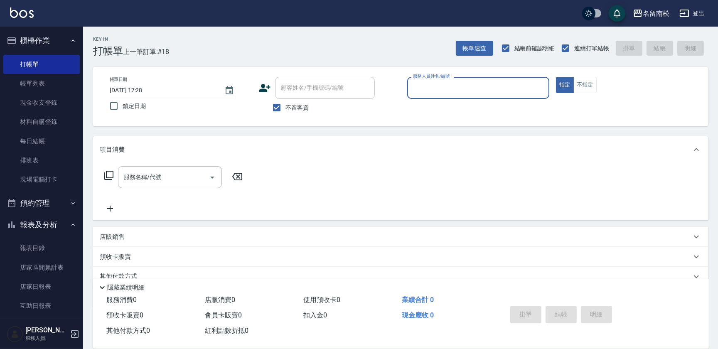
click at [428, 82] on input "服務人員姓名/編號" at bounding box center [478, 88] width 135 height 15
click at [422, 112] on span "[PERSON_NAME]-10" at bounding box center [440, 109] width 52 height 9
type input "賴宥彤-10"
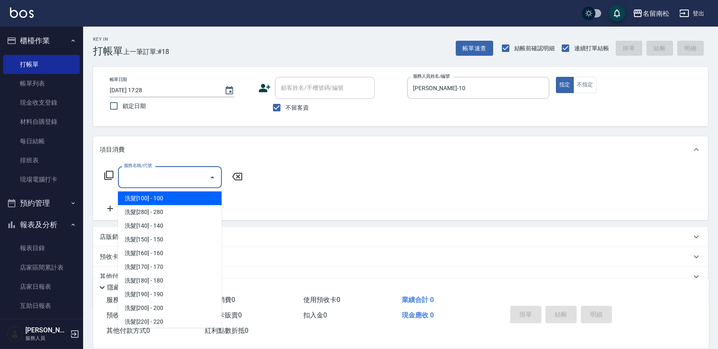
click at [192, 178] on input "服務名稱/代號" at bounding box center [164, 177] width 84 height 15
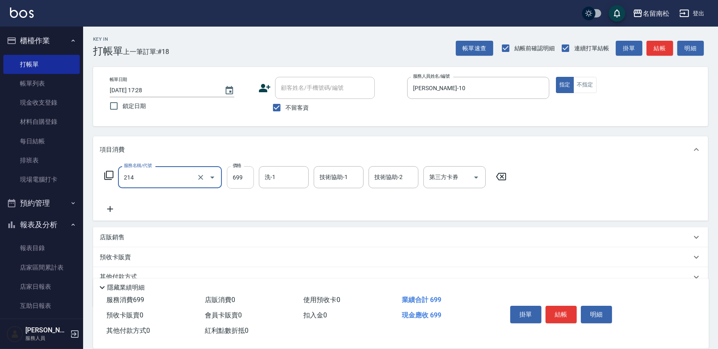
type input "滾珠洗髪699(214)"
click at [245, 180] on input "699" at bounding box center [240, 177] width 27 height 22
click at [234, 174] on input "7700" at bounding box center [240, 177] width 27 height 22
type input "700"
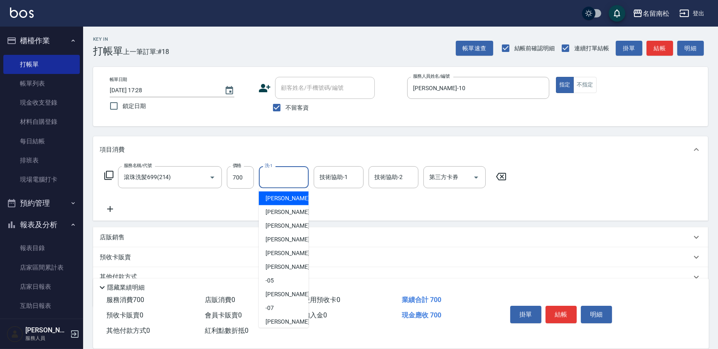
click at [290, 179] on input "洗-1" at bounding box center [283, 177] width 42 height 15
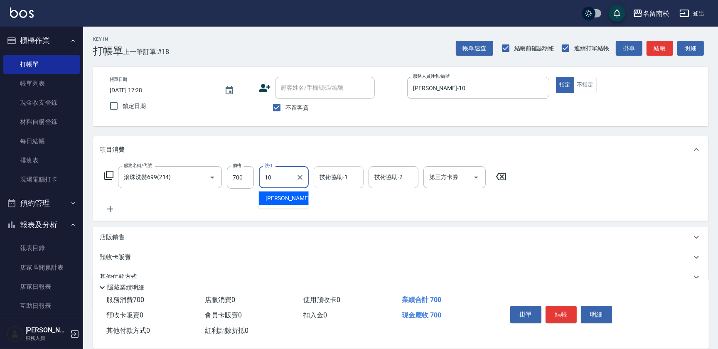
drag, startPoint x: 292, startPoint y: 195, endPoint x: 358, endPoint y: 184, distance: 67.4
click at [292, 195] on div "賴宥彤 -10" at bounding box center [284, 198] width 50 height 14
type input "賴宥彤-10"
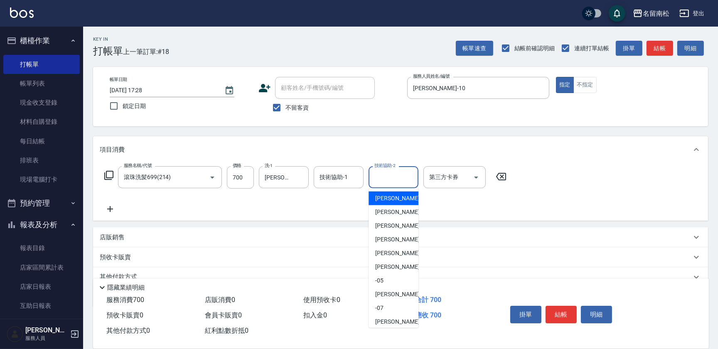
click at [392, 181] on input "技術協助-2" at bounding box center [393, 177] width 42 height 15
type input "0"
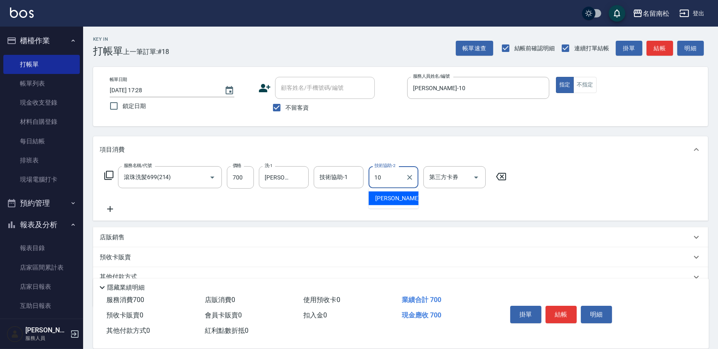
click at [392, 195] on span "賴宥彤 -10" at bounding box center [401, 198] width 52 height 9
type input "賴宥彤-10"
click at [564, 312] on button "結帳" at bounding box center [560, 314] width 31 height 17
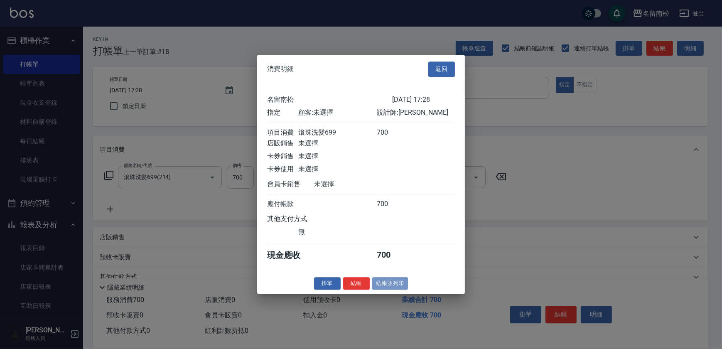
drag, startPoint x: 383, startPoint y: 289, endPoint x: 389, endPoint y: 286, distance: 6.3
click at [384, 288] on button "結帳並列印" at bounding box center [390, 283] width 36 height 13
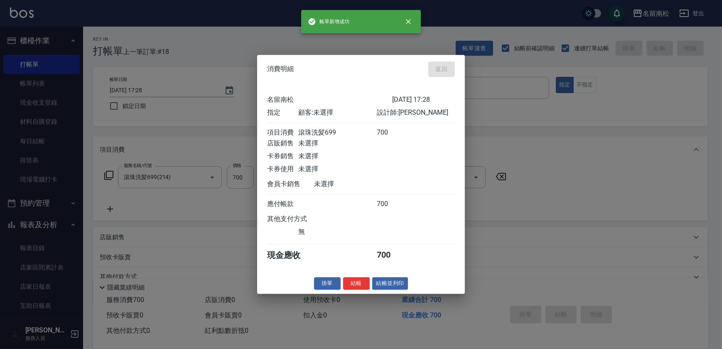
type input "2025/09/25 18:46"
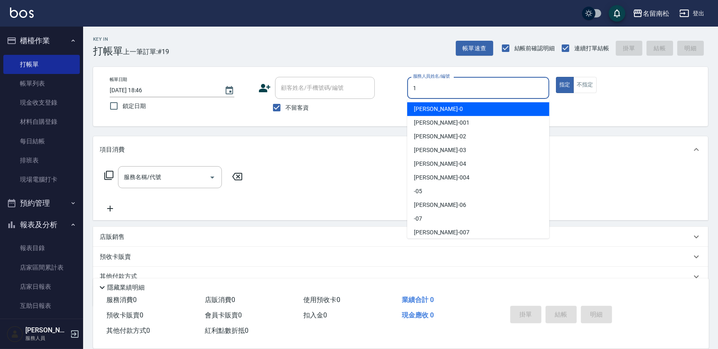
drag, startPoint x: 434, startPoint y: 88, endPoint x: 432, endPoint y: 97, distance: 8.5
click at [434, 89] on input "1" at bounding box center [478, 88] width 135 height 15
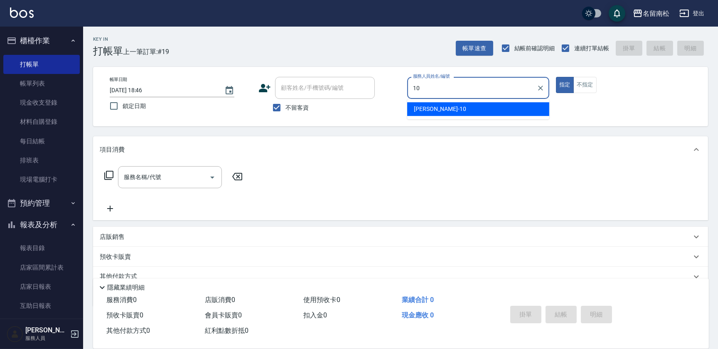
click at [439, 105] on span "賴宥彤 -10" at bounding box center [440, 109] width 52 height 9
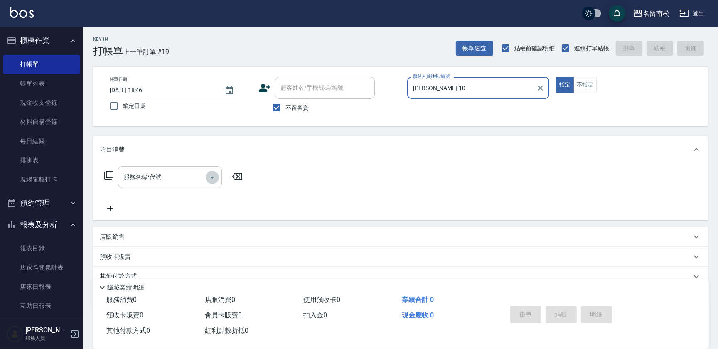
click at [213, 174] on icon "Open" at bounding box center [212, 177] width 10 height 10
type input "賴宥彤-10"
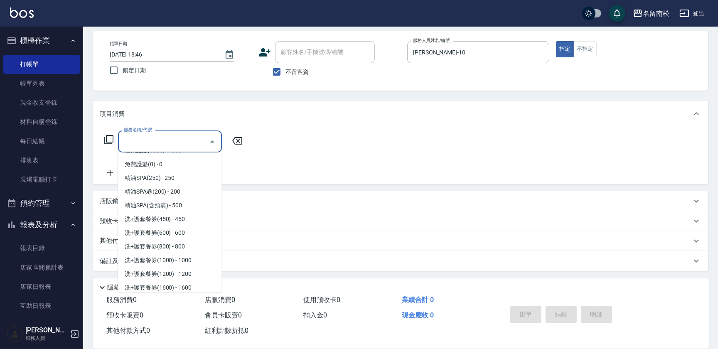
scroll to position [1057, 0]
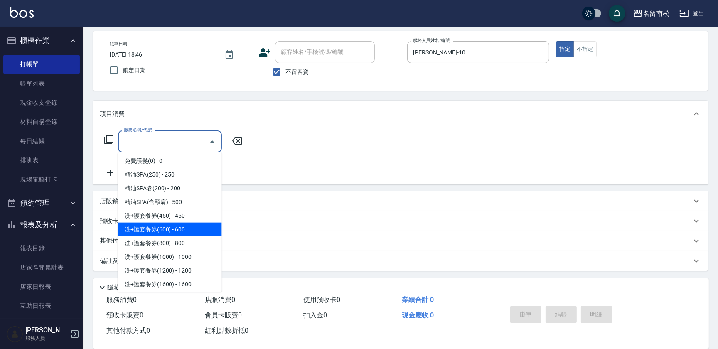
click at [186, 229] on span "洗+護套餐券(600) - 600" at bounding box center [170, 230] width 104 height 14
type input "洗+護套餐券(600)(612)"
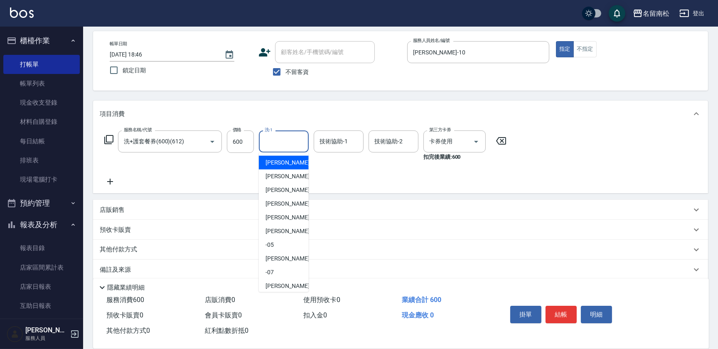
click at [282, 141] on input "洗-1" at bounding box center [283, 141] width 42 height 15
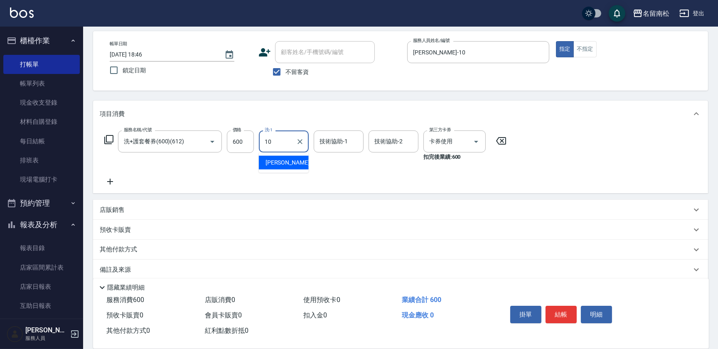
click at [290, 166] on span "賴宥彤 -10" at bounding box center [291, 162] width 52 height 9
type input "賴宥彤-10"
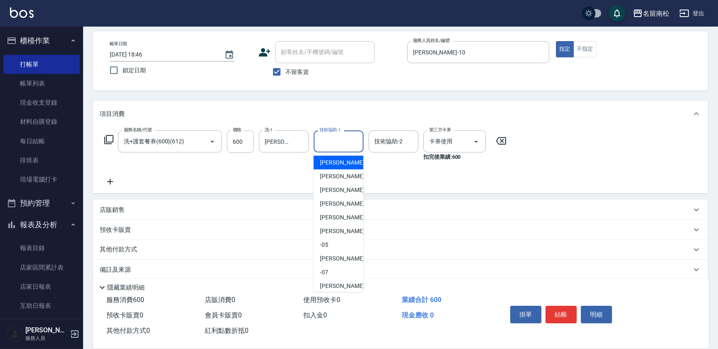
click at [353, 141] on input "技術協助-1" at bounding box center [338, 141] width 42 height 15
click at [386, 141] on input "技術協助-2" at bounding box center [393, 141] width 42 height 15
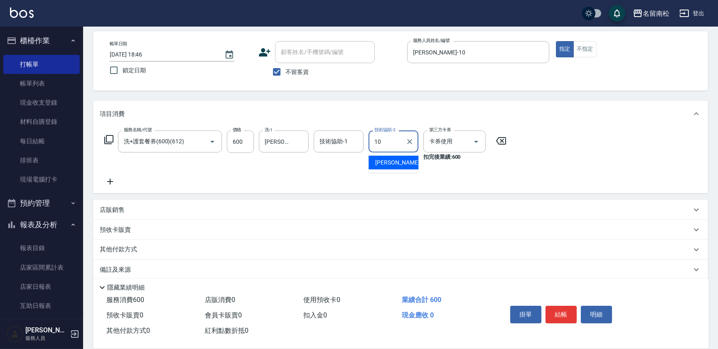
click at [385, 161] on span "賴宥彤 -10" at bounding box center [401, 162] width 52 height 9
type input "賴宥彤-10"
drag, startPoint x: 562, startPoint y: 311, endPoint x: 556, endPoint y: 302, distance: 11.6
click at [562, 311] on button "結帳" at bounding box center [560, 314] width 31 height 17
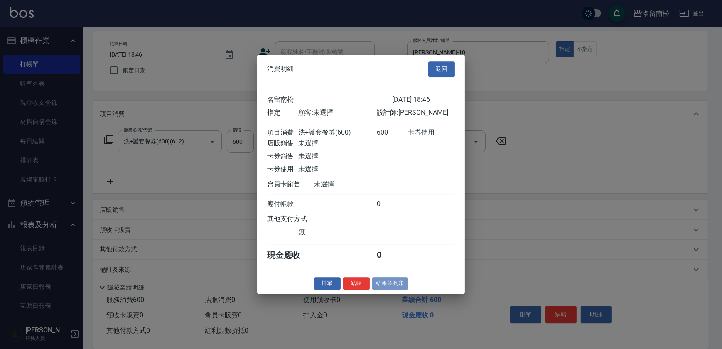
drag, startPoint x: 384, startPoint y: 288, endPoint x: 387, endPoint y: 281, distance: 7.6
click at [385, 287] on button "結帳並列印" at bounding box center [390, 283] width 36 height 13
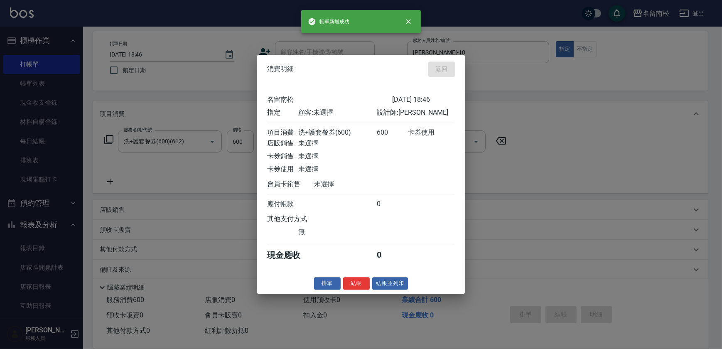
type input "2025/09/25 18:49"
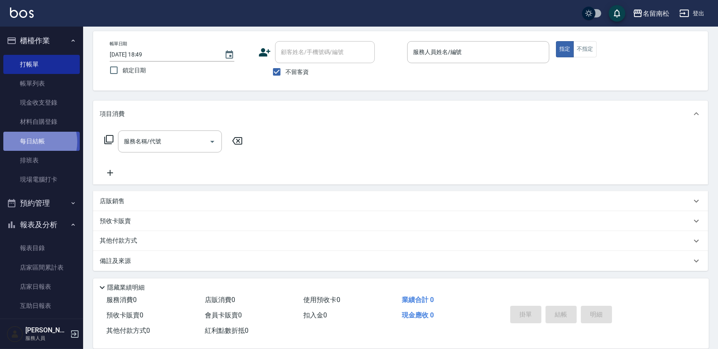
click at [34, 142] on link "每日結帳" at bounding box center [41, 141] width 76 height 19
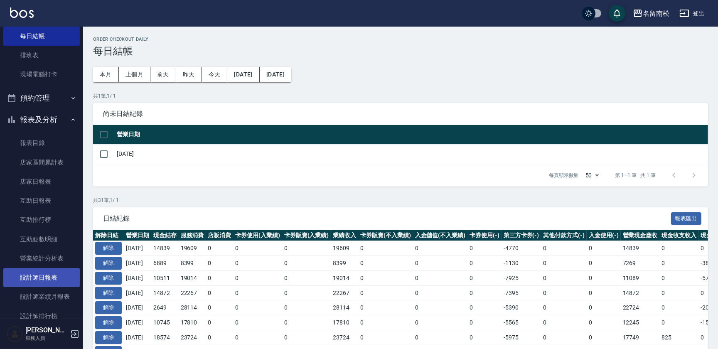
scroll to position [113, 0]
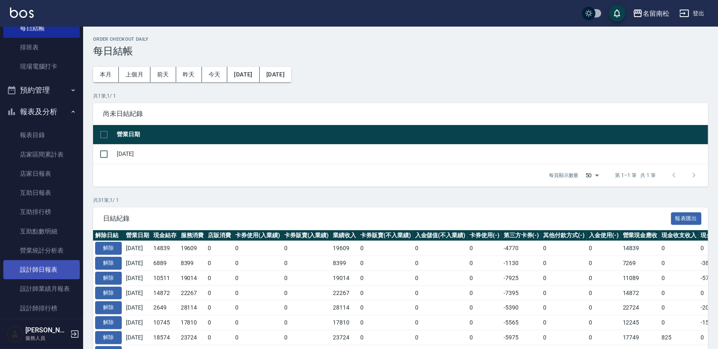
click at [50, 270] on link "設計師日報表" at bounding box center [41, 269] width 76 height 19
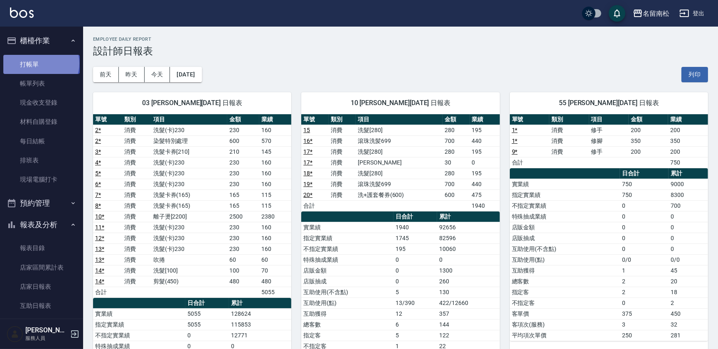
click at [40, 63] on link "打帳單" at bounding box center [41, 64] width 76 height 19
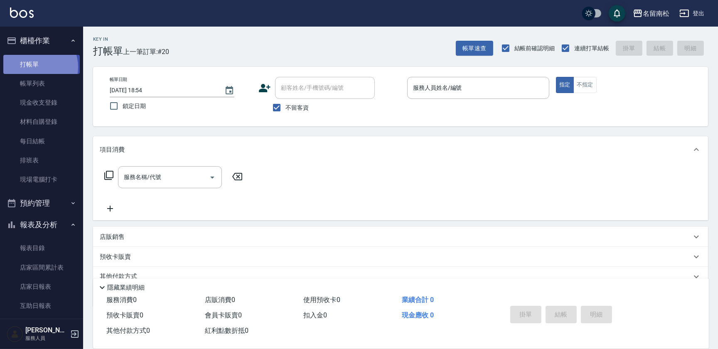
click at [33, 67] on link "打帳單" at bounding box center [41, 64] width 76 height 19
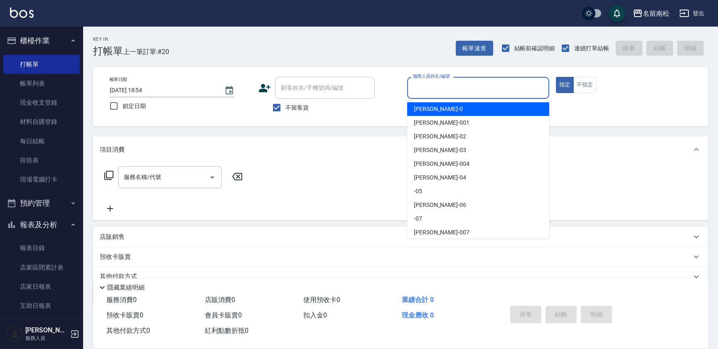
click at [486, 83] on input "服務人員姓名/編號" at bounding box center [478, 88] width 135 height 15
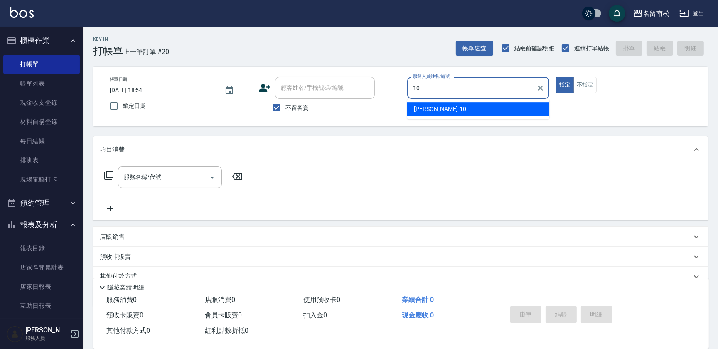
click at [483, 106] on div "賴宥彤 -10" at bounding box center [478, 109] width 142 height 14
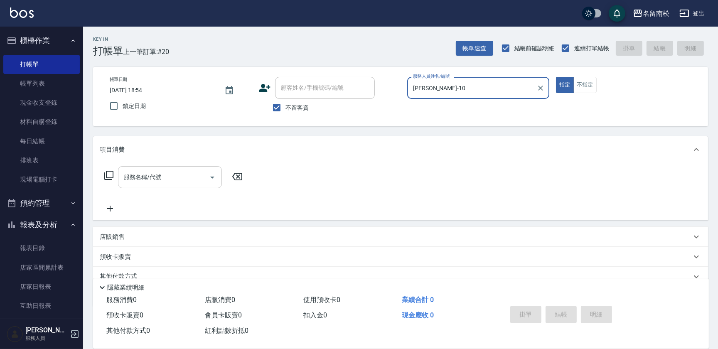
type input "賴宥彤-10"
click at [193, 175] on input "服務名稱/代號" at bounding box center [164, 177] width 84 height 15
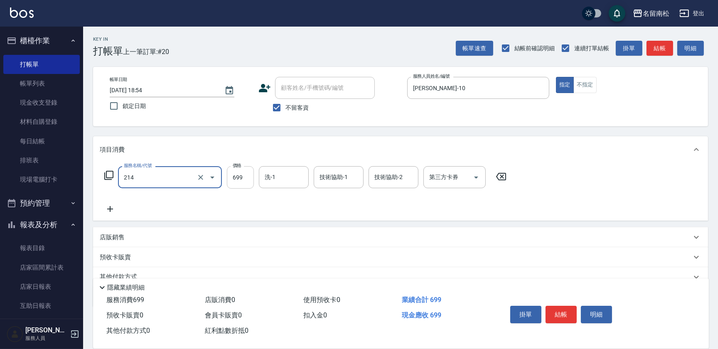
type input "滾珠洗髪699(214)"
click at [245, 184] on input "699" at bounding box center [240, 177] width 27 height 22
click at [235, 176] on input "7700" at bounding box center [240, 177] width 27 height 22
type input "700"
click at [277, 174] on input "洗-1" at bounding box center [283, 177] width 42 height 15
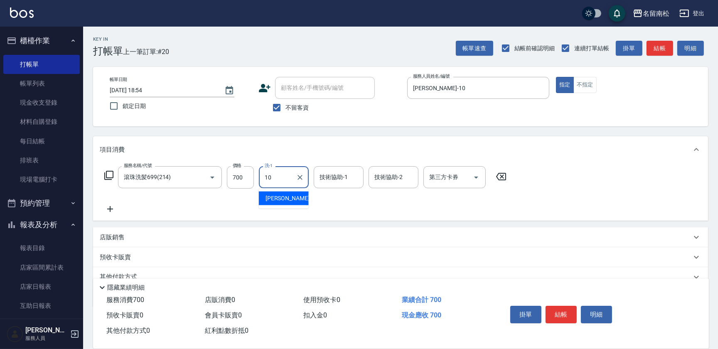
drag, startPoint x: 280, startPoint y: 196, endPoint x: 286, endPoint y: 191, distance: 6.8
click at [282, 195] on span "賴宥彤 -10" at bounding box center [291, 198] width 52 height 9
type input "賴宥彤-10"
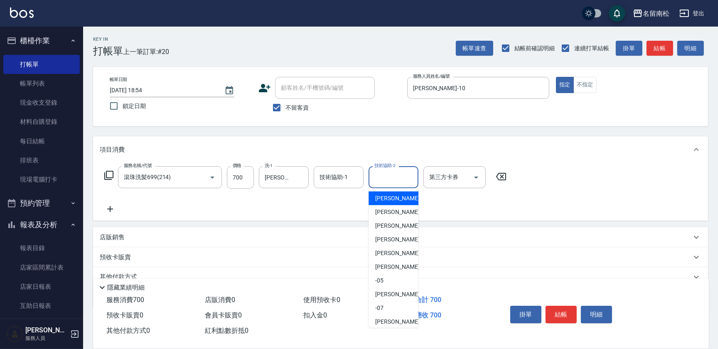
click at [394, 181] on input "技術協助-2" at bounding box center [393, 177] width 42 height 15
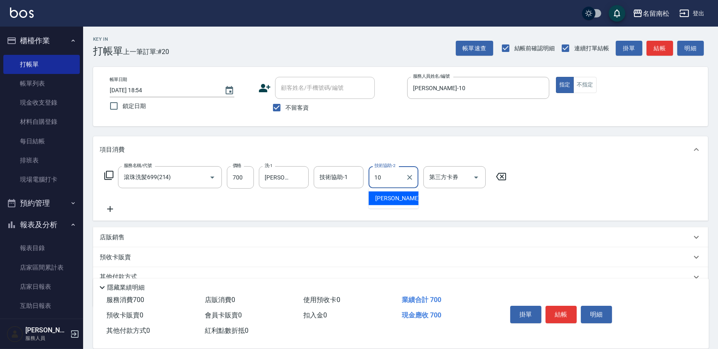
click at [394, 194] on span "賴宥彤 -10" at bounding box center [401, 198] width 52 height 9
type input "賴宥彤-10"
click at [566, 316] on button "結帳" at bounding box center [560, 314] width 31 height 17
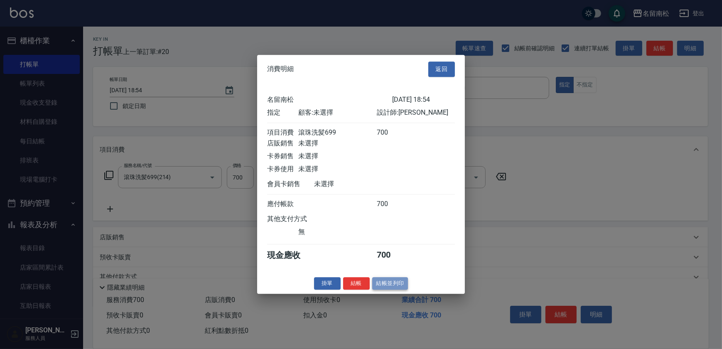
click at [394, 287] on button "結帳並列印" at bounding box center [390, 283] width 36 height 13
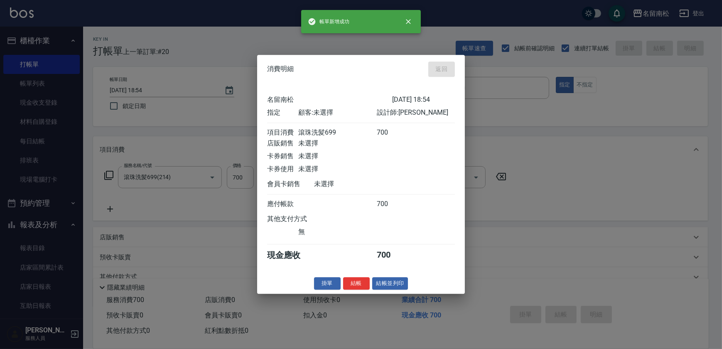
type input "2025/09/25 18:56"
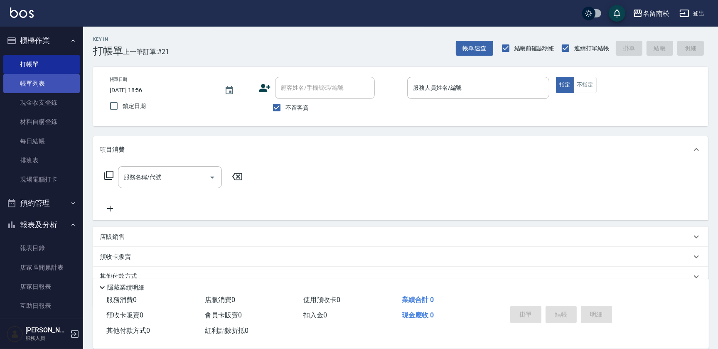
click at [39, 88] on link "帳單列表" at bounding box center [41, 83] width 76 height 19
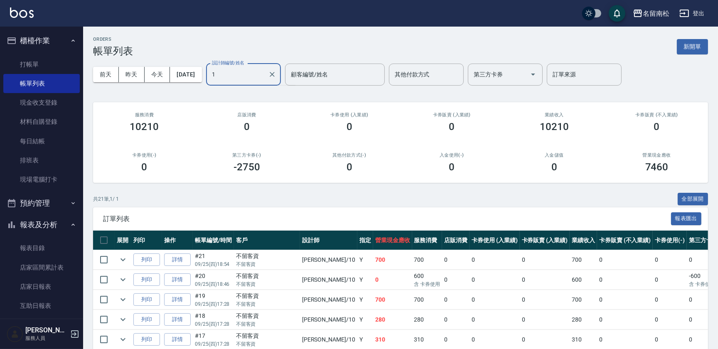
click at [262, 76] on input "1" at bounding box center [237, 74] width 55 height 15
click at [260, 100] on div "賴宥彤 -10" at bounding box center [257, 95] width 75 height 14
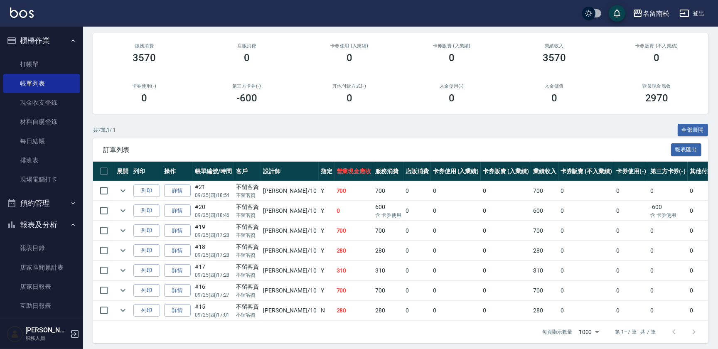
scroll to position [75, 0]
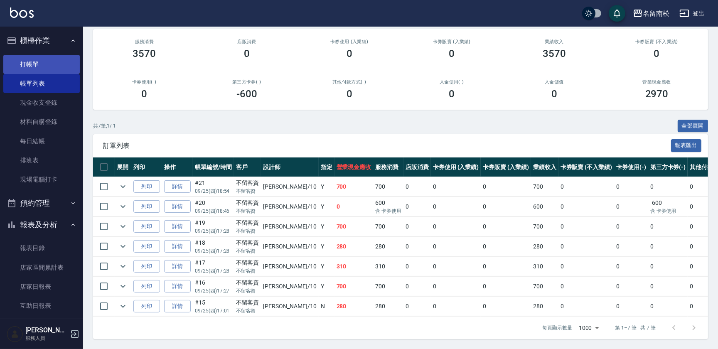
type input "賴宥彤-10"
click at [48, 58] on link "打帳單" at bounding box center [41, 64] width 76 height 19
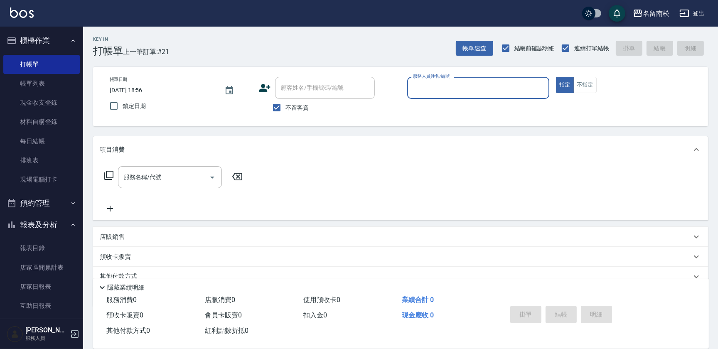
click at [414, 83] on input "服務人員姓名/編號" at bounding box center [478, 88] width 135 height 15
click at [416, 111] on span "賴宥彤 -10" at bounding box center [440, 109] width 52 height 9
type input "賴宥彤-10"
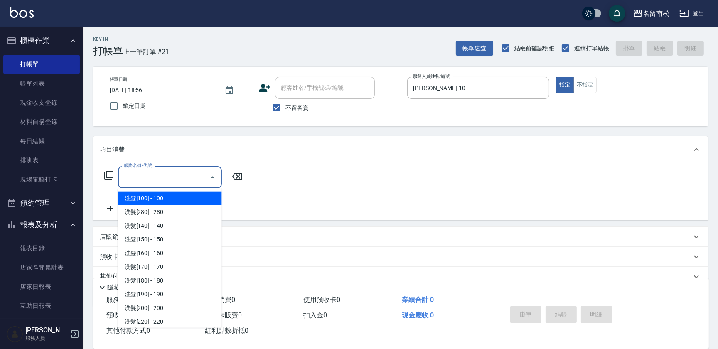
click at [162, 181] on input "服務名稱/代號" at bounding box center [164, 177] width 84 height 15
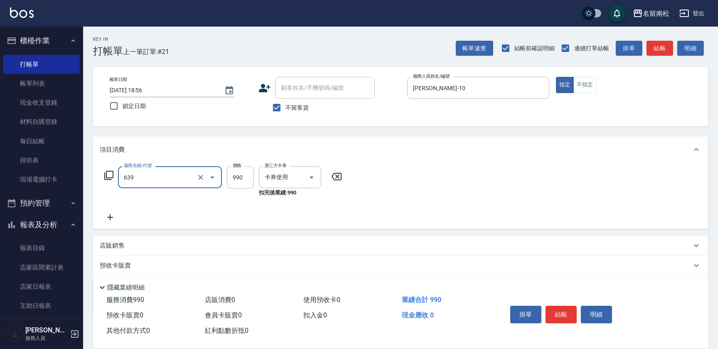
type input "(芙)蘆薈髮膜套卡(自材)(639)"
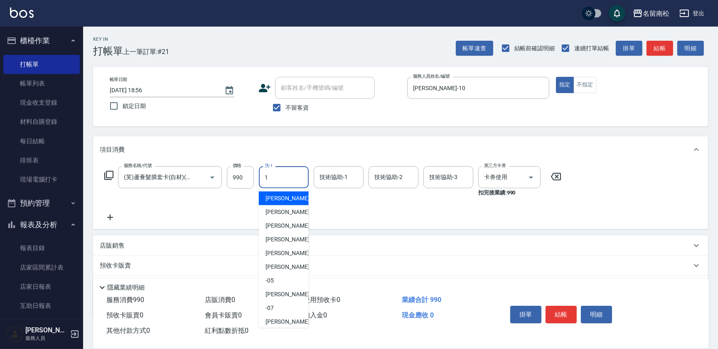
click at [283, 178] on input "1" at bounding box center [283, 177] width 42 height 15
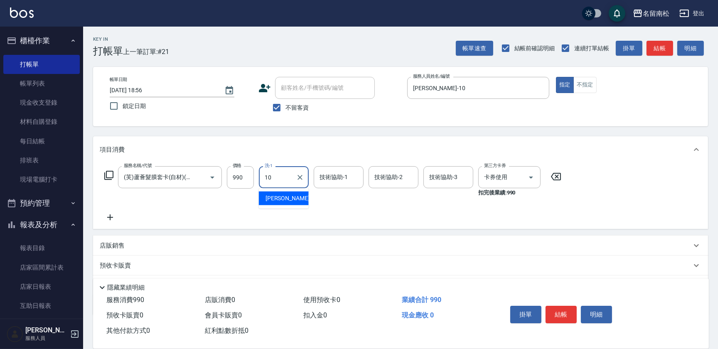
click at [282, 195] on span "賴宥彤 -10" at bounding box center [291, 198] width 52 height 9
type input "賴宥彤-10"
click at [385, 180] on input "技術協助-2" at bounding box center [393, 177] width 42 height 15
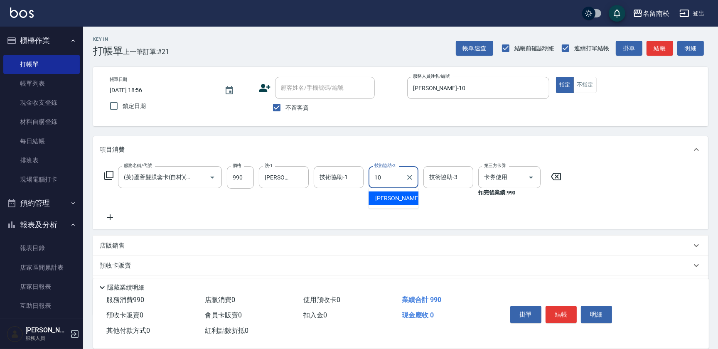
click at [386, 198] on span "賴宥彤 -10" at bounding box center [401, 198] width 52 height 9
type input "賴宥彤-10"
click at [564, 318] on button "結帳" at bounding box center [560, 314] width 31 height 17
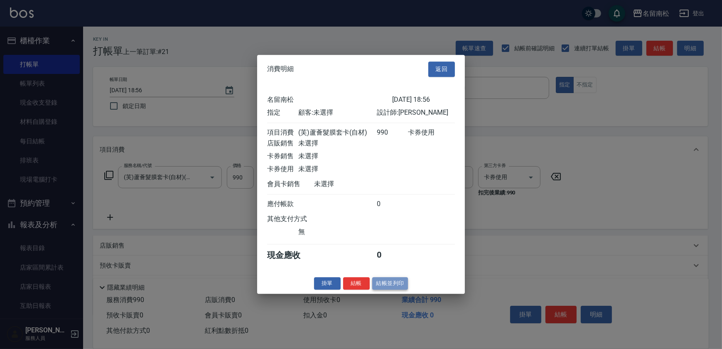
click at [382, 284] on button "結帳並列印" at bounding box center [390, 283] width 36 height 13
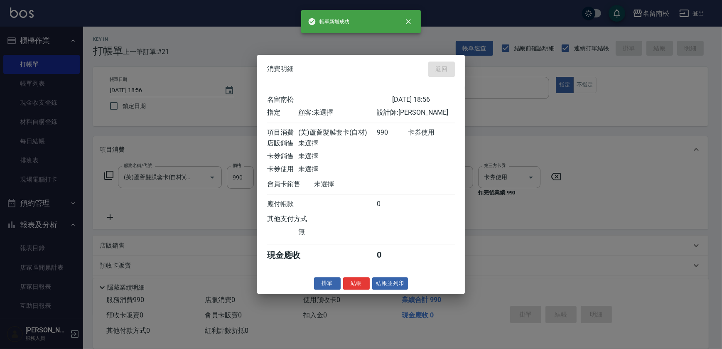
type input "2025/09/25 18:59"
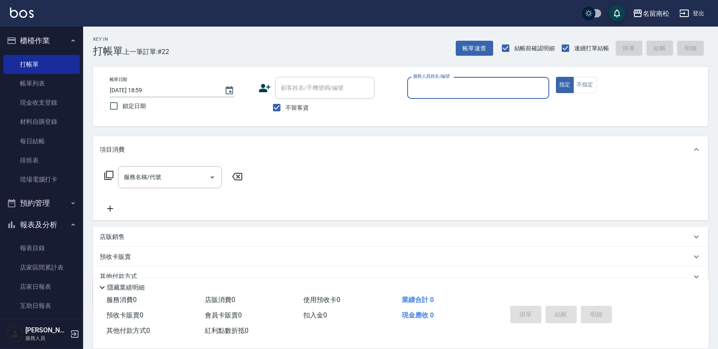
click at [440, 89] on div "服務人員姓名/編號 服務人員姓名/編號" at bounding box center [478, 88] width 142 height 22
click at [430, 102] on div "賴宥彤 -10" at bounding box center [478, 109] width 142 height 14
type input "賴宥彤-10"
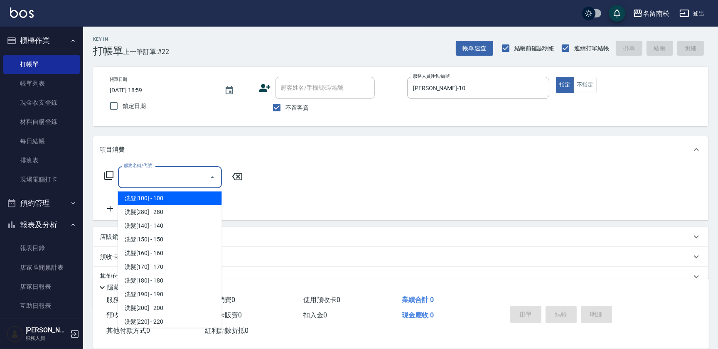
click at [172, 177] on input "服務名稱/代號" at bounding box center [164, 177] width 84 height 15
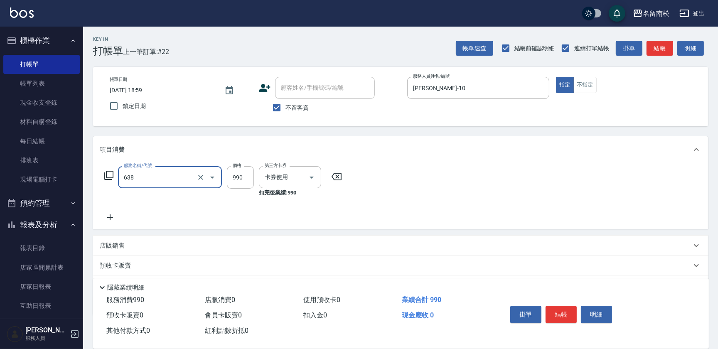
type input "(芙)頭皮養護套卡(638)"
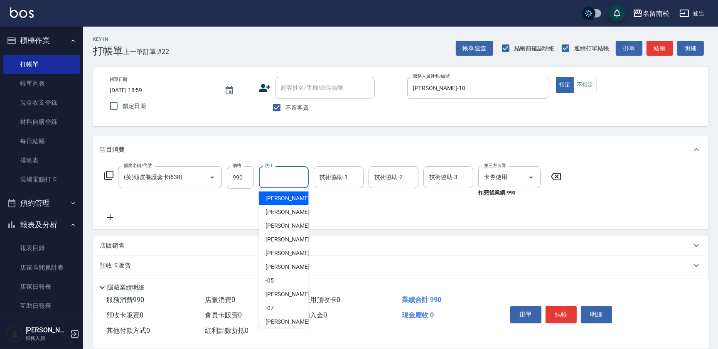
click at [287, 180] on input "洗-1" at bounding box center [283, 177] width 42 height 15
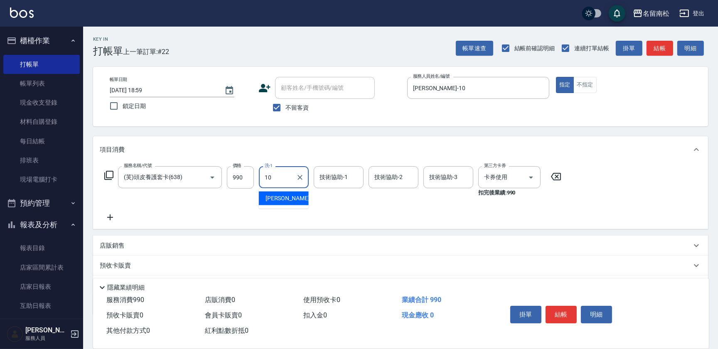
click at [292, 197] on div "賴宥彤 -10" at bounding box center [284, 198] width 50 height 14
type input "賴宥彤-10"
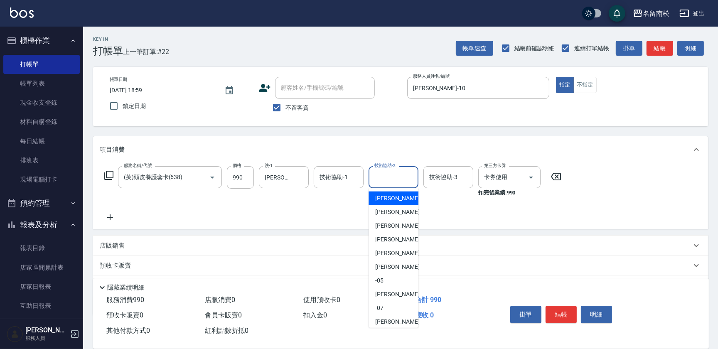
click at [374, 178] on input "技術協助-2" at bounding box center [393, 177] width 42 height 15
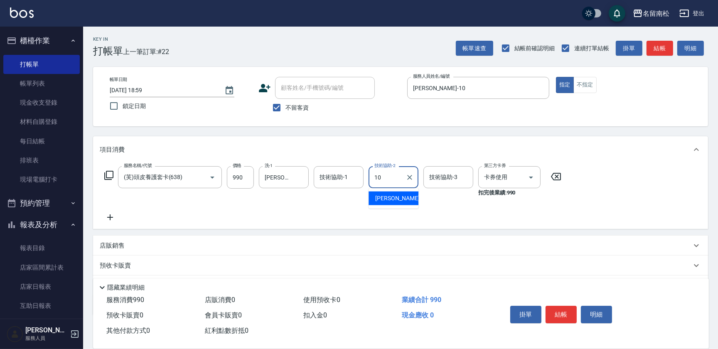
click at [385, 194] on span "賴宥彤 -10" at bounding box center [401, 198] width 52 height 9
type input "賴宥彤-10"
click at [552, 309] on button "結帳" at bounding box center [560, 314] width 31 height 17
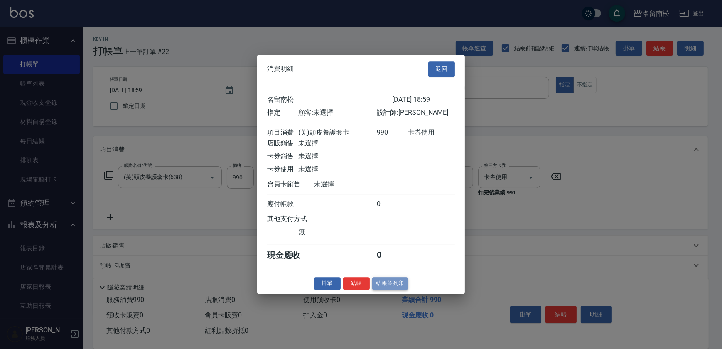
click at [396, 287] on button "結帳並列印" at bounding box center [390, 283] width 36 height 13
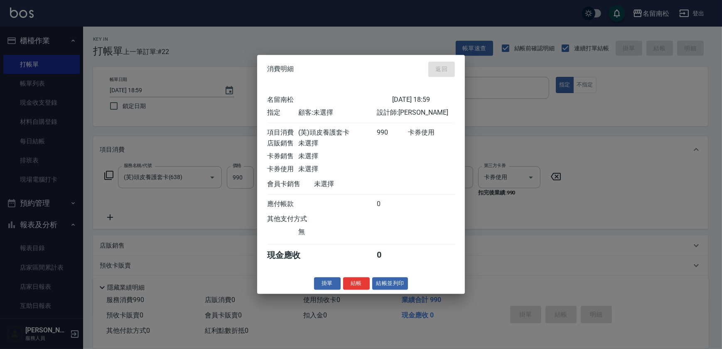
type input "2025/09/25 19:00"
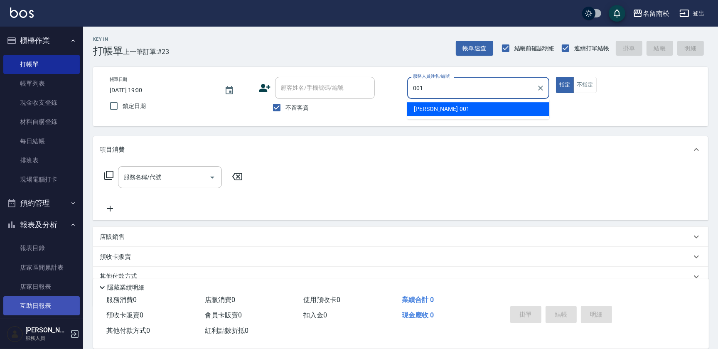
type input "[PERSON_NAME]-001"
type button "true"
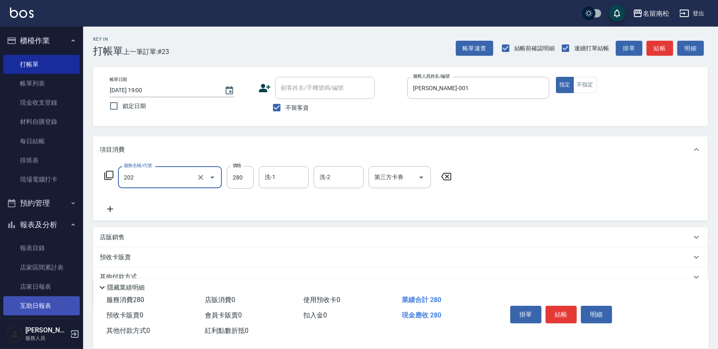
type input "洗髮[280](202)"
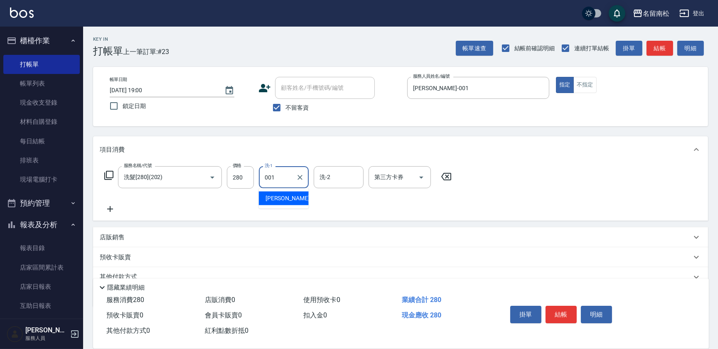
type input "[PERSON_NAME]-001"
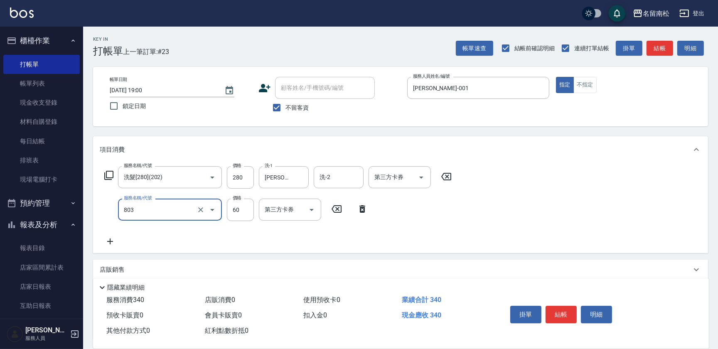
type input "吹捲(803)"
type input "100"
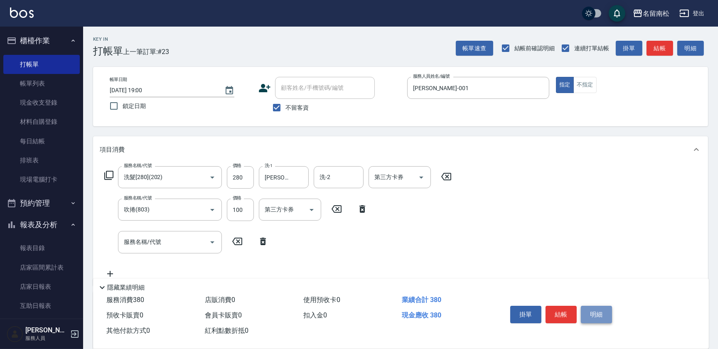
click at [596, 315] on button "明細" at bounding box center [596, 314] width 31 height 17
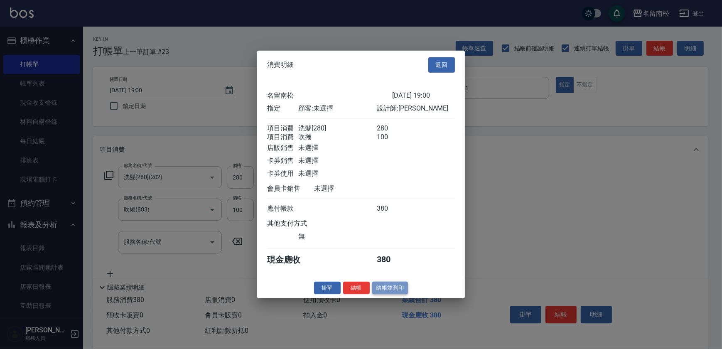
click at [390, 289] on button "結帳並列印" at bounding box center [390, 287] width 36 height 13
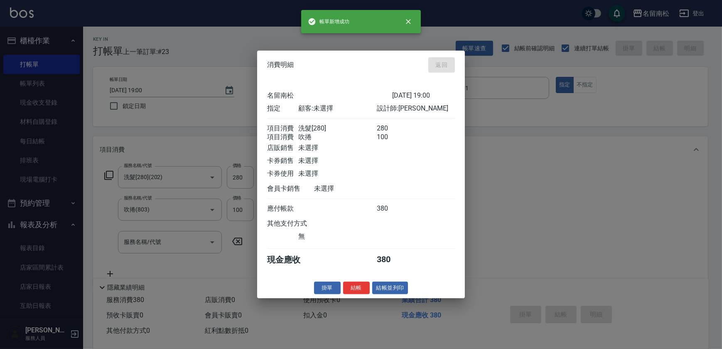
type input "2025/09/25 19:01"
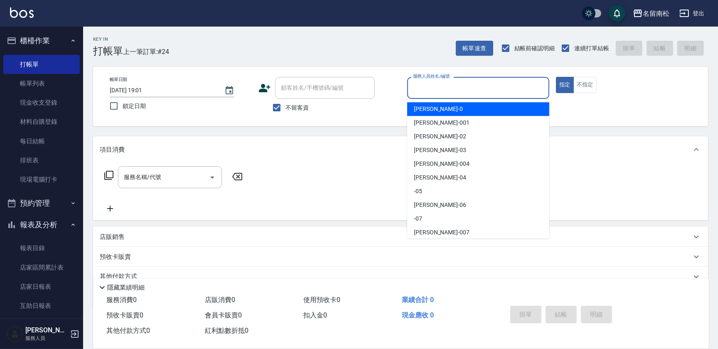
click at [499, 87] on input "服務人員姓名/編號" at bounding box center [478, 88] width 135 height 15
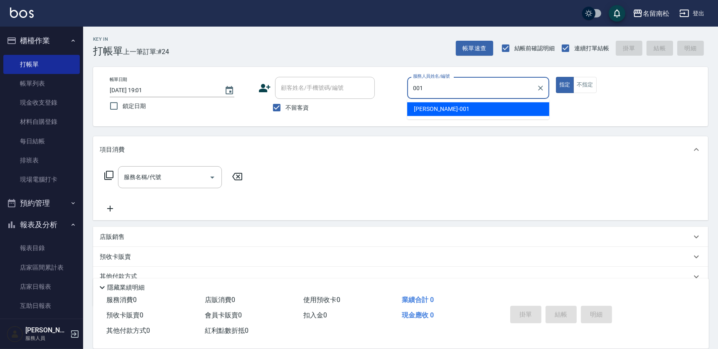
type input "[PERSON_NAME]-001"
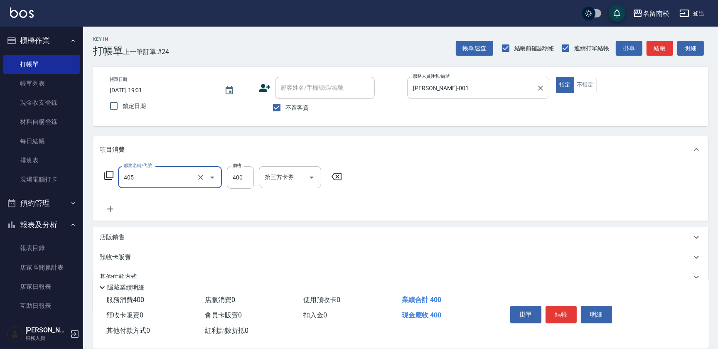
type input "剪髮(400)(405)"
type input "500"
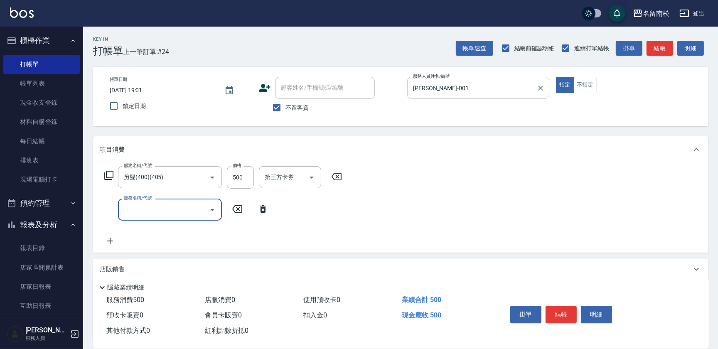
type input "3"
type input "洗髮[100](201)"
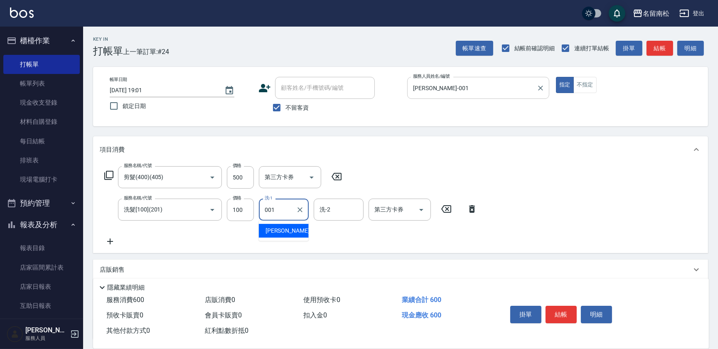
type input "[PERSON_NAME]-001"
click at [586, 306] on button "明細" at bounding box center [596, 314] width 31 height 17
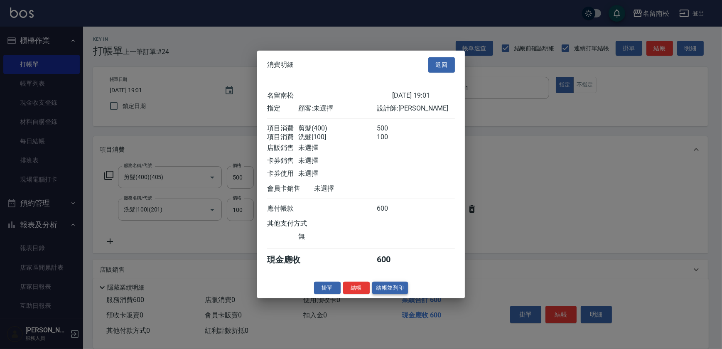
click at [394, 293] on button "結帳並列印" at bounding box center [390, 287] width 36 height 13
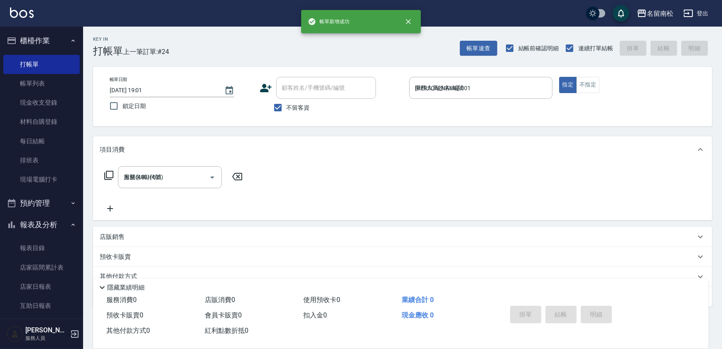
type input "2025/09/25 19:02"
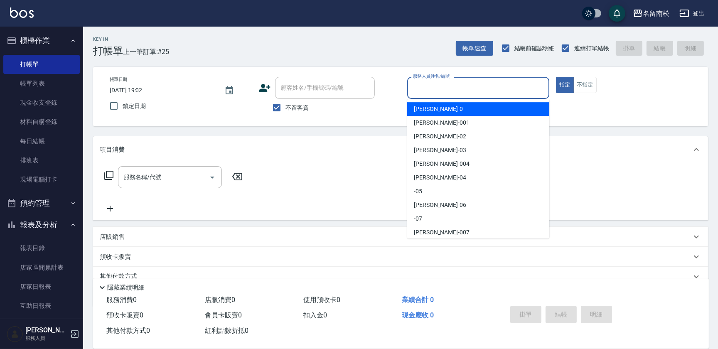
click at [487, 93] on input "服務人員姓名/編號" at bounding box center [478, 88] width 135 height 15
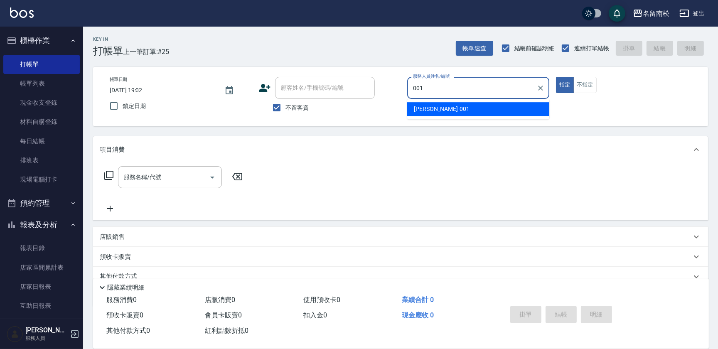
type input "[PERSON_NAME]-001"
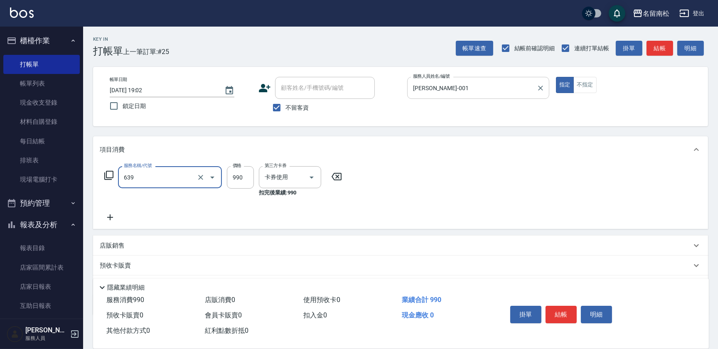
type input "(芙)蘆薈髮膜套卡(自材)(639)"
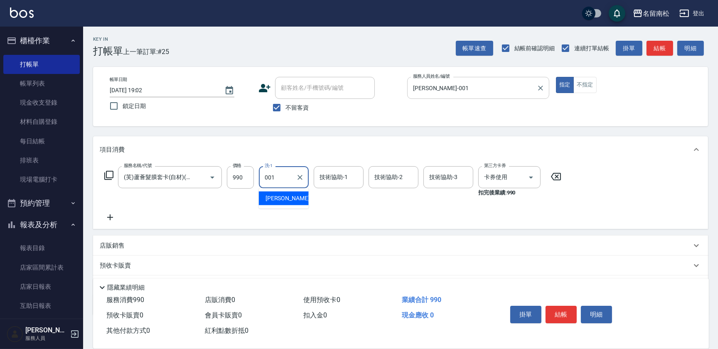
type input "[PERSON_NAME]-001"
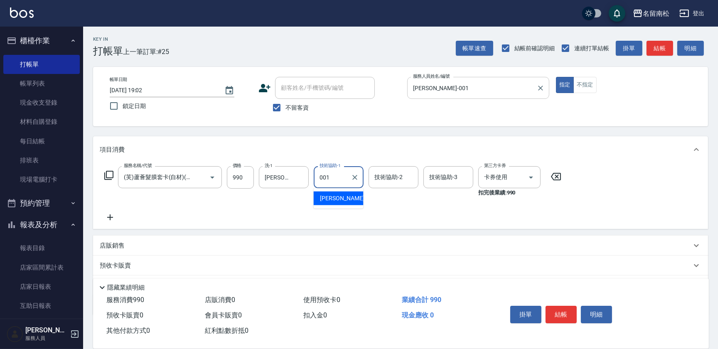
type input "[PERSON_NAME]-001"
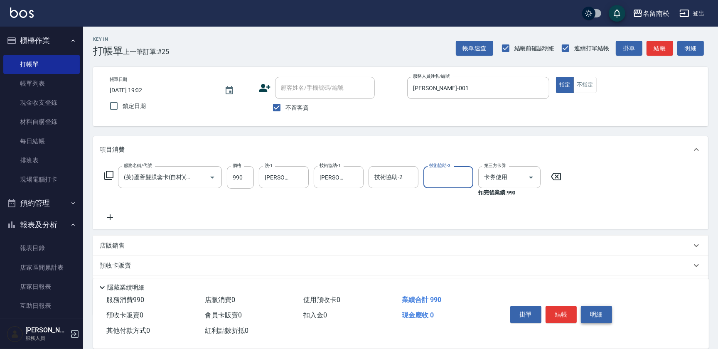
click at [600, 315] on button "明細" at bounding box center [596, 314] width 31 height 17
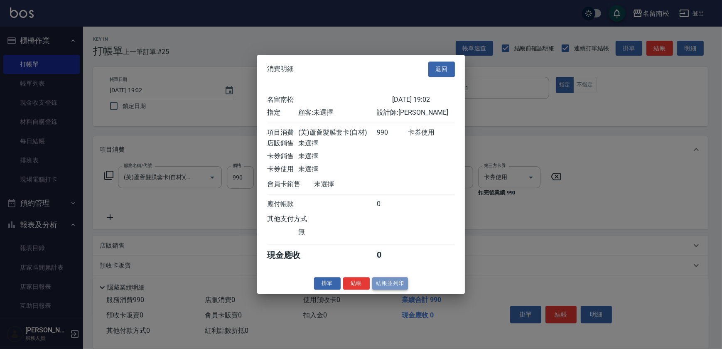
click at [400, 289] on button "結帳並列印" at bounding box center [390, 283] width 36 height 13
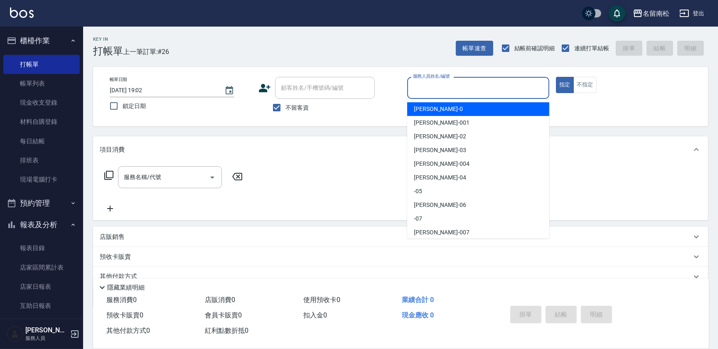
click at [486, 83] on input "服務人員姓名/編號" at bounding box center [478, 88] width 135 height 15
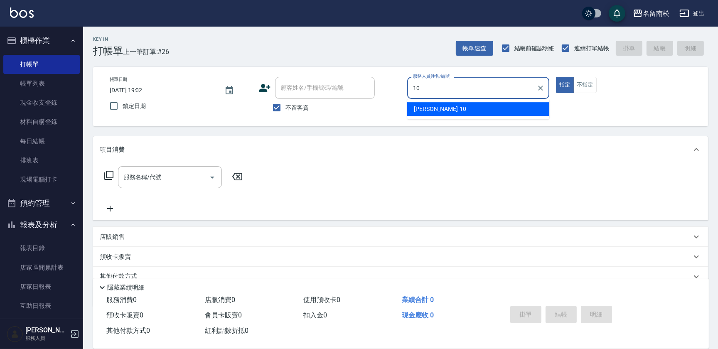
type input "1"
type input "[PERSON_NAME]-001"
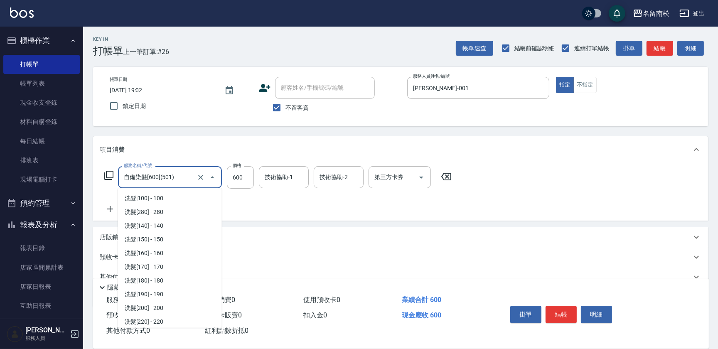
scroll to position [617, 0]
drag, startPoint x: 174, startPoint y: 175, endPoint x: -2, endPoint y: 157, distance: 177.0
click at [0, 157] on html "名留南松 登出 櫃檯作業 打帳單 帳單列表 現金收支登錄 材料自購登錄 每日結帳 排班表 現場電腦打卡 預約管理 預約管理 單日預約紀錄 單週預約紀錄 報表及…" at bounding box center [359, 192] width 718 height 385
drag, startPoint x: 182, startPoint y: 177, endPoint x: 0, endPoint y: 182, distance: 182.4
click at [0, 184] on html "名留南松 登出 櫃檯作業 打帳單 帳單列表 現金收支登錄 材料自購登錄 每日結帳 排班表 現場電腦打卡 預約管理 預約管理 單日預約紀錄 單週預約紀錄 報表及…" at bounding box center [359, 192] width 718 height 385
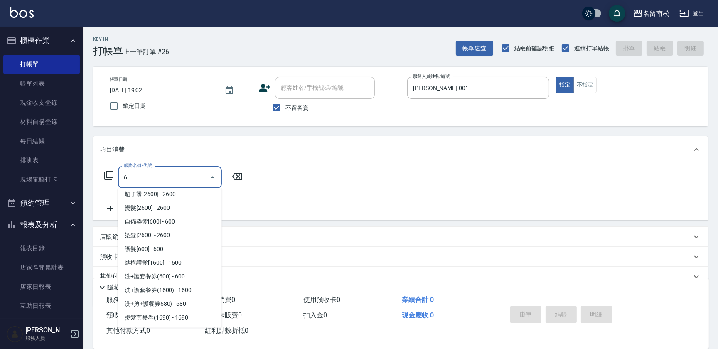
scroll to position [0, 0]
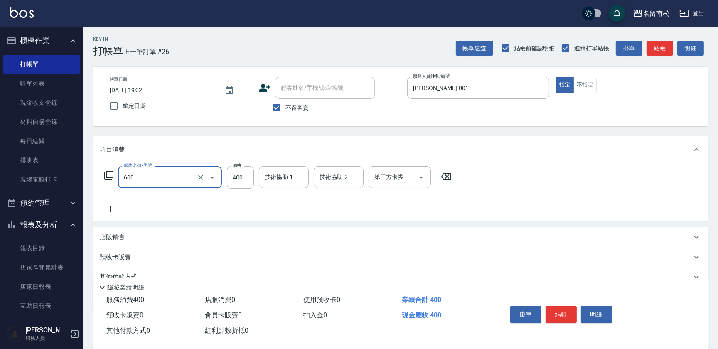
type input "自備護髮[400](600)"
click at [282, 185] on div "技術協助-1" at bounding box center [284, 177] width 50 height 22
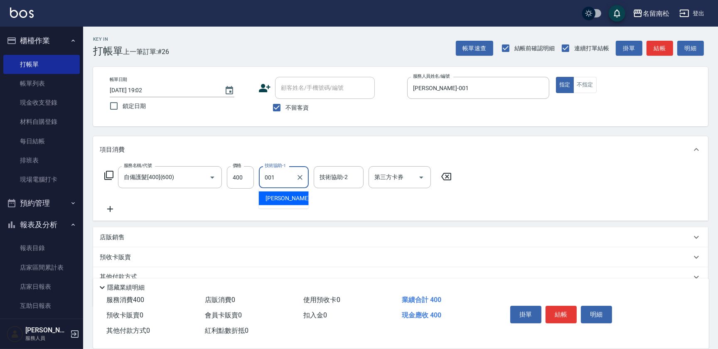
type input "[PERSON_NAME]-001"
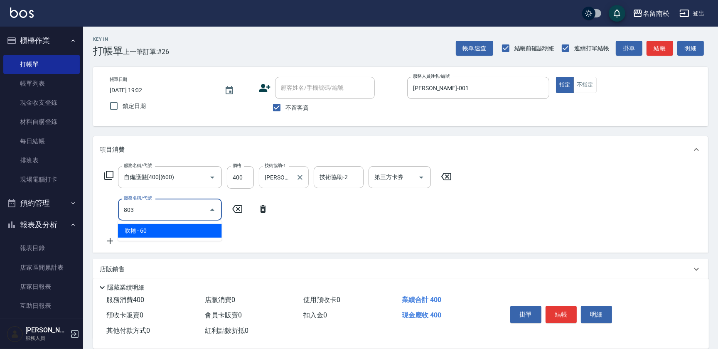
type input "吹捲(803)"
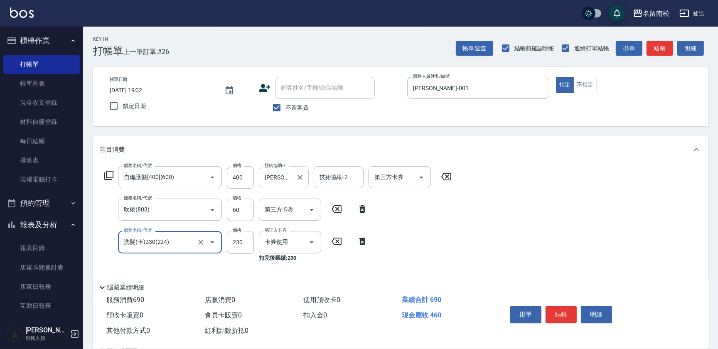
type input "洗髮(卡)230(224)"
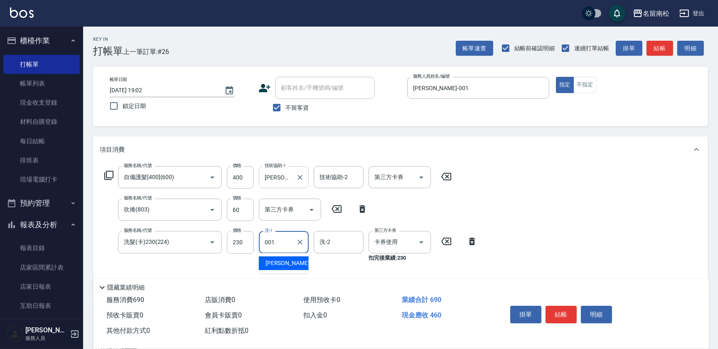
type input "[PERSON_NAME]-001"
click at [591, 315] on button "明細" at bounding box center [596, 314] width 31 height 17
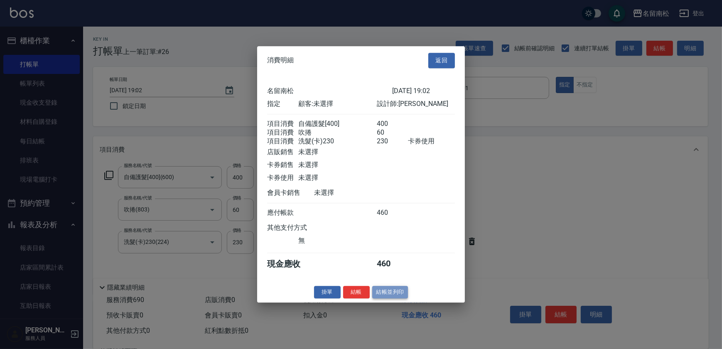
click at [391, 299] on button "結帳並列印" at bounding box center [390, 292] width 36 height 13
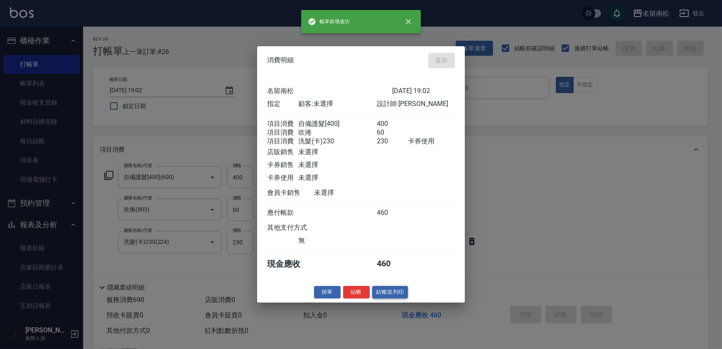
type input "2025/09/25 19:03"
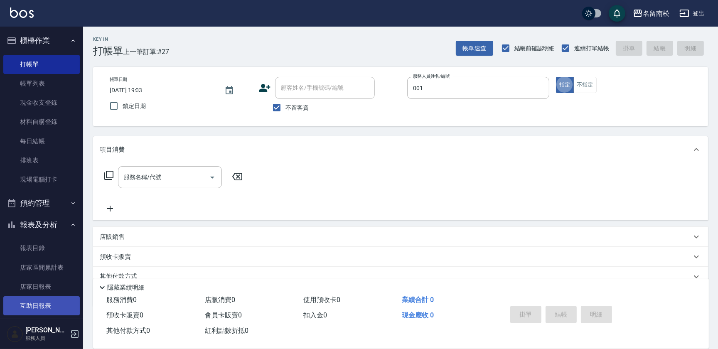
type input "[PERSON_NAME]-001"
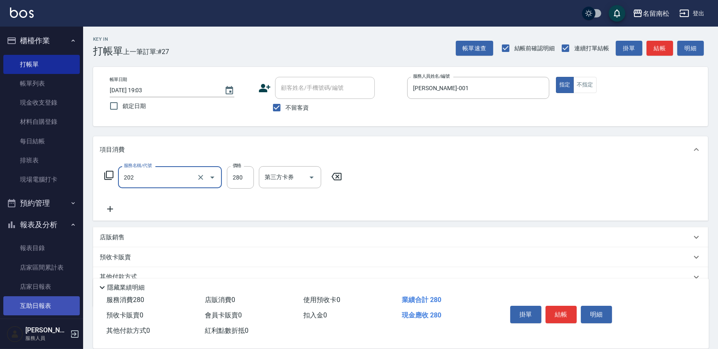
type input "洗髮[280](202)"
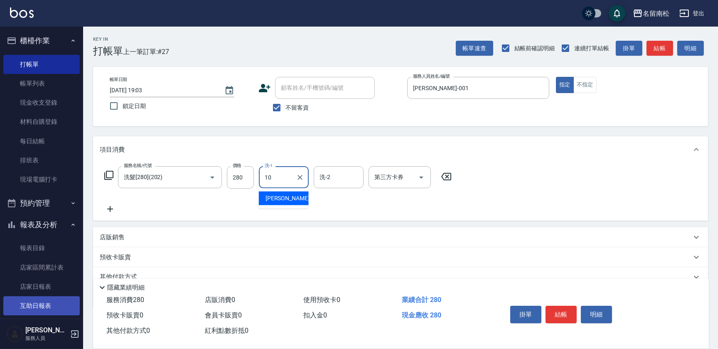
type input "賴宥彤-10"
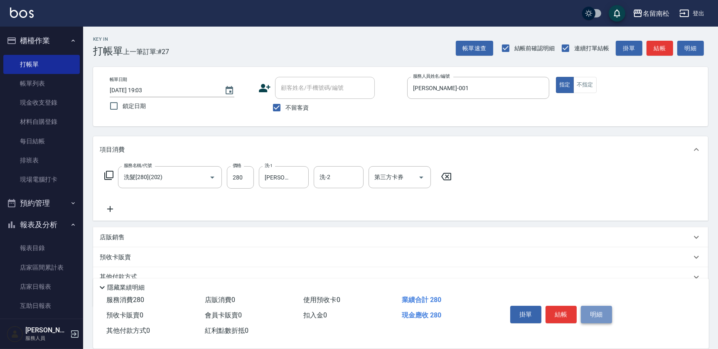
click at [603, 318] on button "明細" at bounding box center [596, 314] width 31 height 17
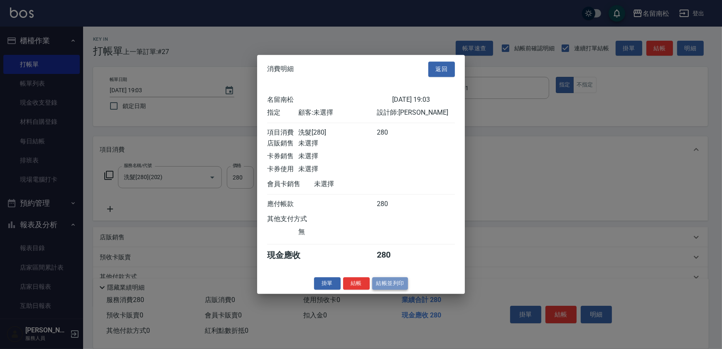
click at [402, 289] on button "結帳並列印" at bounding box center [390, 283] width 36 height 13
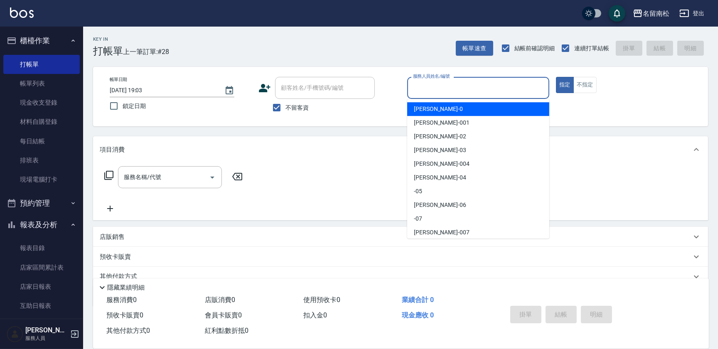
click at [500, 87] on input "服務人員姓名/編號" at bounding box center [478, 88] width 135 height 15
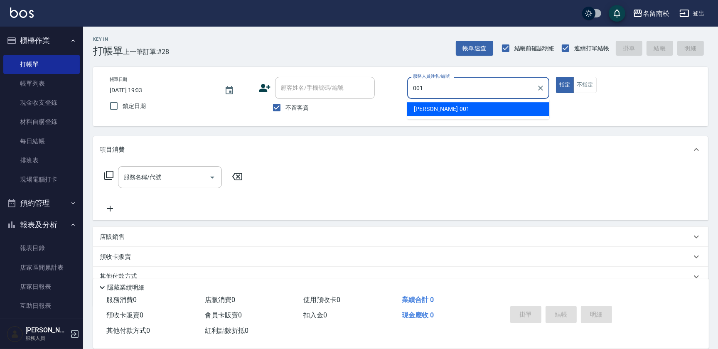
type input "[PERSON_NAME]-001"
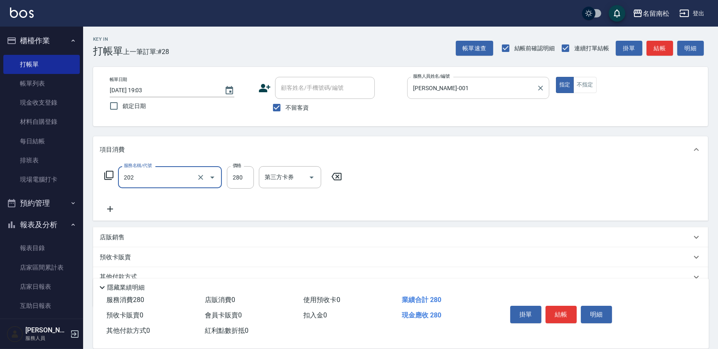
type input "洗髮[280](202)"
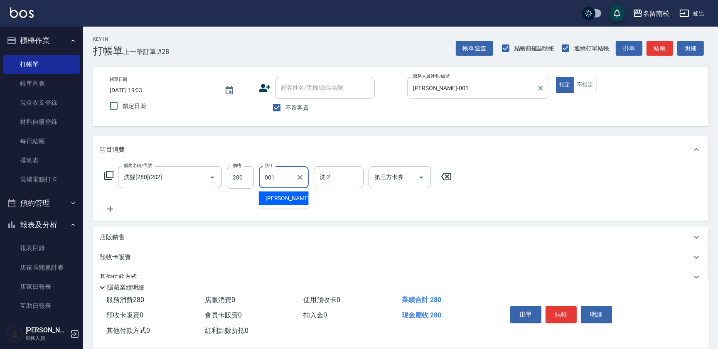
type input "[PERSON_NAME]-001"
click at [593, 309] on button "明細" at bounding box center [596, 314] width 31 height 17
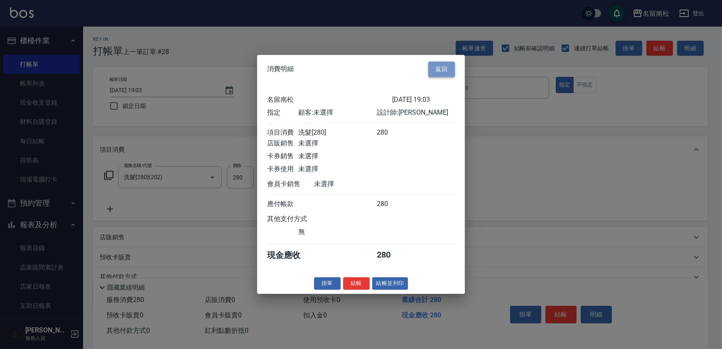
click at [437, 63] on button "返回" at bounding box center [441, 68] width 27 height 15
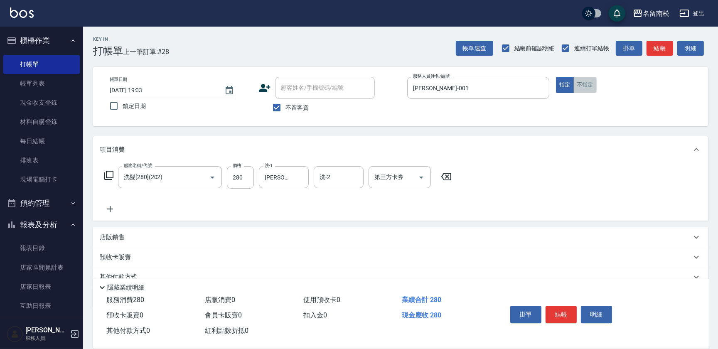
click at [583, 80] on button "不指定" at bounding box center [584, 85] width 23 height 16
click at [595, 309] on button "明細" at bounding box center [596, 314] width 31 height 17
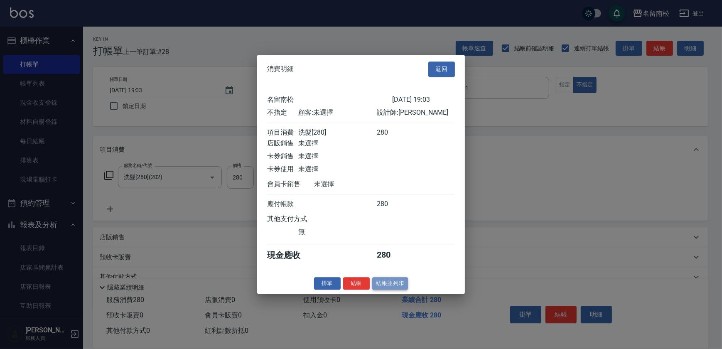
click at [395, 287] on button "結帳並列印" at bounding box center [390, 283] width 36 height 13
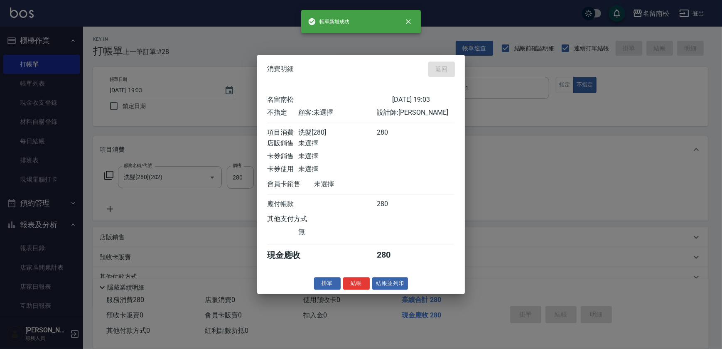
type input "2025/09/25 19:04"
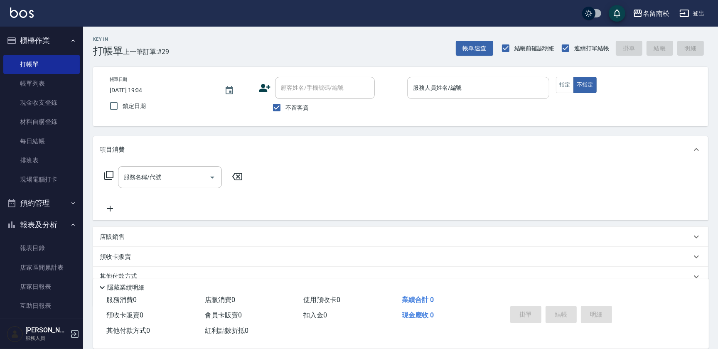
click at [476, 91] on input "服務人員姓名/編號" at bounding box center [478, 88] width 135 height 15
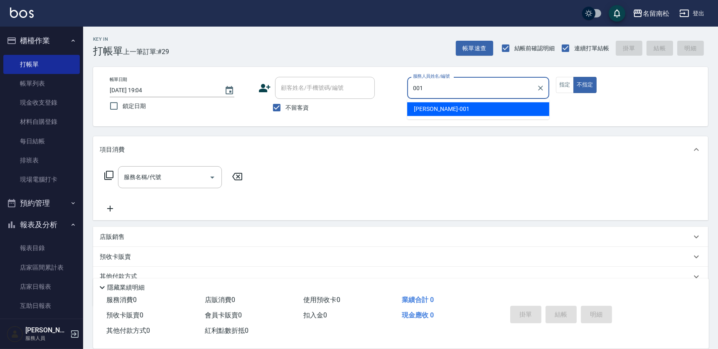
type input "[PERSON_NAME]-001"
type button "false"
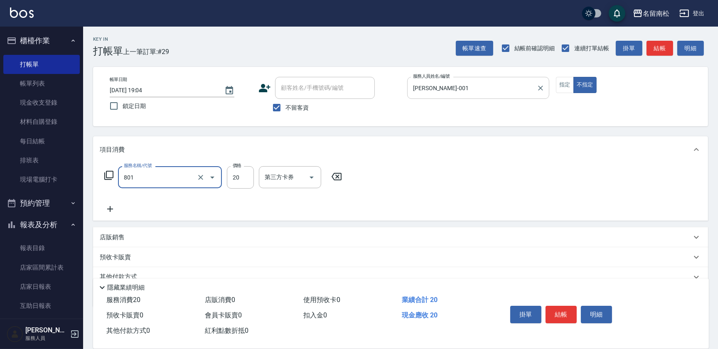
type input "潤絲(801)"
type input "30"
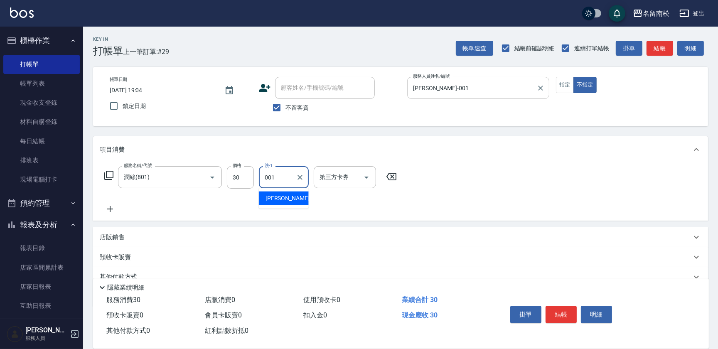
type input "[PERSON_NAME]-001"
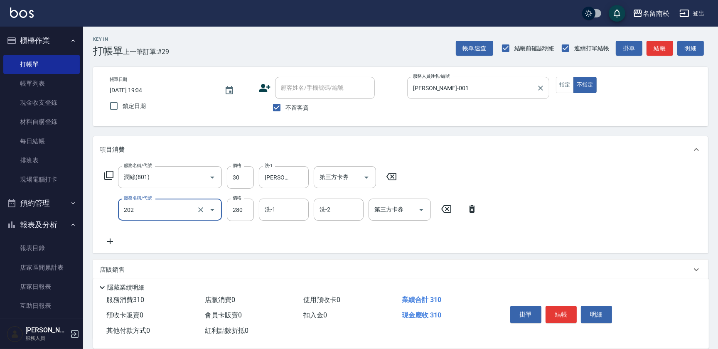
type input "洗髮[280](202)"
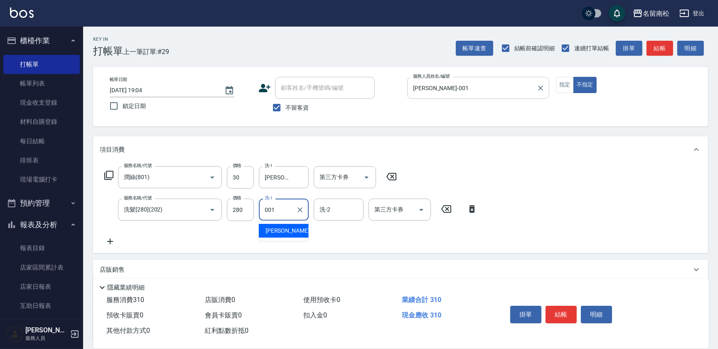
type input "[PERSON_NAME]-001"
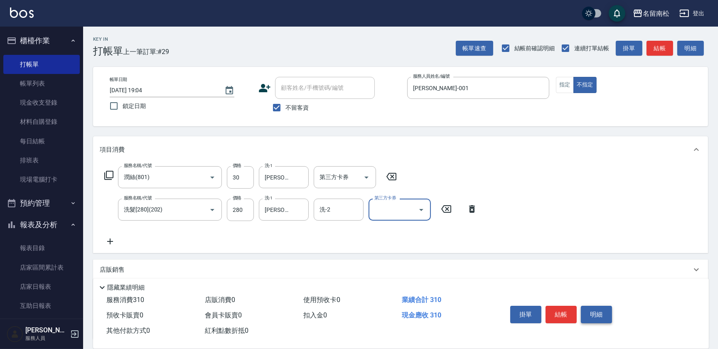
click at [593, 312] on button "明細" at bounding box center [596, 314] width 31 height 17
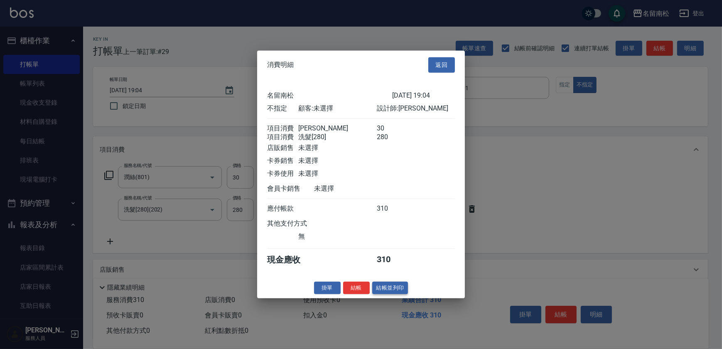
click at [396, 294] on button "結帳並列印" at bounding box center [390, 287] width 36 height 13
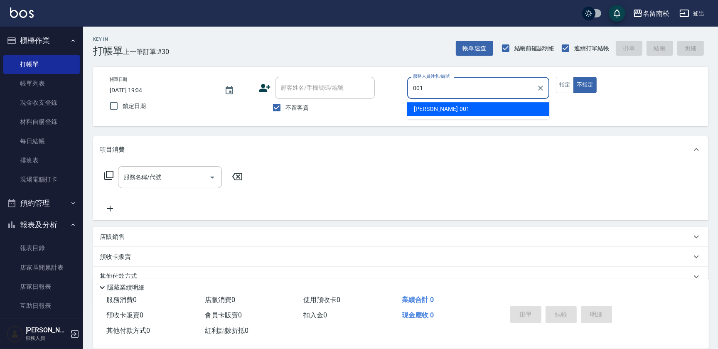
type input "[PERSON_NAME]-001"
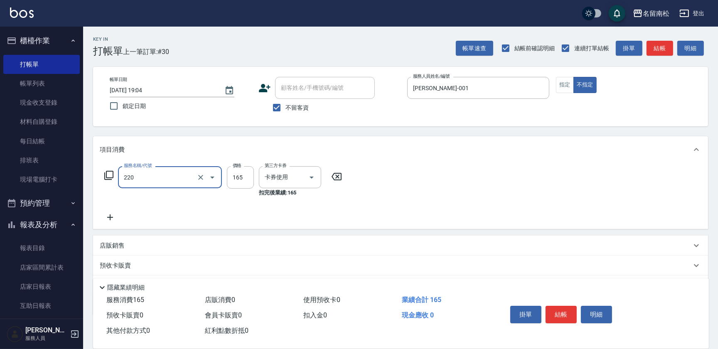
type input "洗髮卡券(165)(220)"
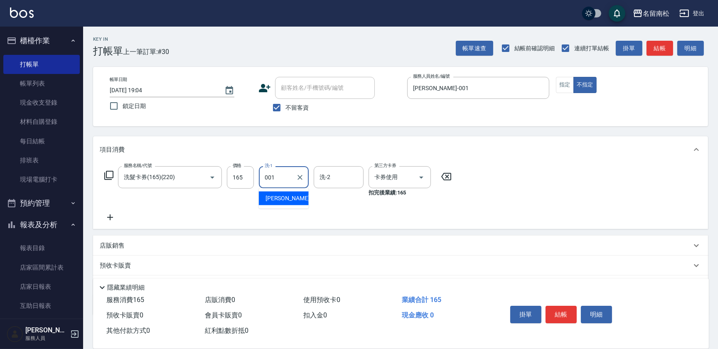
type input "[PERSON_NAME]-001"
click at [570, 85] on button "指定" at bounding box center [565, 85] width 18 height 16
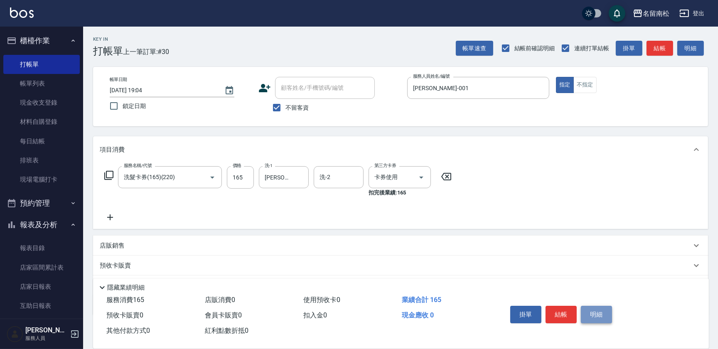
click at [581, 308] on button "明細" at bounding box center [596, 314] width 31 height 17
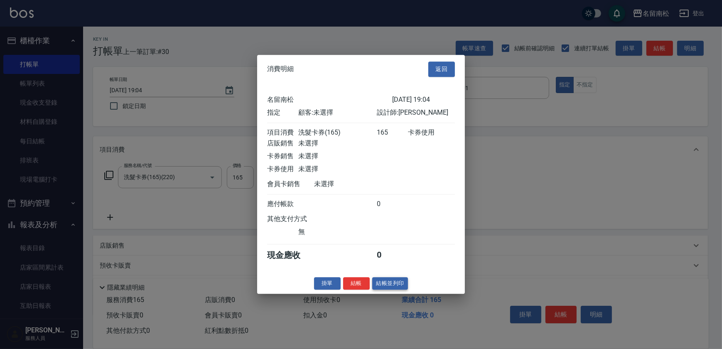
click at [388, 284] on button "結帳並列印" at bounding box center [390, 283] width 36 height 13
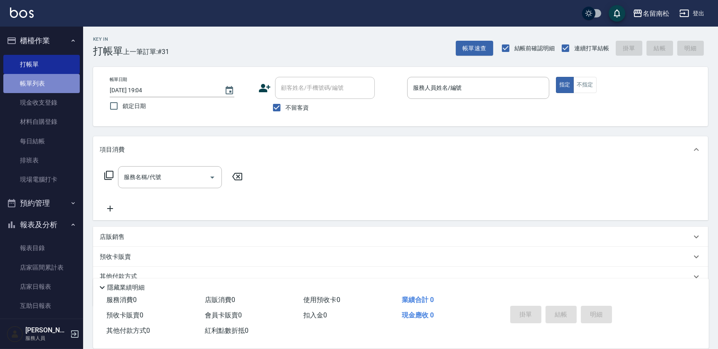
click at [48, 84] on link "帳單列表" at bounding box center [41, 83] width 76 height 19
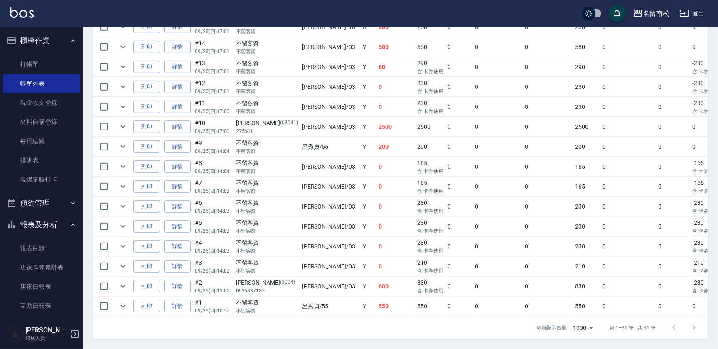
scroll to position [554, 0]
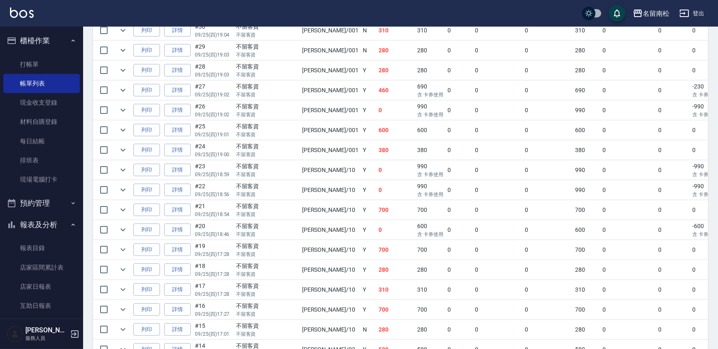
scroll to position [0, 0]
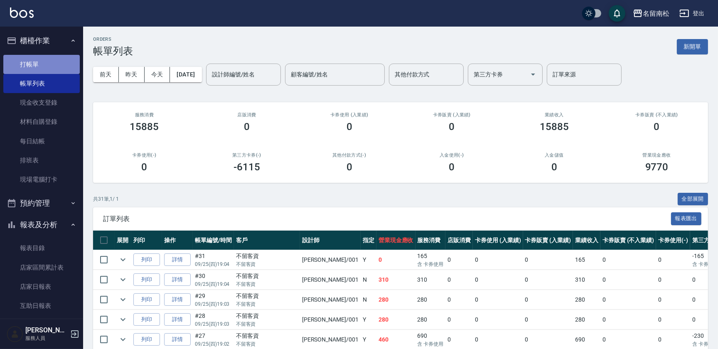
click at [46, 62] on link "打帳單" at bounding box center [41, 64] width 76 height 19
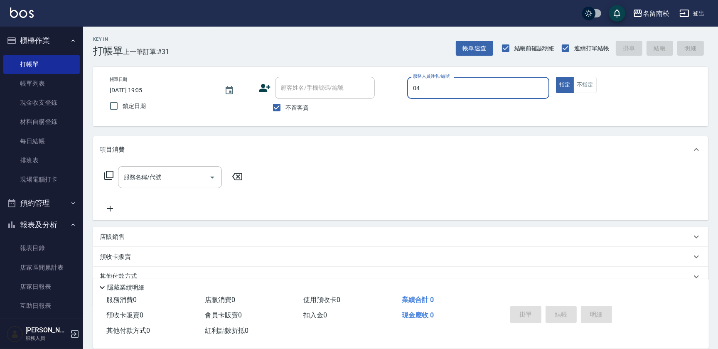
type input "[PERSON_NAME]04"
type button "true"
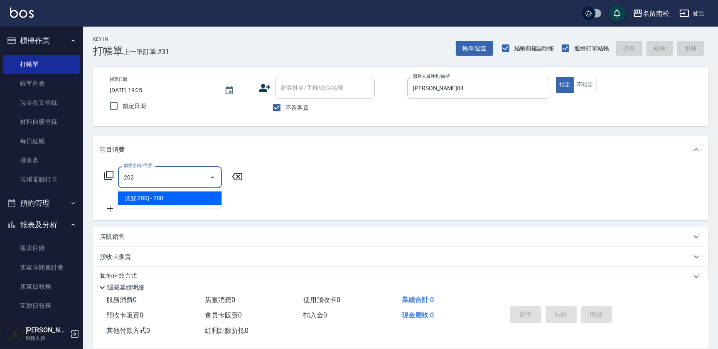
type input "洗髮[280](202)"
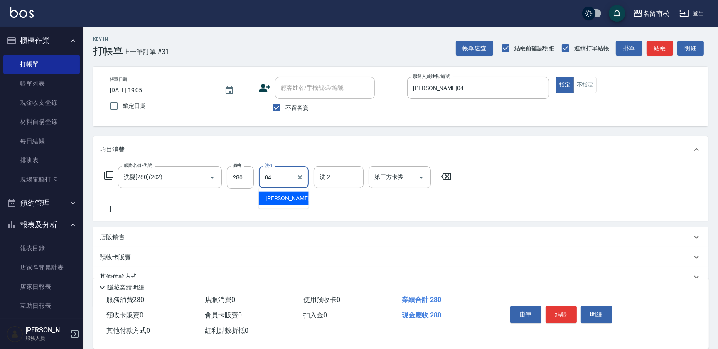
type input "[PERSON_NAME]04"
click at [564, 311] on button "結帳" at bounding box center [560, 314] width 31 height 17
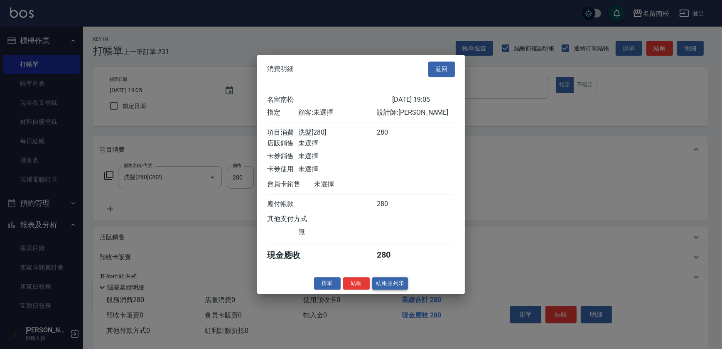
click at [384, 282] on button "結帳並列印" at bounding box center [390, 283] width 36 height 13
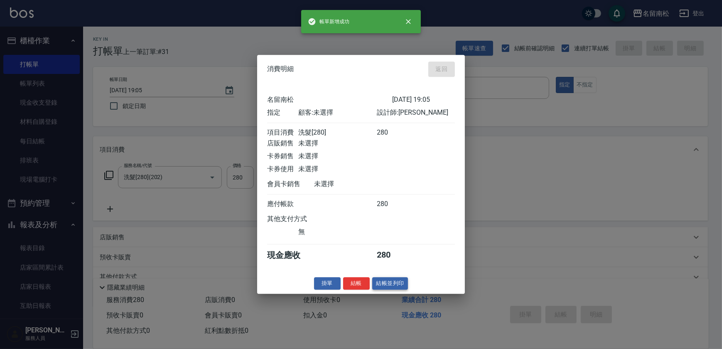
type input "2025/09/25 19:09"
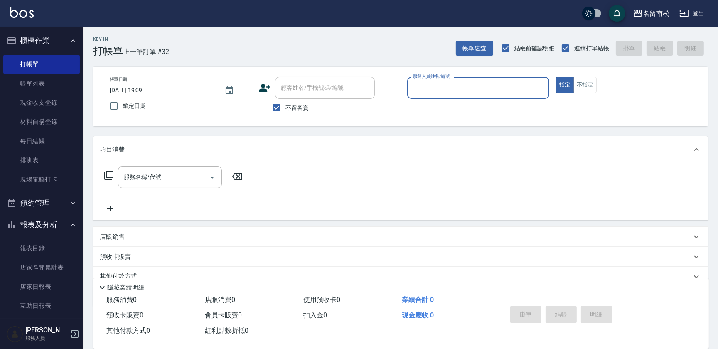
click at [448, 91] on div "服務人員姓名/編號 服務人員姓名/編號" at bounding box center [478, 88] width 142 height 22
type input "[PERSON_NAME]04"
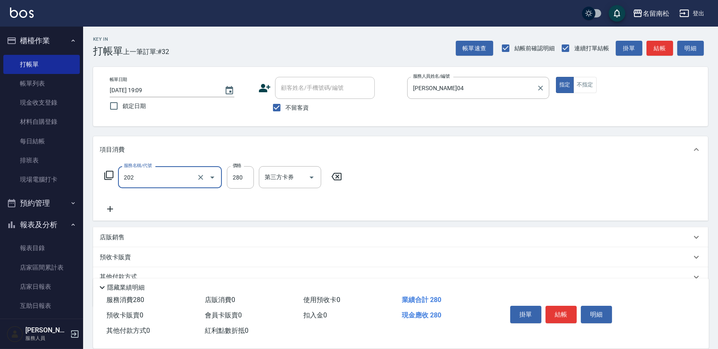
type input "洗髮[280](202)"
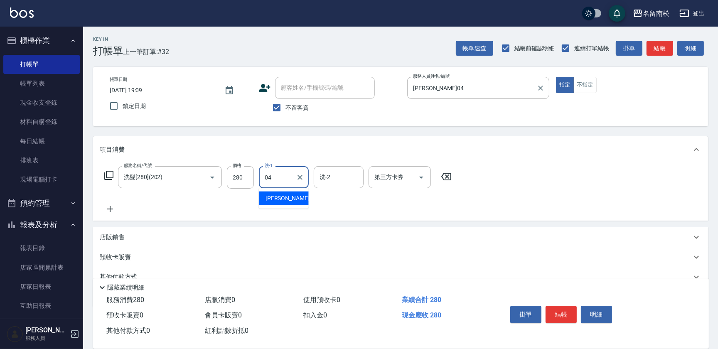
type input "[PERSON_NAME]04"
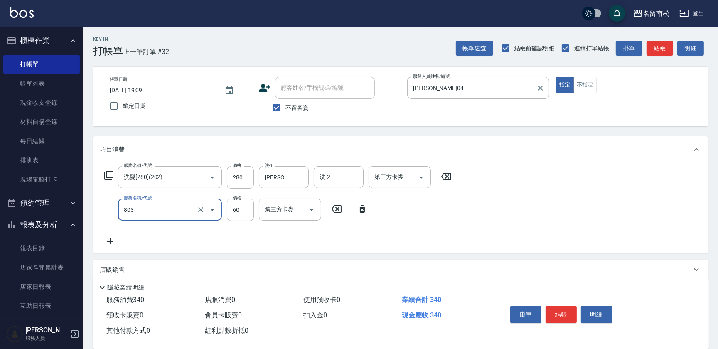
type input "吹捲(803)"
type input "100"
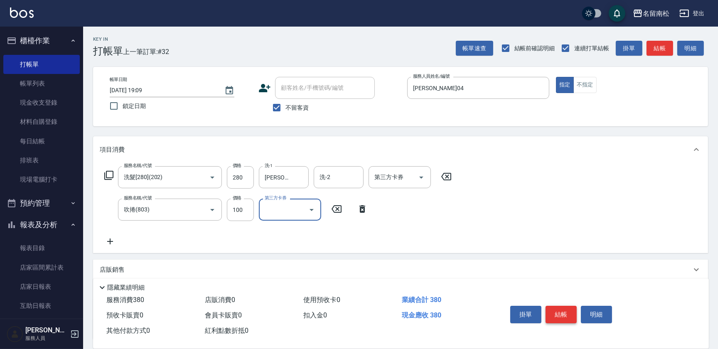
click at [552, 312] on button "結帳" at bounding box center [560, 314] width 31 height 17
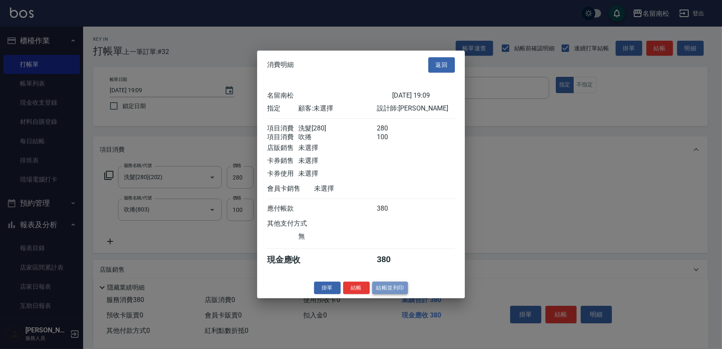
click at [389, 287] on button "結帳並列印" at bounding box center [390, 287] width 36 height 13
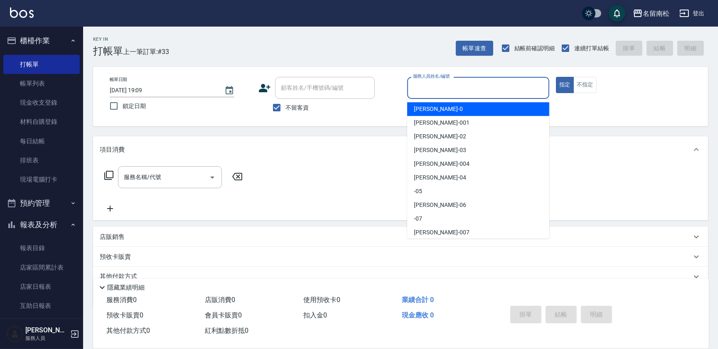
click at [507, 84] on input "服務人員姓名/編號" at bounding box center [478, 88] width 135 height 15
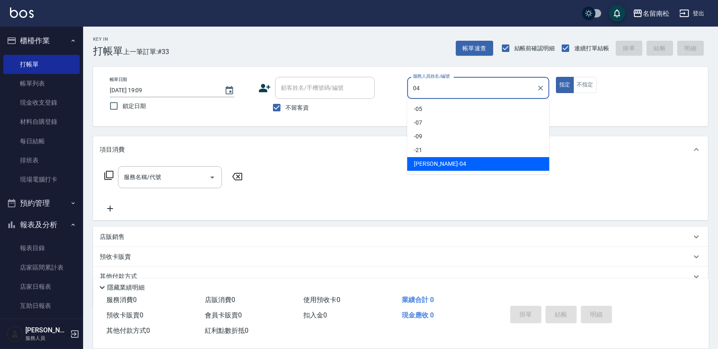
type input "[PERSON_NAME]04"
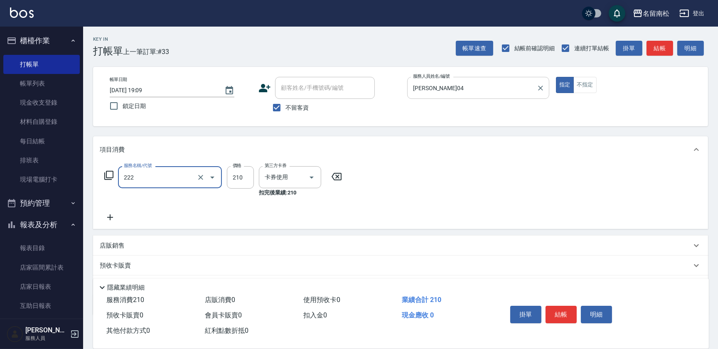
type input "洗髮卡券[210](222)"
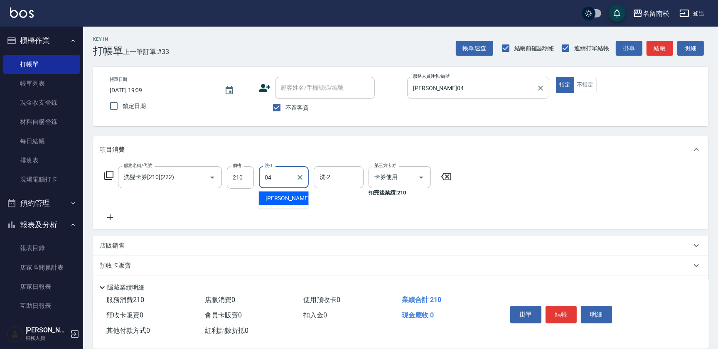
type input "[PERSON_NAME]04"
click at [569, 319] on button "結帳" at bounding box center [560, 314] width 31 height 17
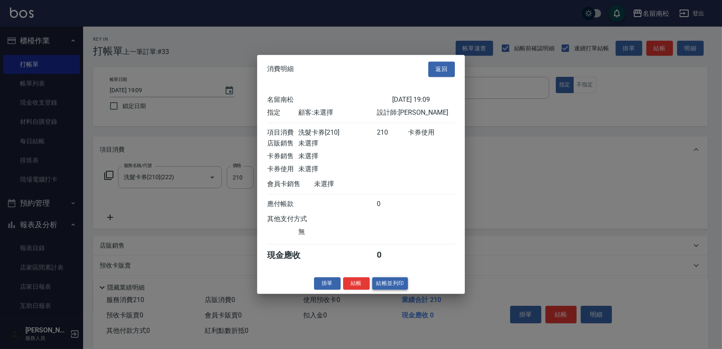
click at [401, 290] on button "結帳並列印" at bounding box center [390, 283] width 36 height 13
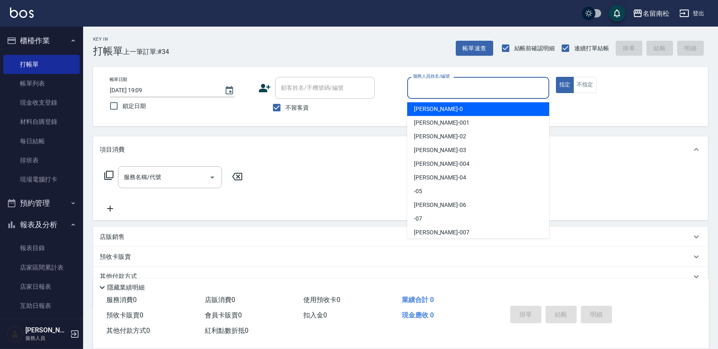
click at [495, 92] on input "服務人員姓名/編號" at bounding box center [478, 88] width 135 height 15
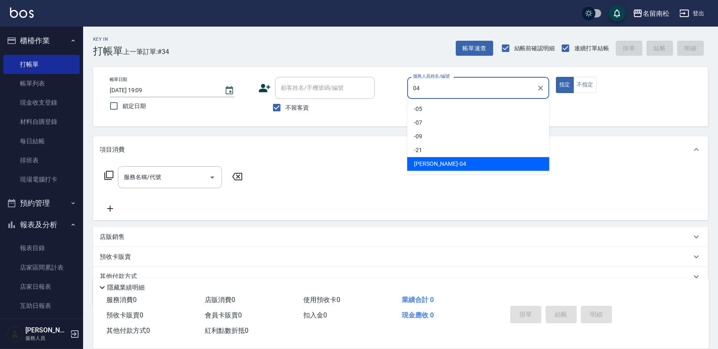
type input "[PERSON_NAME]04"
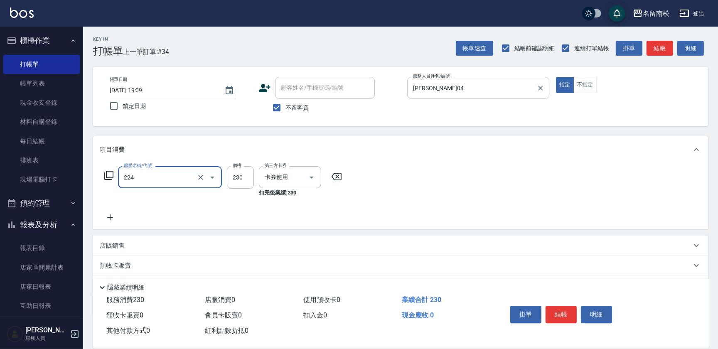
type input "洗髮(卡)230(224)"
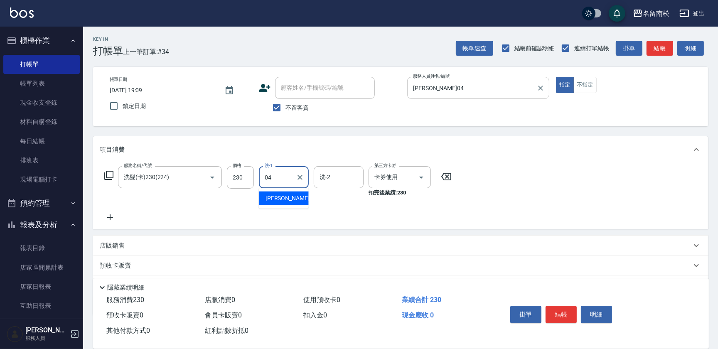
type input "[PERSON_NAME]04"
click at [557, 311] on button "結帳" at bounding box center [560, 314] width 31 height 17
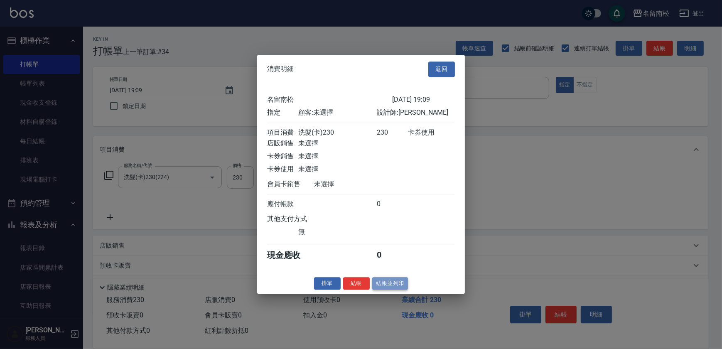
click at [405, 283] on button "結帳並列印" at bounding box center [390, 283] width 36 height 13
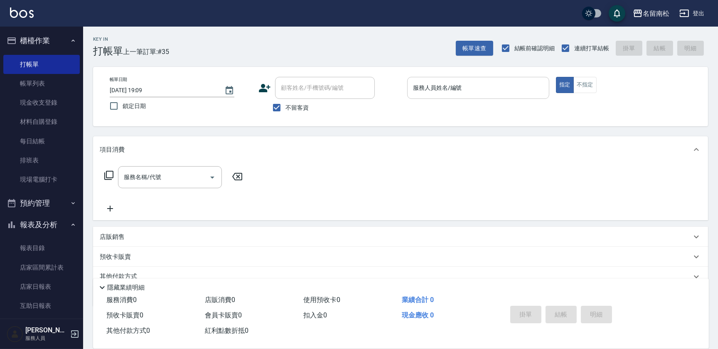
click at [480, 85] on input "服務人員姓名/編號" at bounding box center [478, 88] width 135 height 15
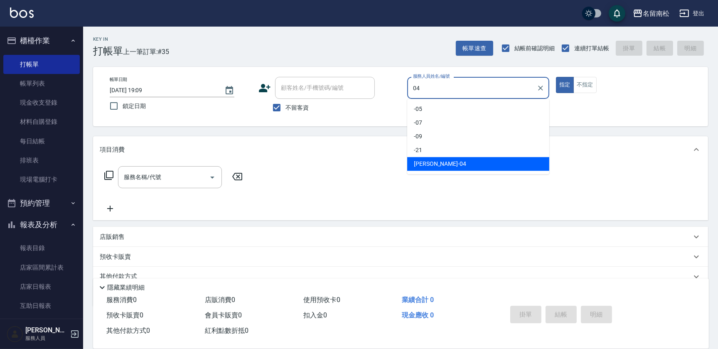
type input "[PERSON_NAME]04"
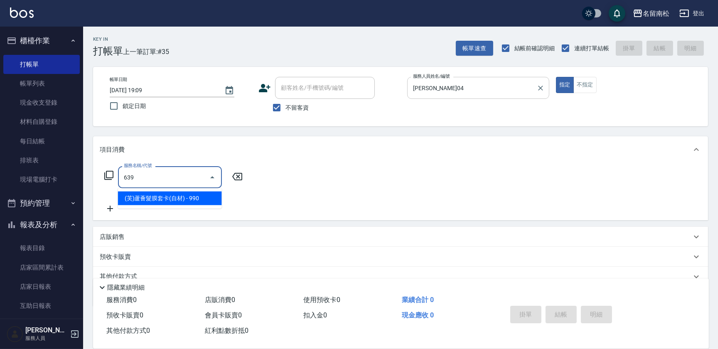
type input "(芙)蘆薈髮膜套卡(自材)(639)"
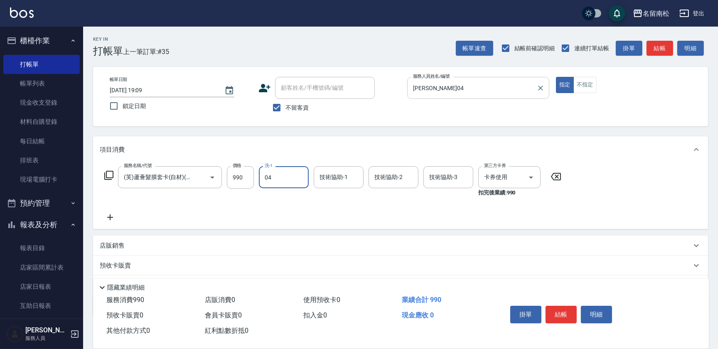
type input "[PERSON_NAME]04"
click at [561, 311] on button "結帳" at bounding box center [560, 314] width 31 height 17
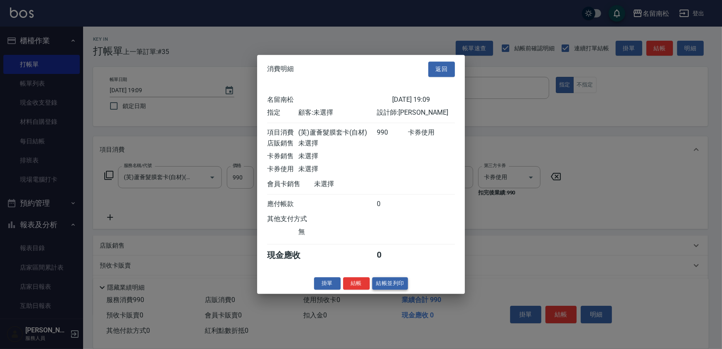
click at [390, 289] on button "結帳並列印" at bounding box center [390, 283] width 36 height 13
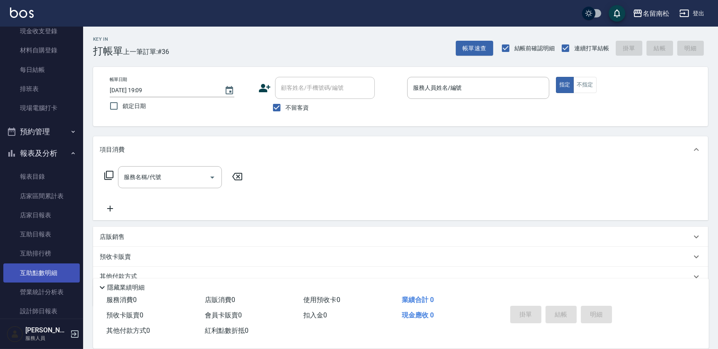
scroll to position [75, 0]
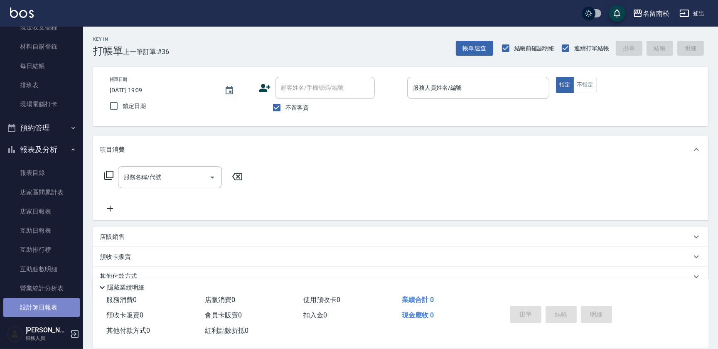
click at [49, 303] on link "設計師日報表" at bounding box center [41, 307] width 76 height 19
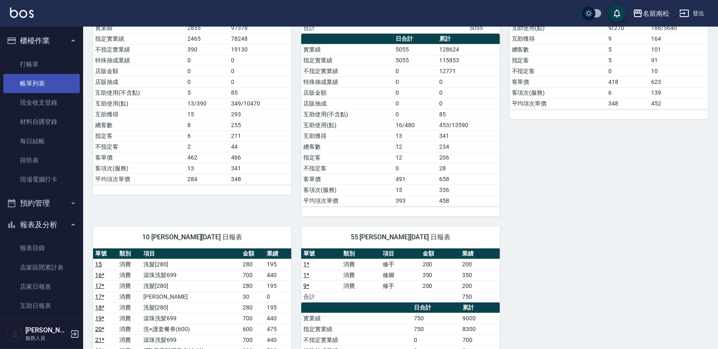
scroll to position [151, 0]
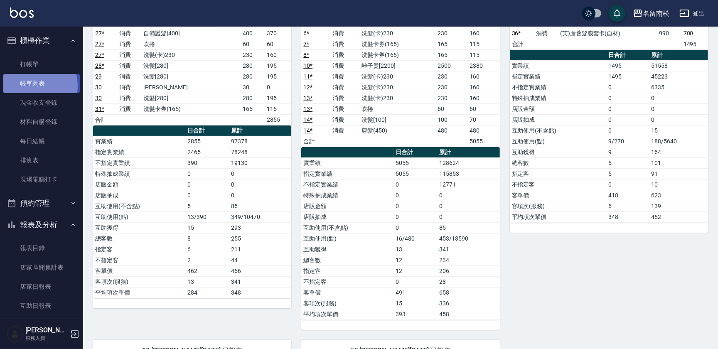
click at [29, 86] on link "帳單列表" at bounding box center [41, 83] width 76 height 19
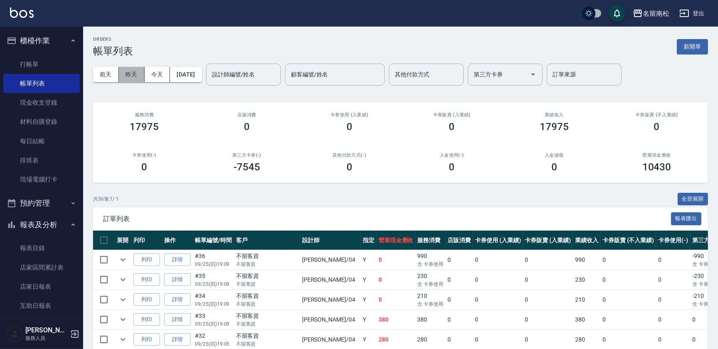
click at [135, 78] on button "昨天" at bounding box center [132, 74] width 26 height 15
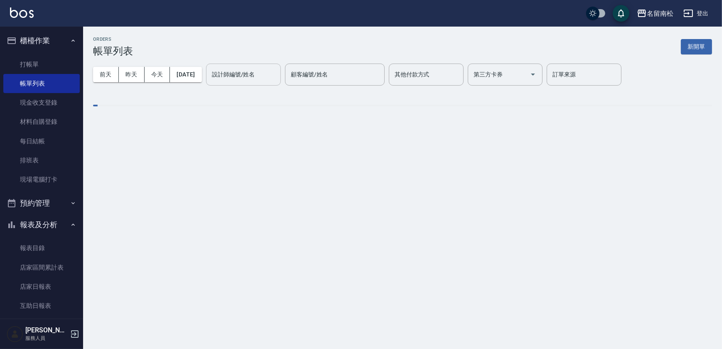
click at [258, 75] on div "設計師編號/姓名 設計師編號/姓名" at bounding box center [243, 75] width 75 height 22
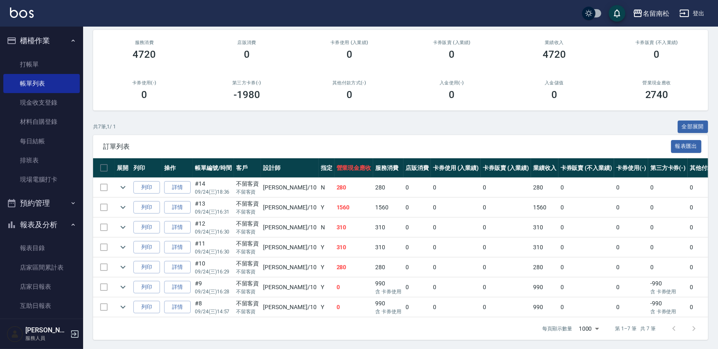
scroll to position [78, 0]
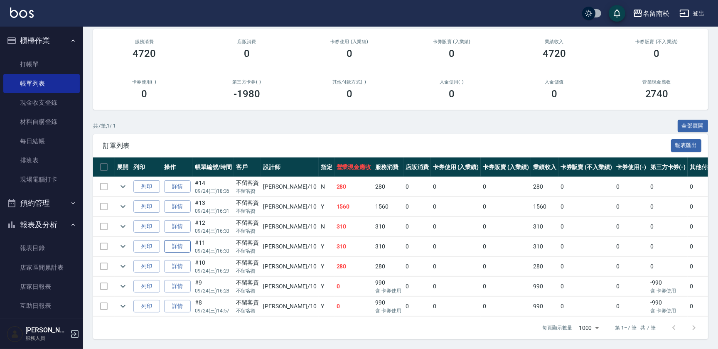
type input "賴宥彤-10"
click at [173, 243] on link "詳情" at bounding box center [177, 246] width 27 height 13
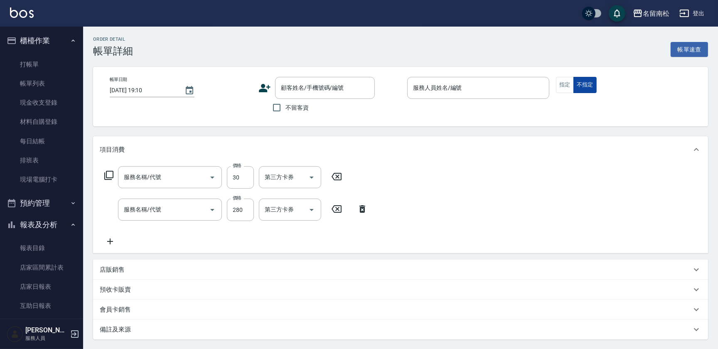
type input "2025/09/24 16:30"
checkbox input "true"
type input "賴宥彤-10"
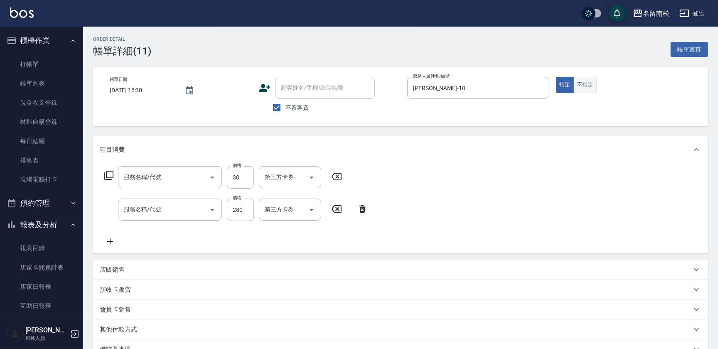
type input "潤絲(801)"
type input "洗髮[280](202)"
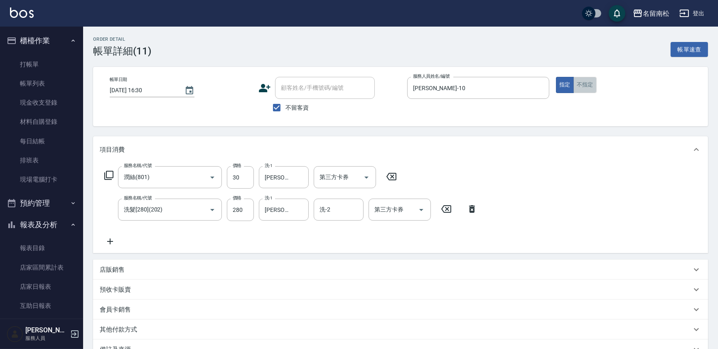
click at [583, 82] on button "不指定" at bounding box center [584, 85] width 23 height 16
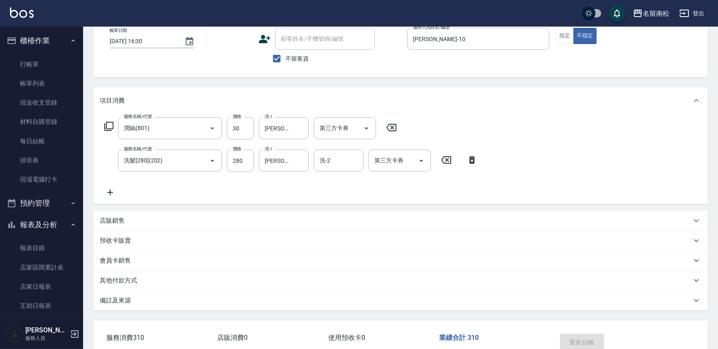
scroll to position [98, 0]
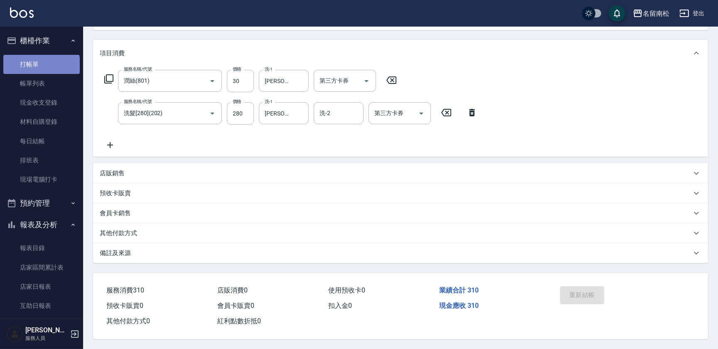
click at [41, 68] on link "打帳單" at bounding box center [41, 64] width 76 height 19
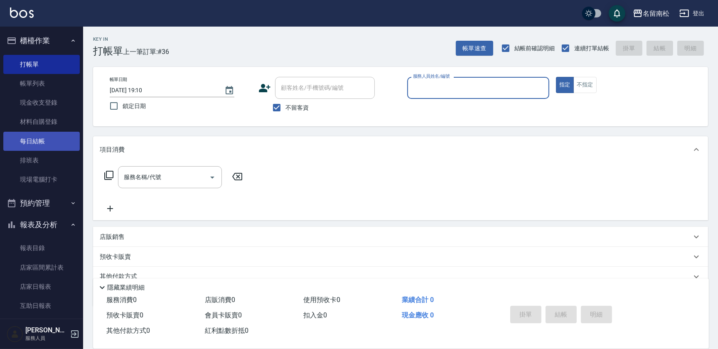
click at [49, 147] on link "每日結帳" at bounding box center [41, 141] width 76 height 19
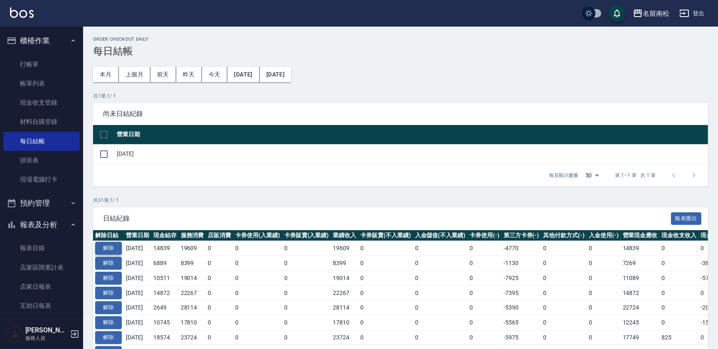
click at [113, 250] on button "解除" at bounding box center [108, 248] width 27 height 13
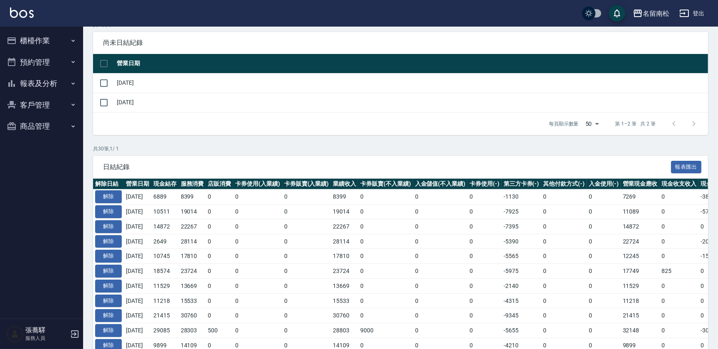
scroll to position [75, 0]
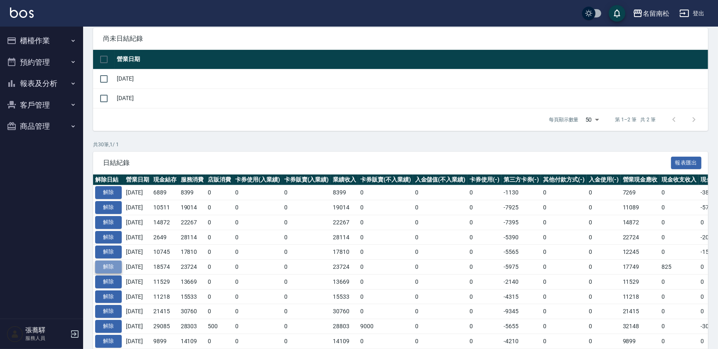
click at [112, 266] on button "解除" at bounding box center [108, 266] width 27 height 13
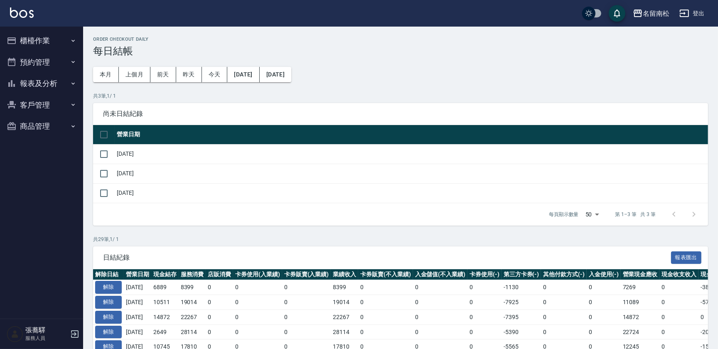
click at [37, 45] on button "櫃檯作業" at bounding box center [41, 41] width 76 height 22
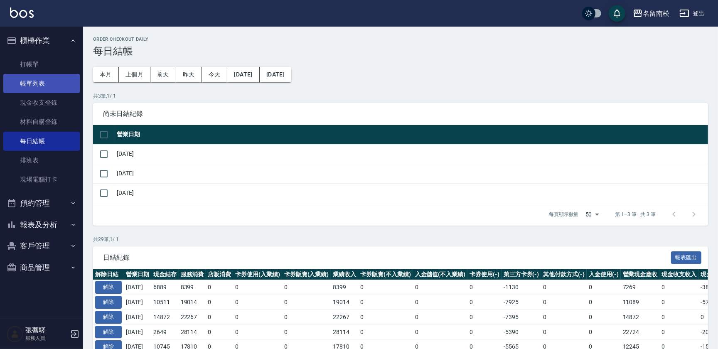
click at [44, 85] on link "帳單列表" at bounding box center [41, 83] width 76 height 19
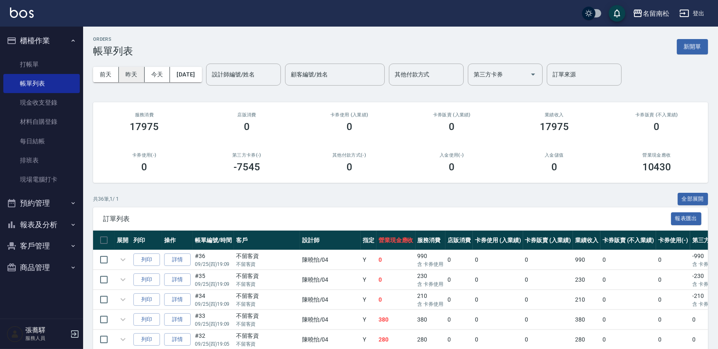
click at [132, 73] on button "昨天" at bounding box center [132, 74] width 26 height 15
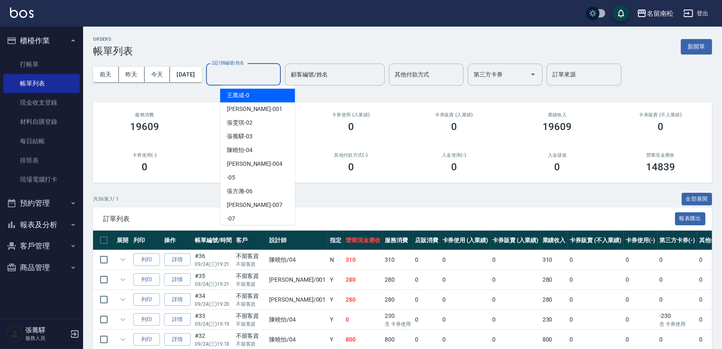
click at [238, 75] on input "設計師編號/姓名" at bounding box center [243, 74] width 67 height 15
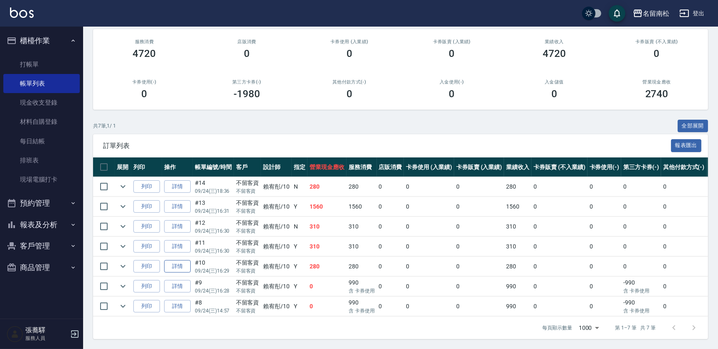
scroll to position [78, 0]
type input "賴宥彤-10"
click at [169, 241] on link "詳情" at bounding box center [177, 246] width 27 height 13
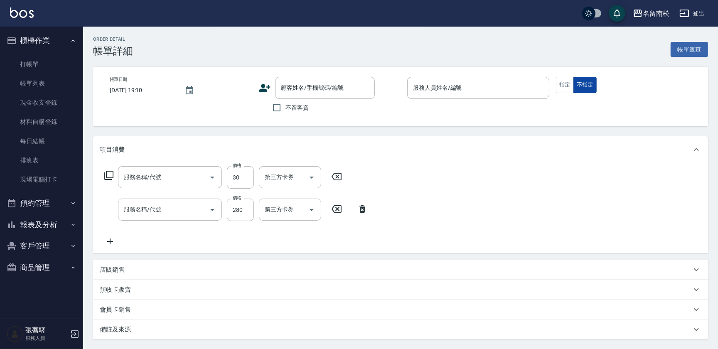
type input "潤絲(801)"
type input "洗髮[280](202)"
type input "2025/09/24 16:30"
checkbox input "true"
type input "賴宥彤-10"
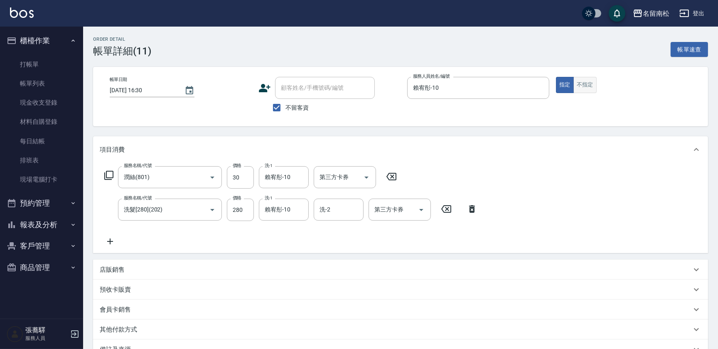
click at [582, 88] on button "不指定" at bounding box center [584, 85] width 23 height 16
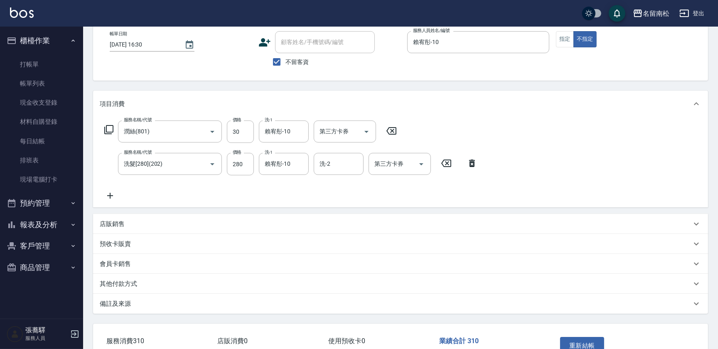
scroll to position [98, 0]
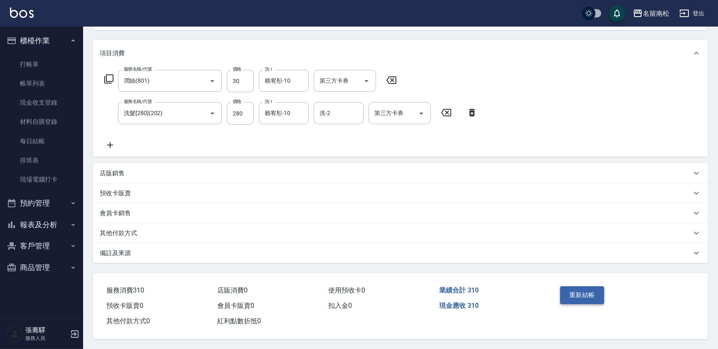
click at [585, 296] on button "重新結帳" at bounding box center [582, 294] width 44 height 17
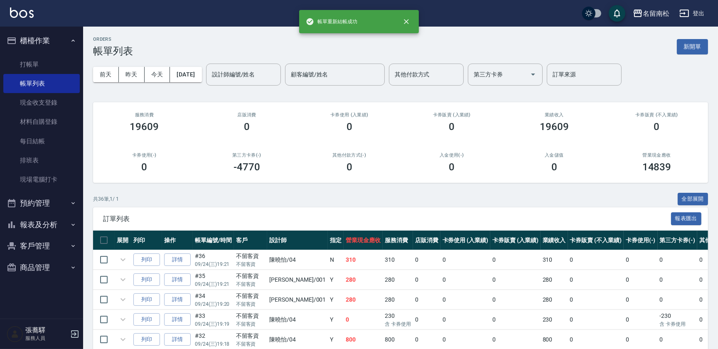
click at [235, 70] on div "設計師編號/姓名 設計師編號/姓名" at bounding box center [243, 75] width 75 height 22
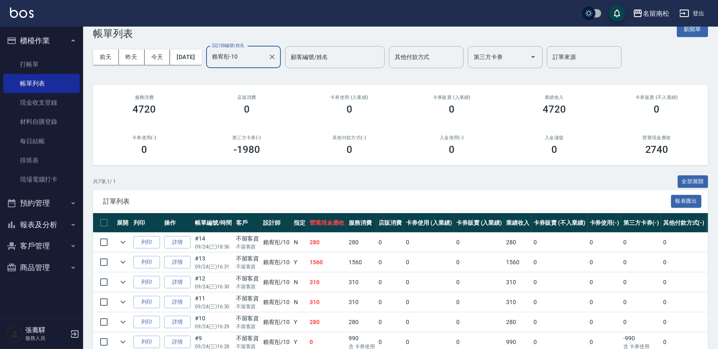
scroll to position [37, 0]
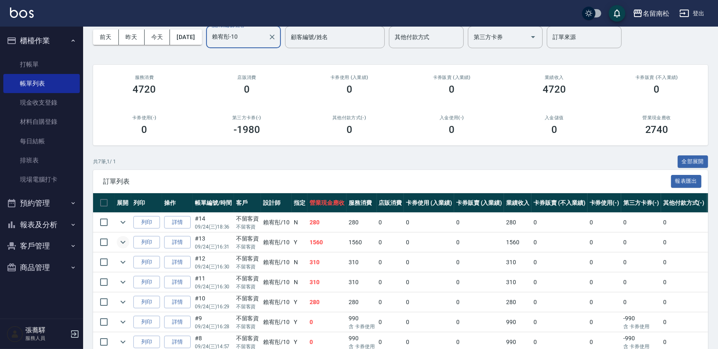
type input "賴宥彤-10"
click at [125, 242] on icon "expand row" at bounding box center [123, 242] width 10 height 10
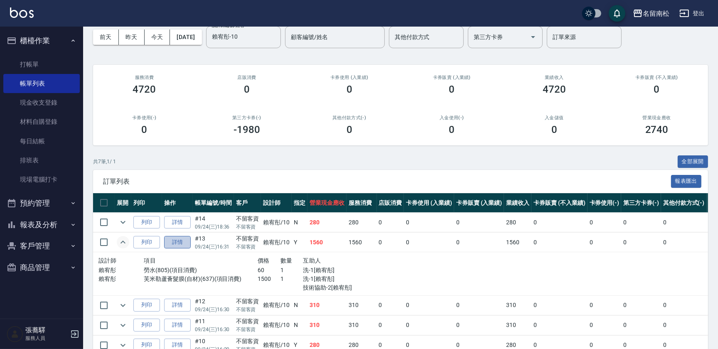
click at [179, 242] on link "詳情" at bounding box center [177, 242] width 27 height 13
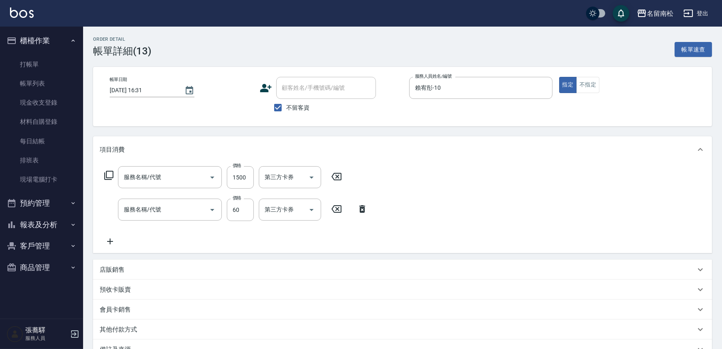
type input "2025/09/24 16:31"
checkbox input "true"
type input "賴宥彤-10"
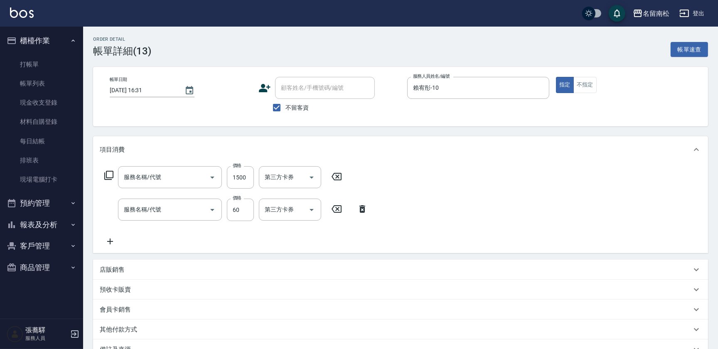
type input "芙米勒蘆薈髮膜(自材)(637)"
type input "勞水(805)"
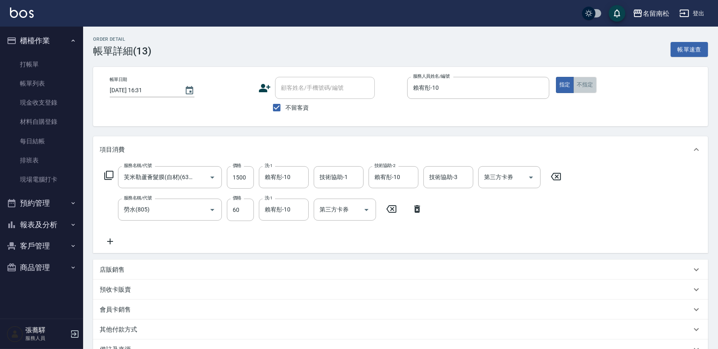
click at [586, 81] on button "不指定" at bounding box center [584, 85] width 23 height 16
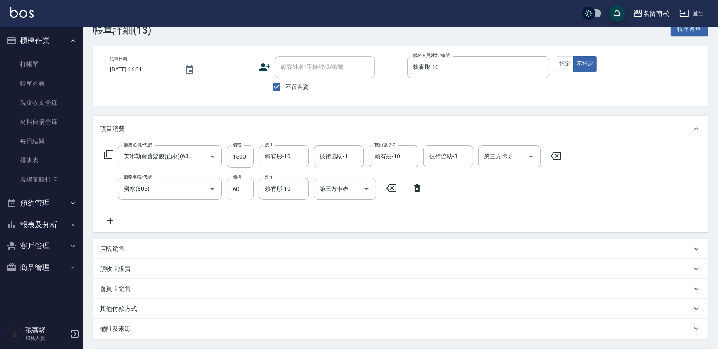
scroll to position [98, 0]
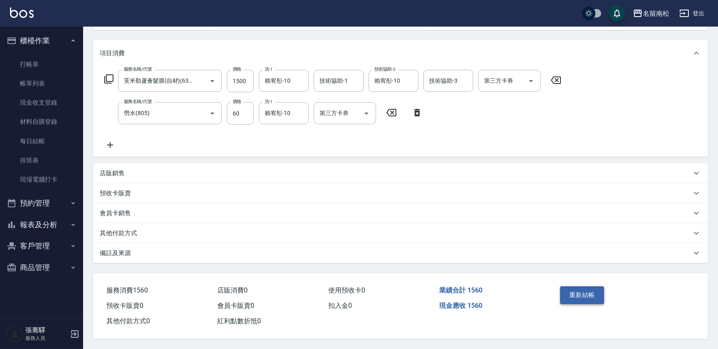
click at [575, 292] on button "重新結帳" at bounding box center [582, 294] width 44 height 17
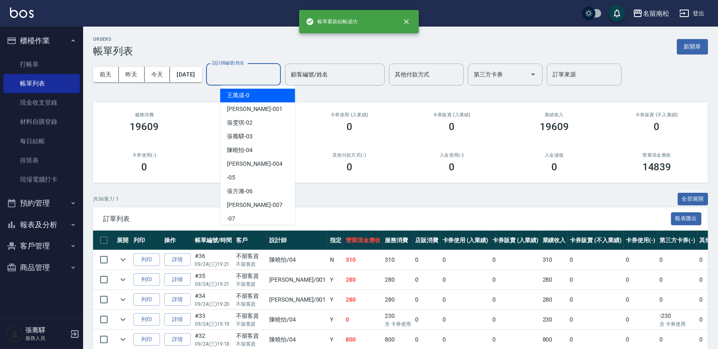
click at [241, 74] on input "設計師編號/姓名" at bounding box center [243, 74] width 67 height 15
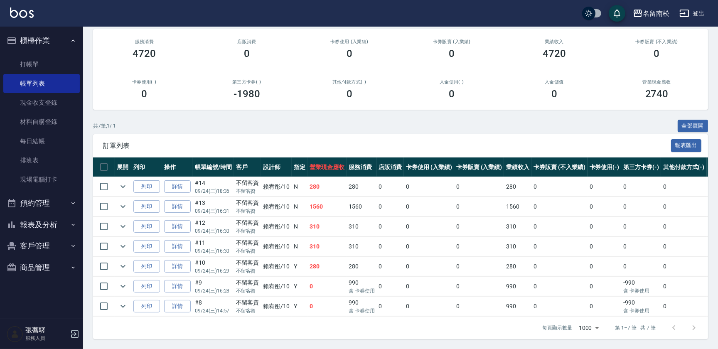
scroll to position [78, 0]
type input "賴宥彤-10"
click at [169, 280] on link "詳情" at bounding box center [177, 286] width 27 height 13
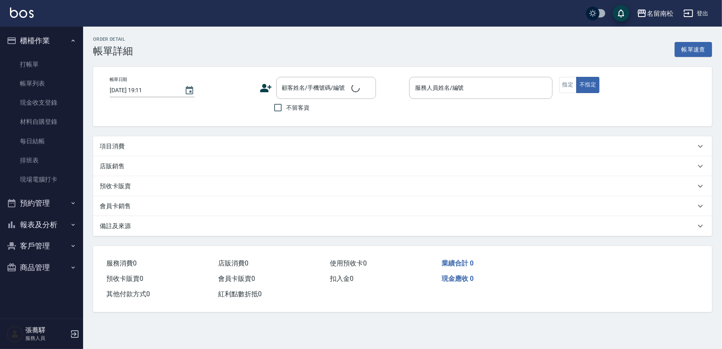
type input "2025/09/24 16:28"
checkbox input "true"
type input "賴宥彤-10"
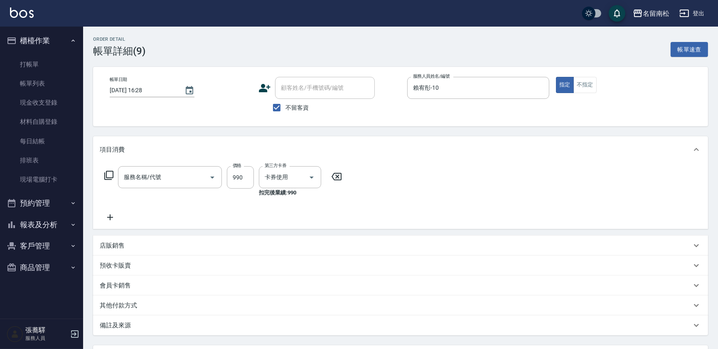
type input "(芙)蘆薈髮膜套卡(自材)(639)"
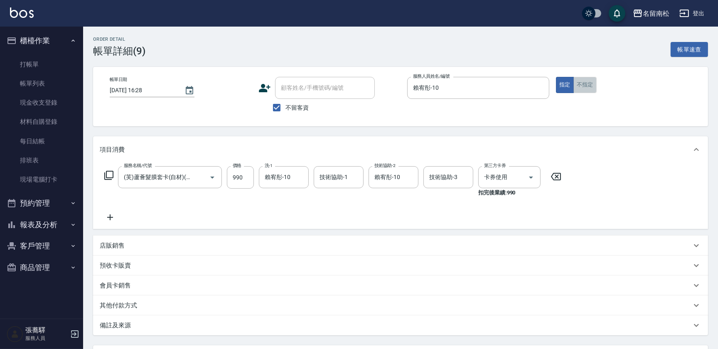
click at [577, 85] on button "不指定" at bounding box center [584, 85] width 23 height 16
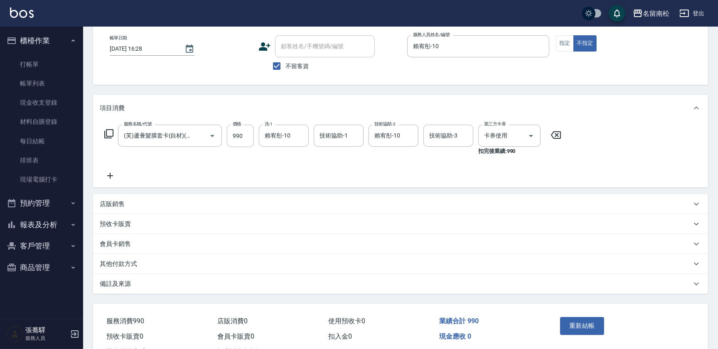
scroll to position [74, 0]
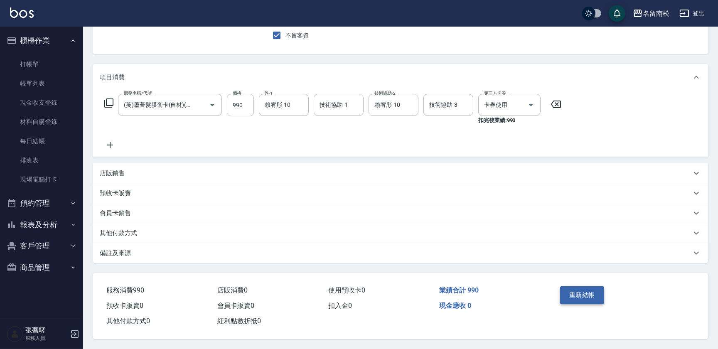
click at [582, 289] on button "重新結帳" at bounding box center [582, 294] width 44 height 17
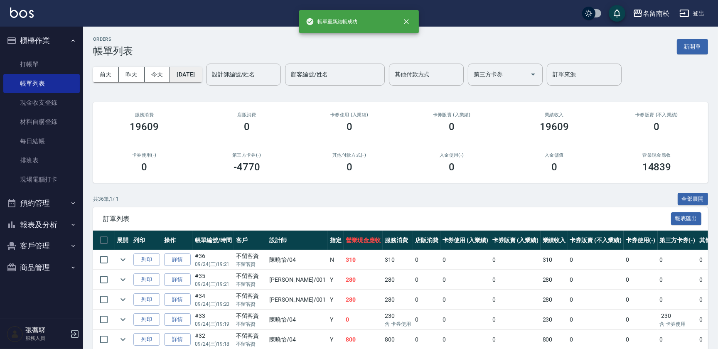
click at [195, 77] on button "[DATE]" at bounding box center [186, 74] width 32 height 15
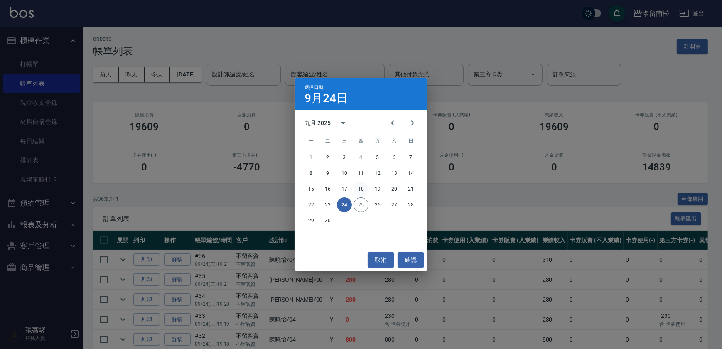
click at [359, 189] on button "18" at bounding box center [360, 188] width 15 height 15
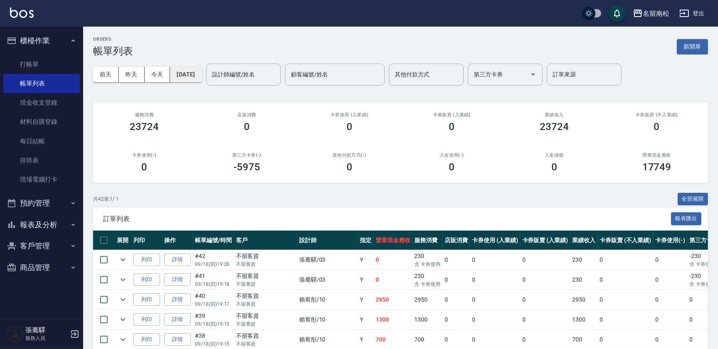
click at [201, 74] on button "[DATE]" at bounding box center [186, 74] width 32 height 15
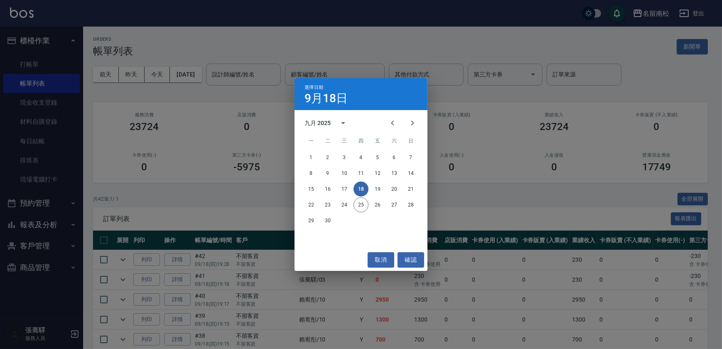
click at [249, 205] on div "選擇日期 9月18日 九月 2025 一 二 三 四 五 六 日 1 2 3 4 5 6 7 8 9 10 11 12 13 14 15 16 17 18 1…" at bounding box center [361, 174] width 722 height 349
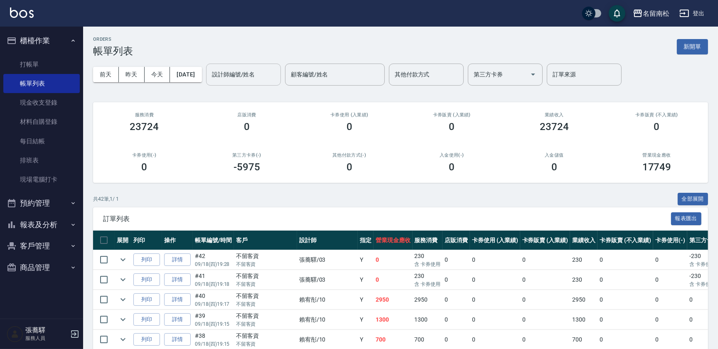
click at [267, 80] on input "設計師編號/姓名" at bounding box center [243, 74] width 67 height 15
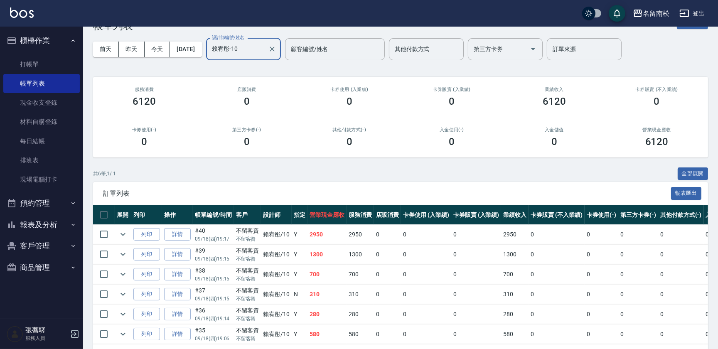
scroll to position [58, 0]
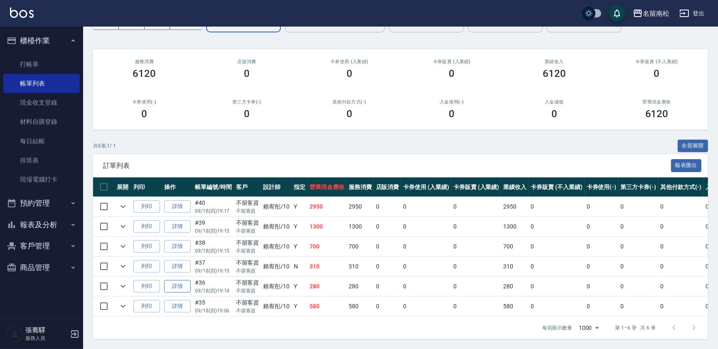
type input "賴宥彤-10"
click at [174, 282] on link "詳情" at bounding box center [177, 286] width 27 height 13
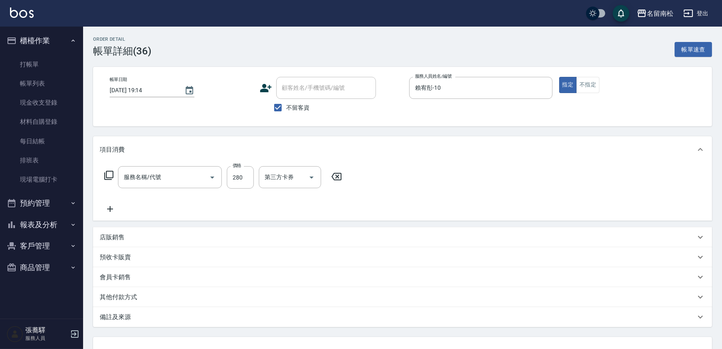
type input "2025/09/18 19:14"
checkbox input "true"
type input "賴宥彤-10"
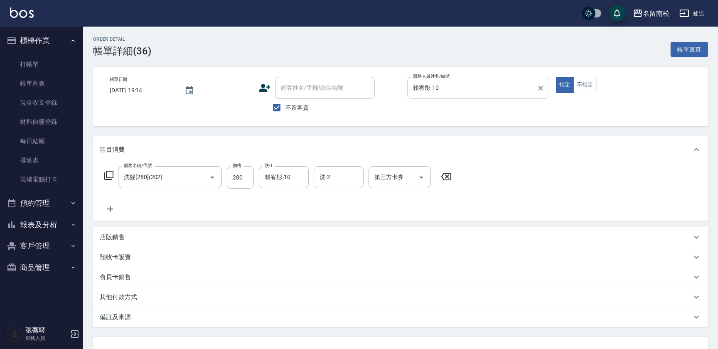
type input "洗髮[280](202)"
click at [587, 83] on button "不指定" at bounding box center [584, 85] width 23 height 16
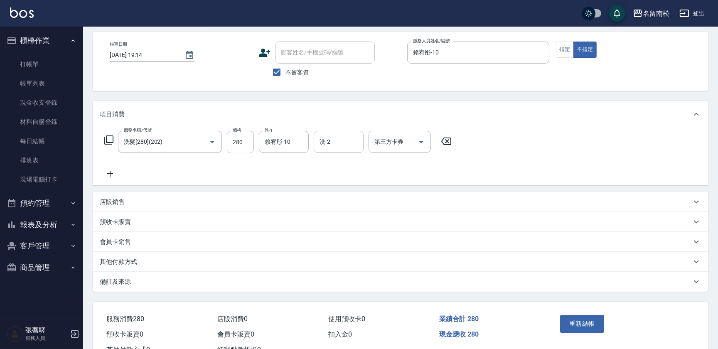
scroll to position [66, 0]
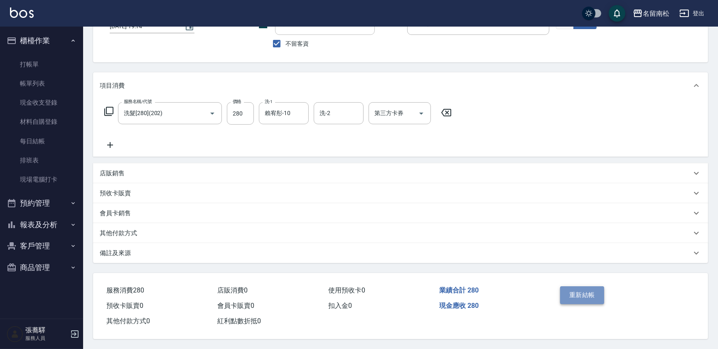
click at [578, 287] on button "重新結帳" at bounding box center [582, 294] width 44 height 17
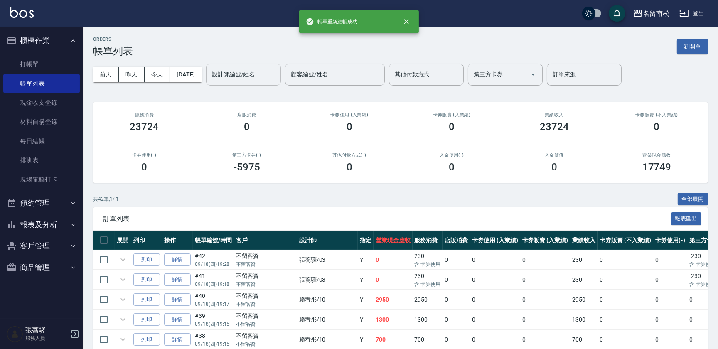
click at [244, 68] on input "設計師編號/姓名" at bounding box center [243, 74] width 67 height 15
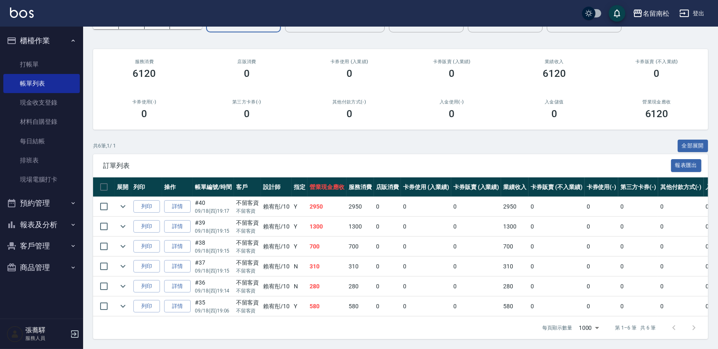
scroll to position [58, 0]
type input "賴宥彤-10"
click at [188, 242] on link "詳情" at bounding box center [177, 246] width 27 height 13
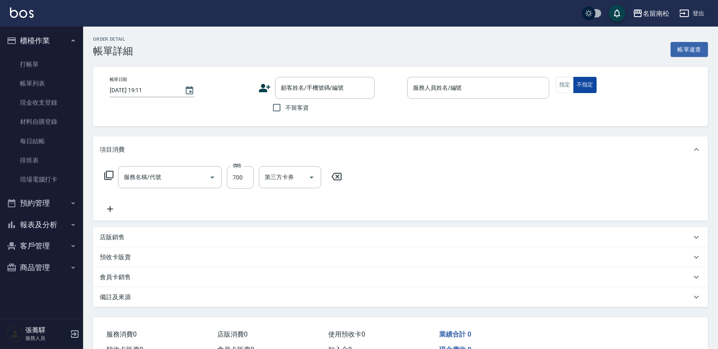
type input "2025/09/18 19:15"
checkbox input "true"
type input "賴宥彤-10"
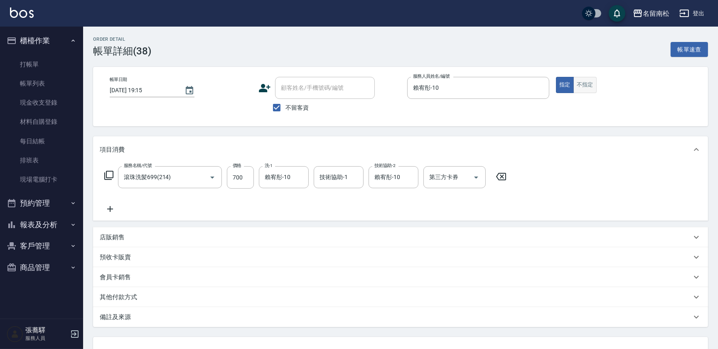
type input "滾珠洗髪699(214)"
click at [591, 83] on button "不指定" at bounding box center [584, 85] width 23 height 16
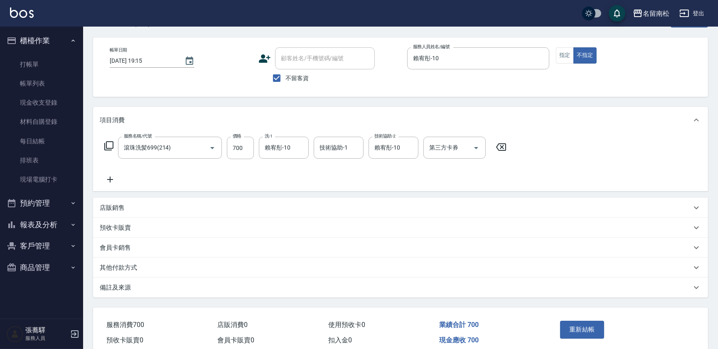
scroll to position [66, 0]
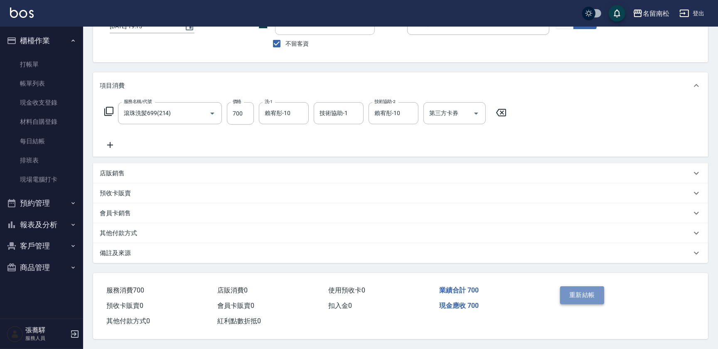
click at [593, 289] on button "重新結帳" at bounding box center [582, 294] width 44 height 17
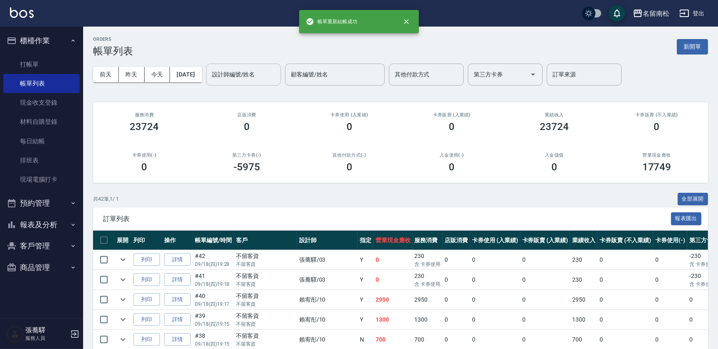
click at [246, 71] on input "設計師編號/姓名" at bounding box center [243, 74] width 67 height 15
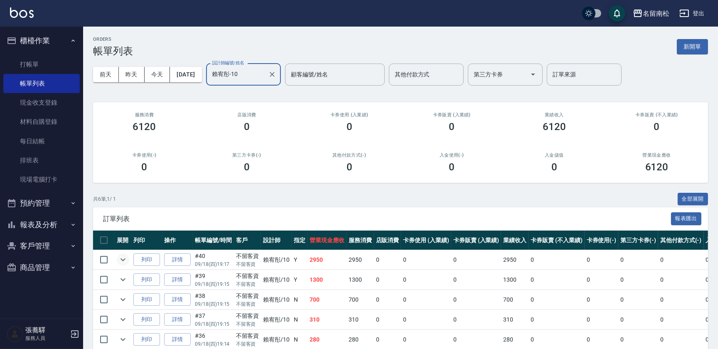
type input "賴宥彤-10"
click at [125, 259] on icon "expand row" at bounding box center [123, 260] width 10 height 10
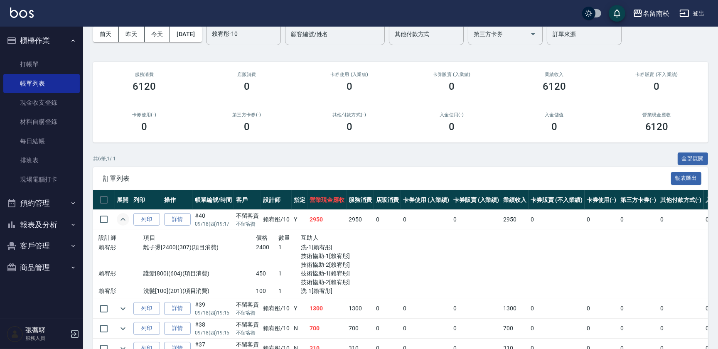
scroll to position [127, 0]
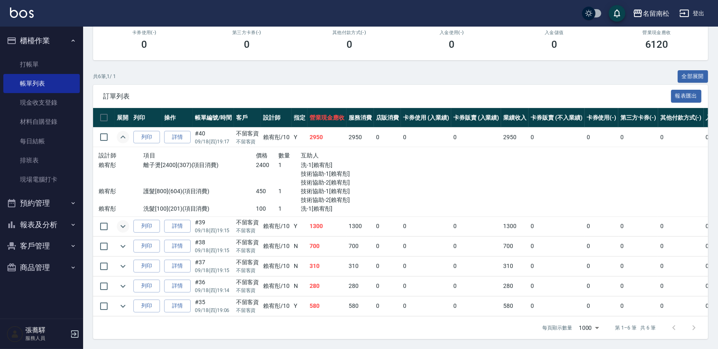
click at [123, 221] on icon "expand row" at bounding box center [123, 226] width 10 height 10
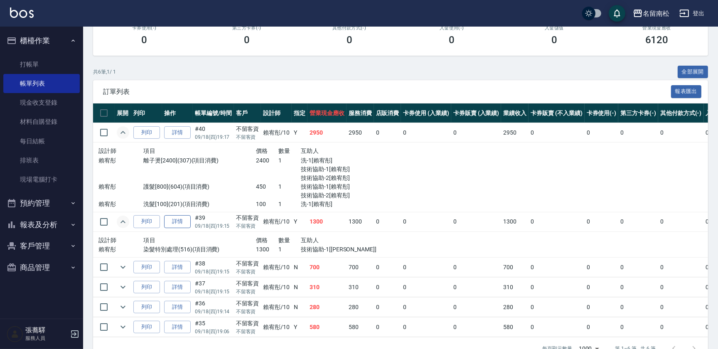
click at [175, 223] on link "詳情" at bounding box center [177, 221] width 27 height 13
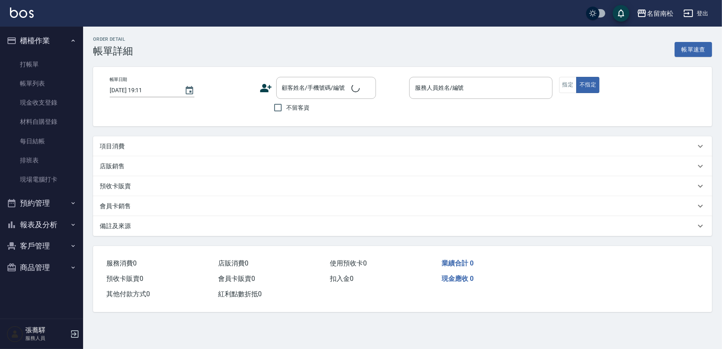
type input "2025/09/18 19:15"
checkbox input "true"
type input "賴宥彤-10"
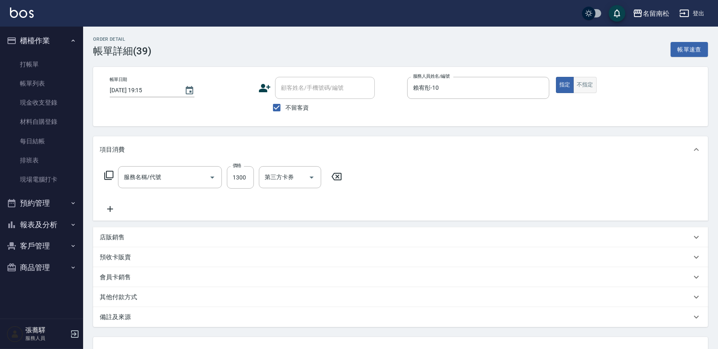
type input "染髮特別處理(516)"
click at [591, 83] on button "不指定" at bounding box center [584, 85] width 23 height 16
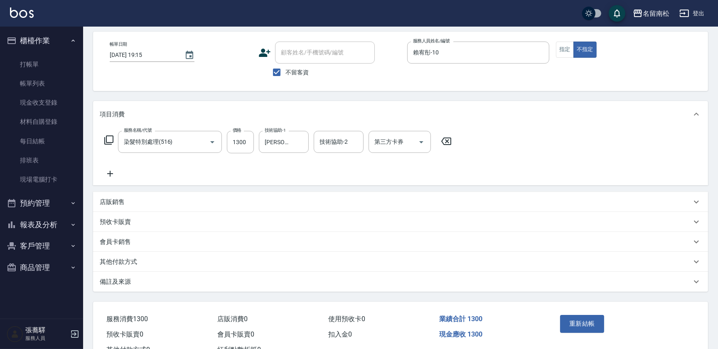
scroll to position [66, 0]
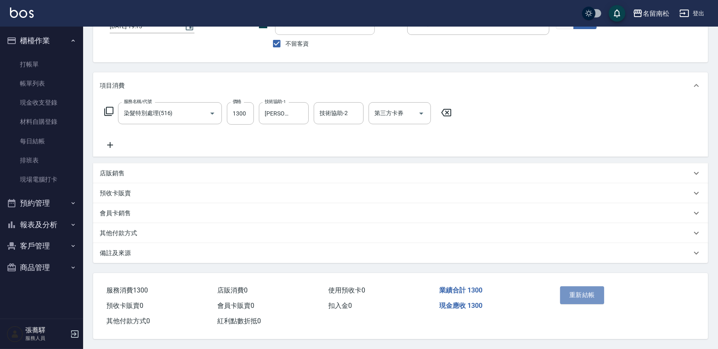
click at [575, 297] on button "重新結帳" at bounding box center [582, 294] width 44 height 17
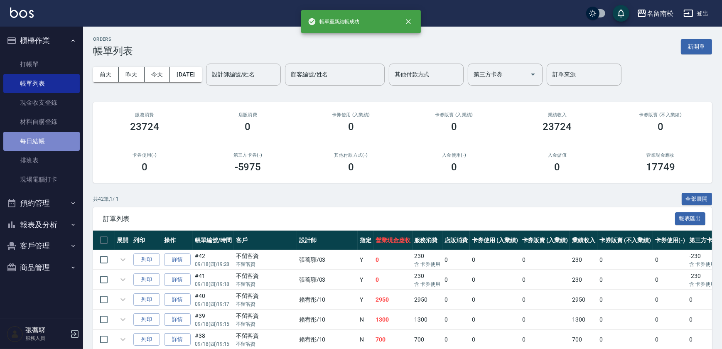
click at [43, 143] on link "每日結帳" at bounding box center [41, 141] width 76 height 19
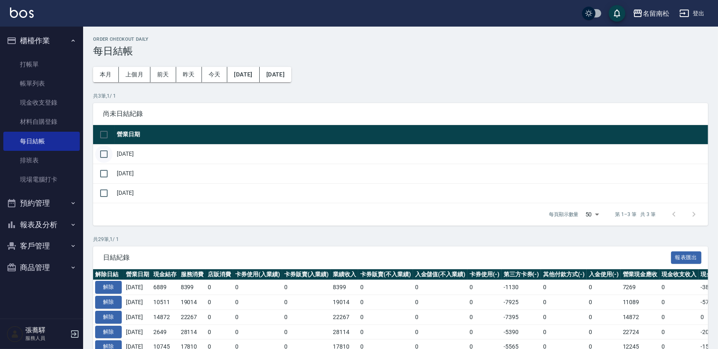
click at [105, 156] on input "checkbox" at bounding box center [103, 153] width 17 height 17
checkbox input "true"
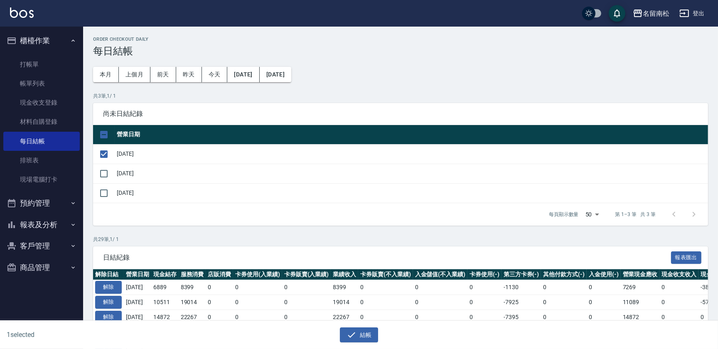
drag, startPoint x: 104, startPoint y: 171, endPoint x: 156, endPoint y: 206, distance: 62.9
click at [104, 171] on input "checkbox" at bounding box center [103, 173] width 17 height 17
checkbox input "true"
click at [360, 338] on button "結帳" at bounding box center [359, 334] width 39 height 15
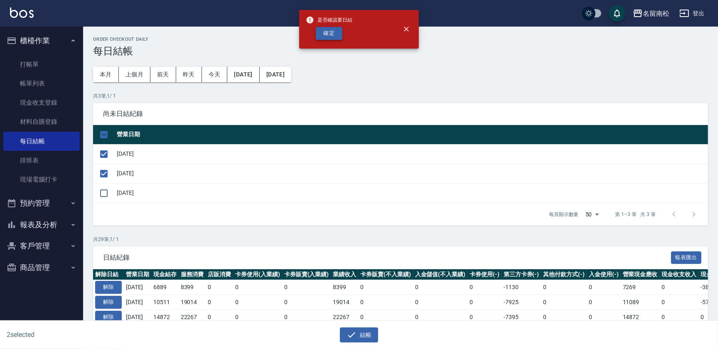
click at [328, 36] on button "確定" at bounding box center [329, 33] width 27 height 13
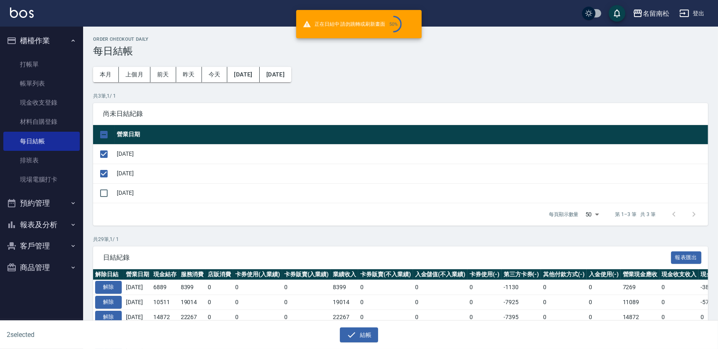
checkbox input "false"
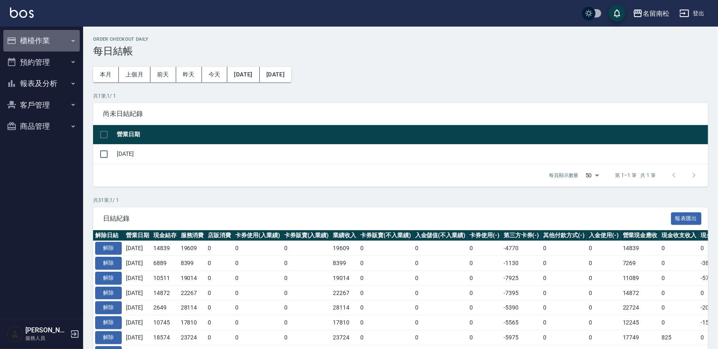
click at [49, 38] on button "櫃檯作業" at bounding box center [41, 41] width 76 height 22
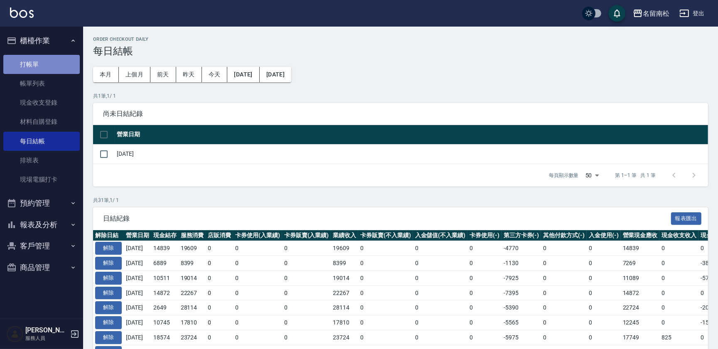
click at [51, 68] on link "打帳單" at bounding box center [41, 64] width 76 height 19
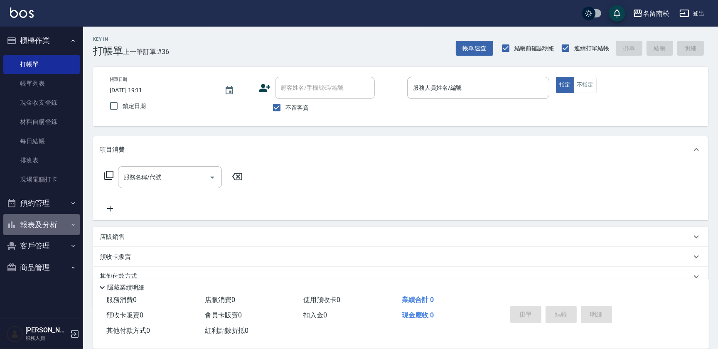
click at [54, 228] on button "報表及分析" at bounding box center [41, 225] width 76 height 22
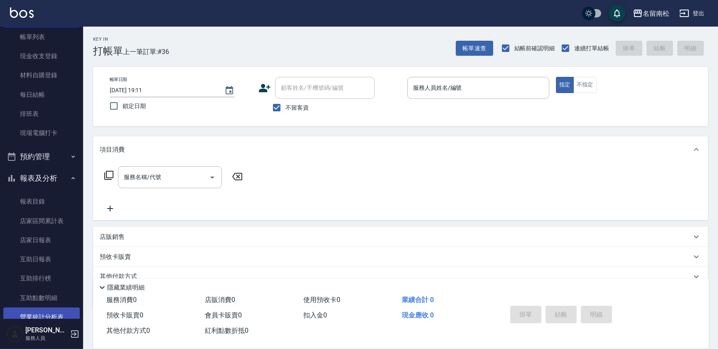
scroll to position [75, 0]
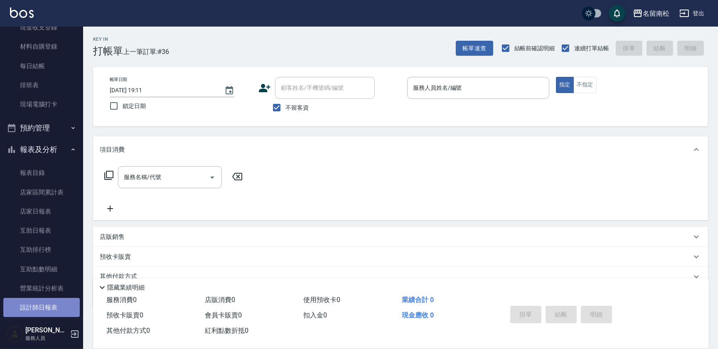
click at [47, 303] on link "設計師日報表" at bounding box center [41, 307] width 76 height 19
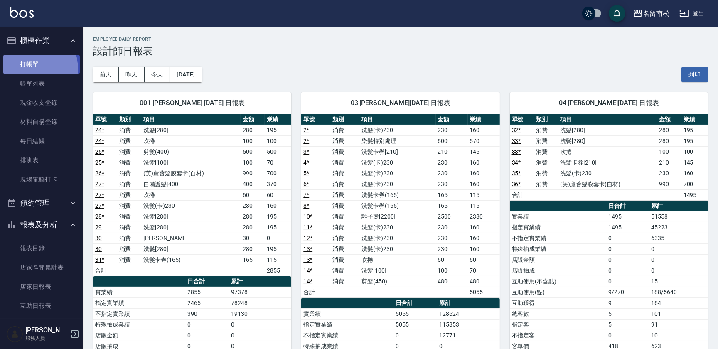
click at [17, 70] on link "打帳單" at bounding box center [41, 64] width 76 height 19
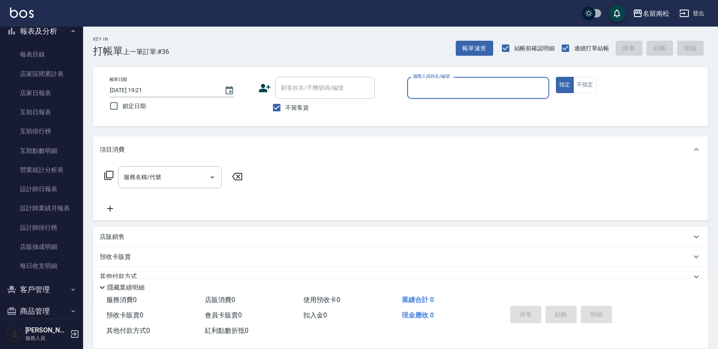
scroll to position [206, 0]
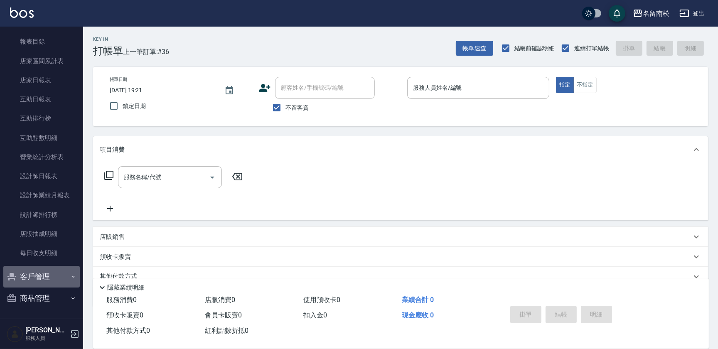
click at [56, 274] on button "客戶管理" at bounding box center [41, 277] width 76 height 22
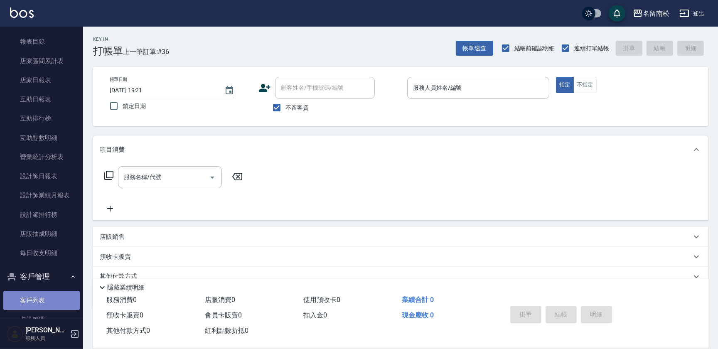
click at [54, 304] on link "客戶列表" at bounding box center [41, 300] width 76 height 19
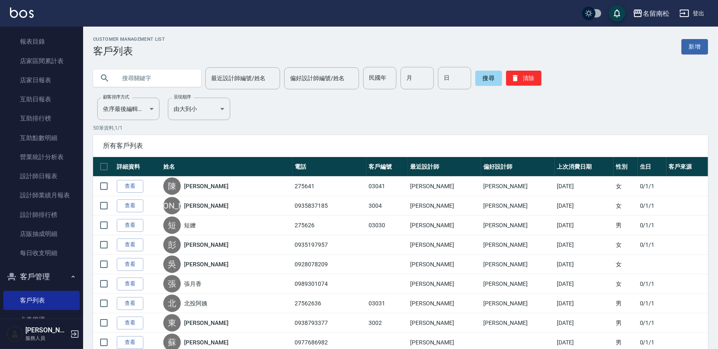
click at [168, 75] on input "text" at bounding box center [155, 78] width 78 height 22
type input "任"
click at [490, 78] on button "搜尋" at bounding box center [488, 78] width 27 height 15
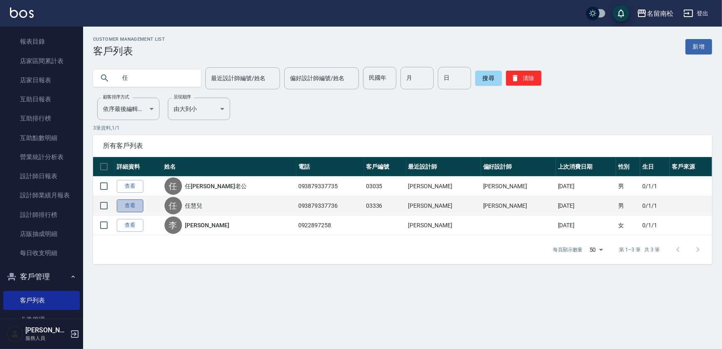
click at [132, 207] on link "查看" at bounding box center [130, 205] width 27 height 13
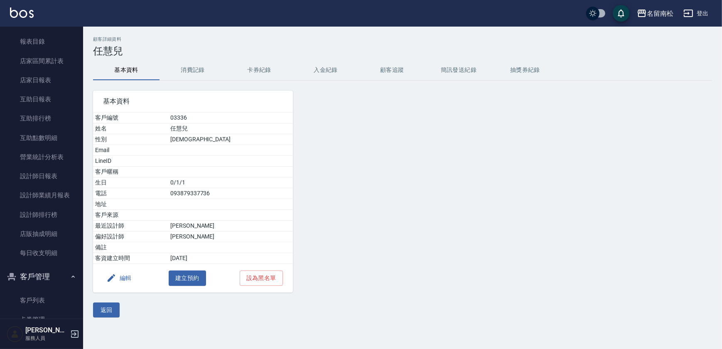
click at [198, 70] on button "消費記錄" at bounding box center [192, 70] width 66 height 20
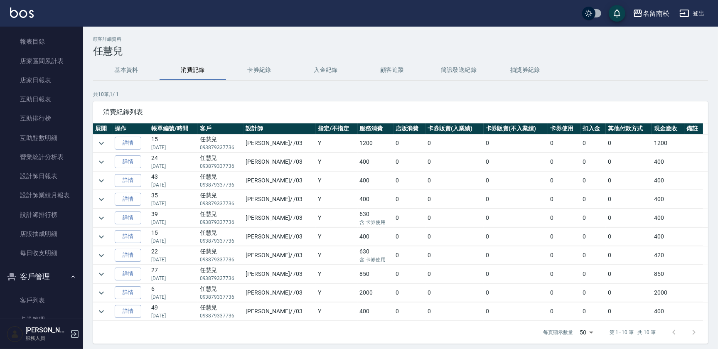
click at [132, 141] on link "詳情" at bounding box center [128, 143] width 27 height 13
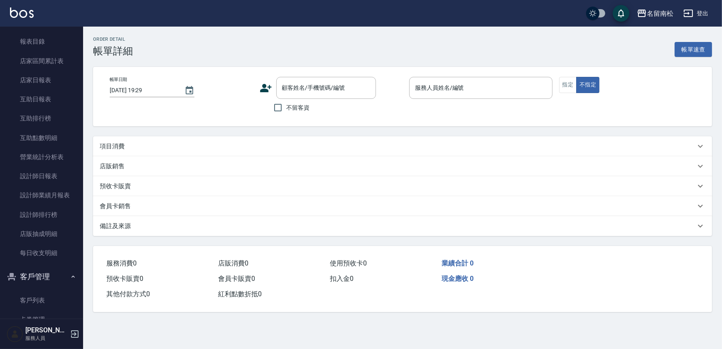
type input "2025/07/13 19:37"
type input "張蕎驛-03"
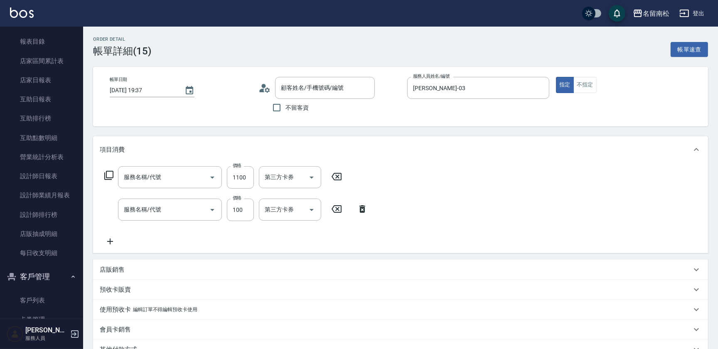
type input "染髮特別處理(516)"
type input "洗髮[100](201)"
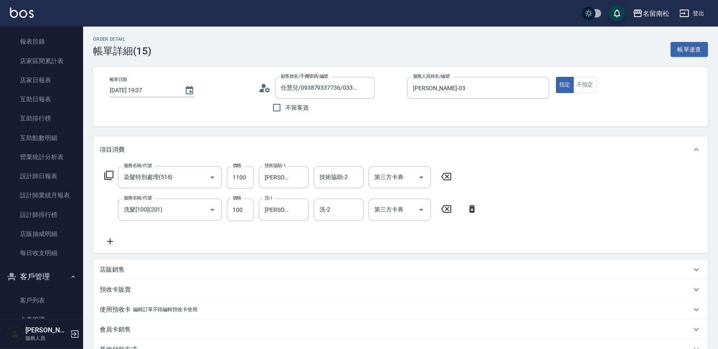
type input "任慧兒/093879337736/03336"
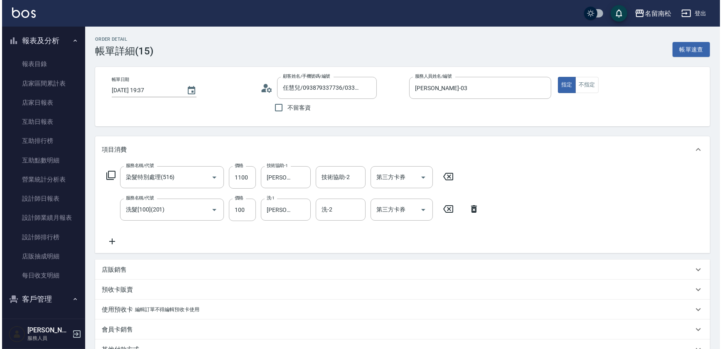
scroll to position [212, 0]
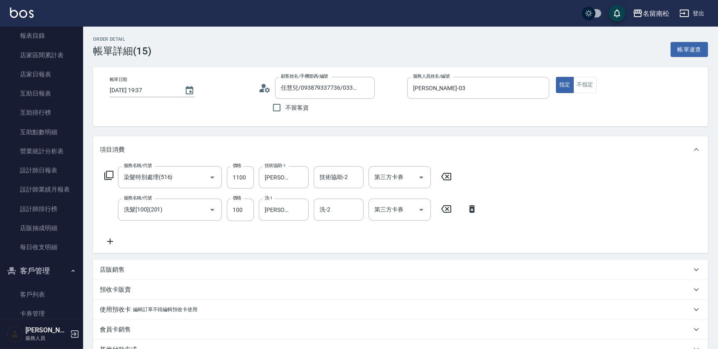
click at [76, 331] on icon "button" at bounding box center [74, 333] width 7 height 7
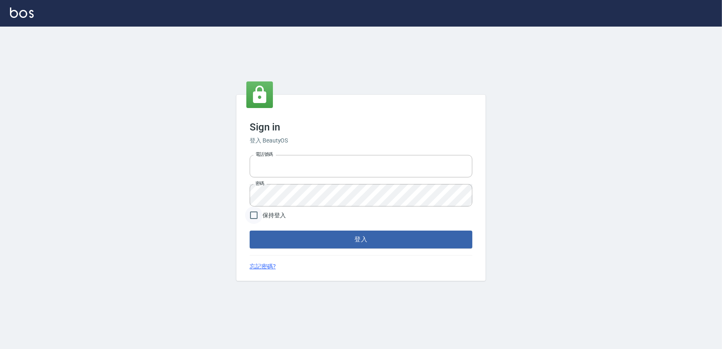
type input "0938793377"
drag, startPoint x: 254, startPoint y: 214, endPoint x: 262, endPoint y: 217, distance: 7.9
click at [254, 214] on input "保持登入" at bounding box center [253, 214] width 17 height 17
checkbox input "true"
click at [341, 245] on button "登入" at bounding box center [361, 239] width 223 height 17
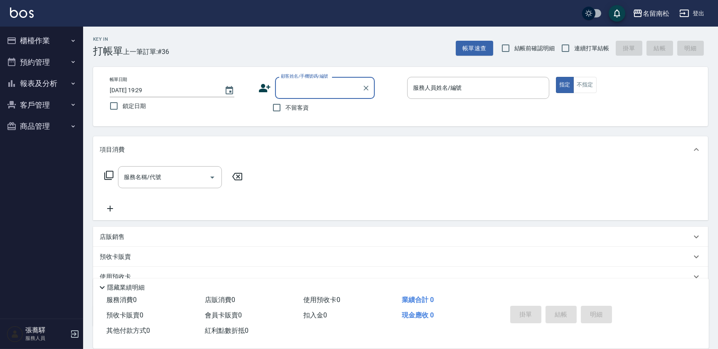
click at [52, 100] on button "客戶管理" at bounding box center [41, 105] width 76 height 22
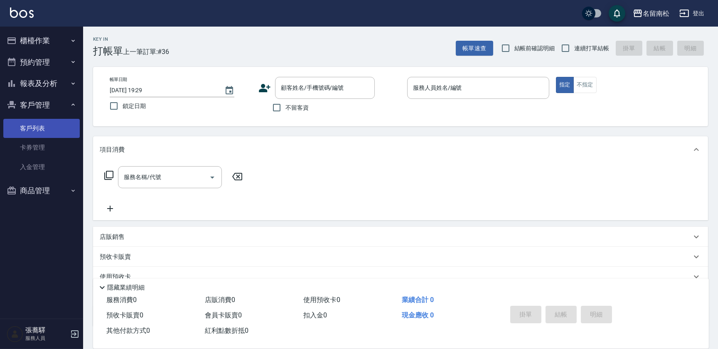
click at [56, 128] on link "客戶列表" at bounding box center [41, 128] width 76 height 19
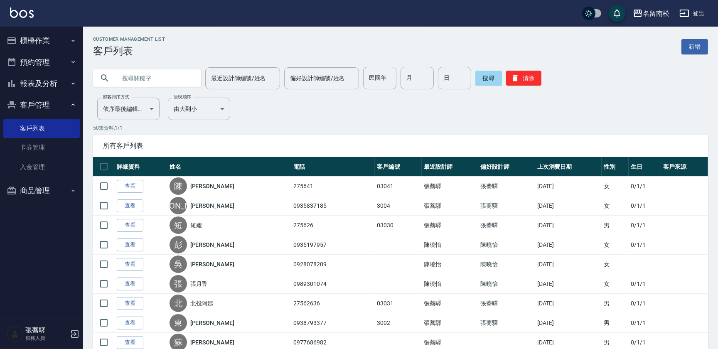
click at [135, 75] on input "text" at bounding box center [155, 78] width 78 height 22
type input "任"
click at [488, 77] on button "搜尋" at bounding box center [488, 78] width 27 height 15
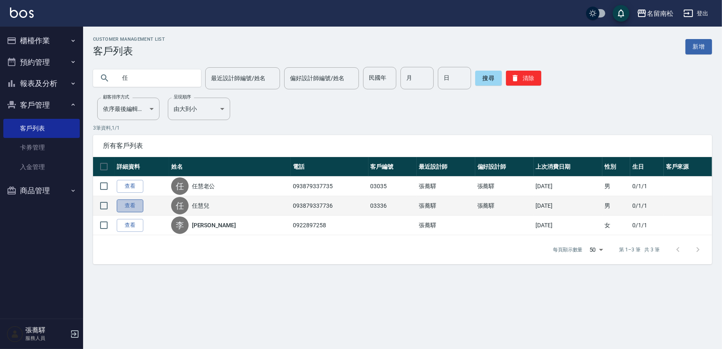
click at [125, 204] on link "查看" at bounding box center [130, 205] width 27 height 13
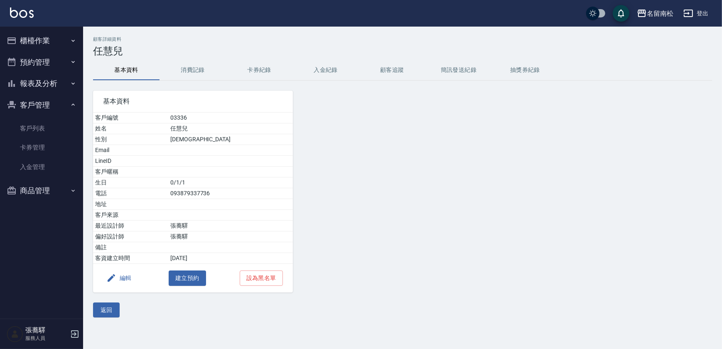
click at [195, 67] on button "消費記錄" at bounding box center [192, 70] width 66 height 20
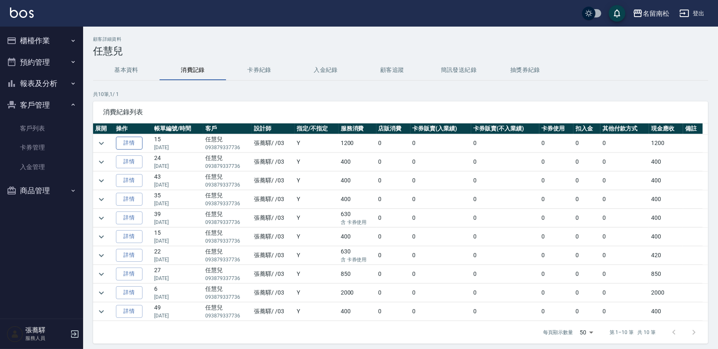
click at [134, 142] on link "詳情" at bounding box center [129, 143] width 27 height 13
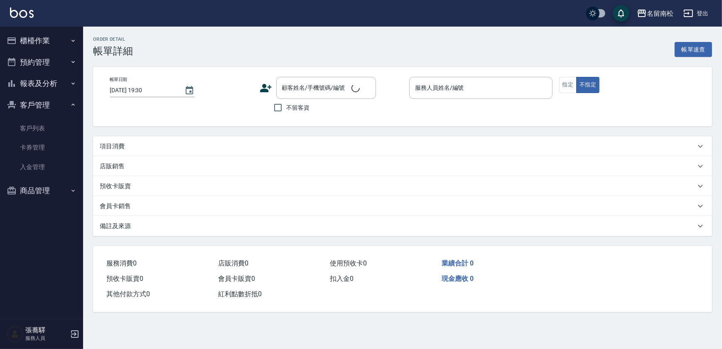
type input "[DATE] 19:37"
type input "[PERSON_NAME]-03"
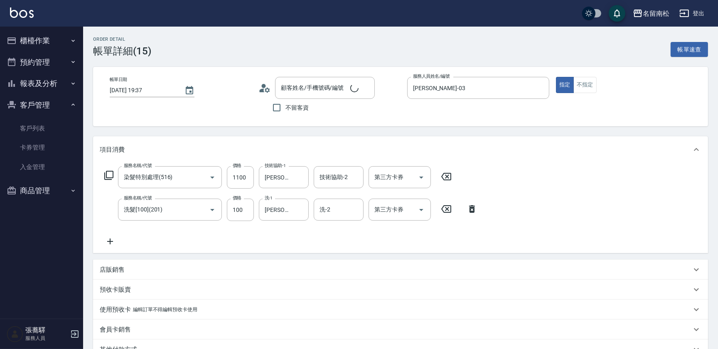
type input "染髮特別處理(516)"
type input "洗髮[100](201)"
type input "任慧兒/093879337736/03336"
click at [70, 38] on icon "button" at bounding box center [73, 40] width 7 height 7
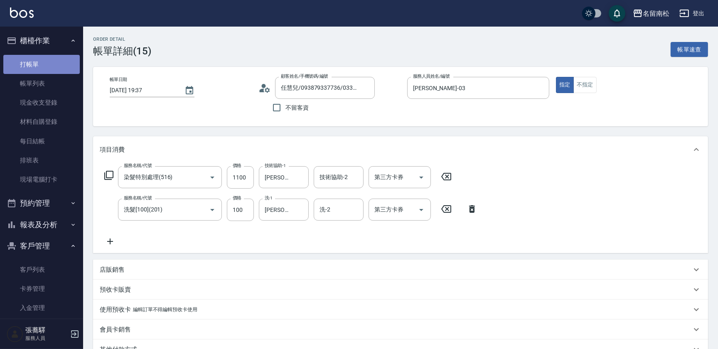
click at [48, 61] on link "打帳單" at bounding box center [41, 64] width 76 height 19
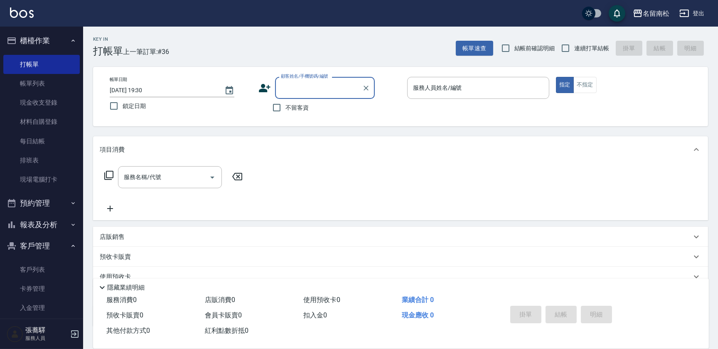
scroll to position [33, 0]
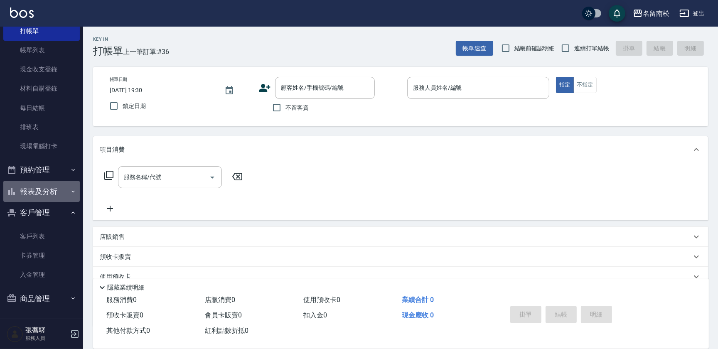
click at [58, 186] on button "報表及分析" at bounding box center [41, 192] width 76 height 22
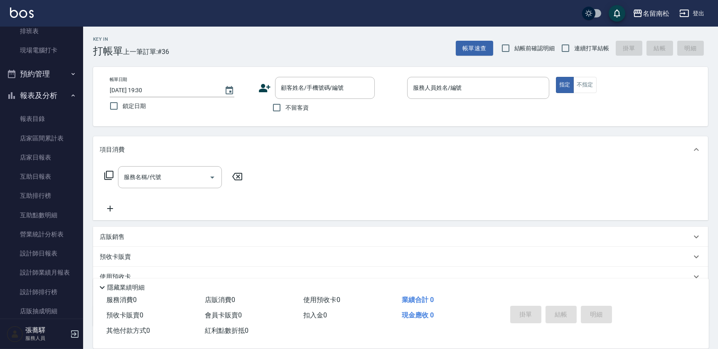
scroll to position [138, 0]
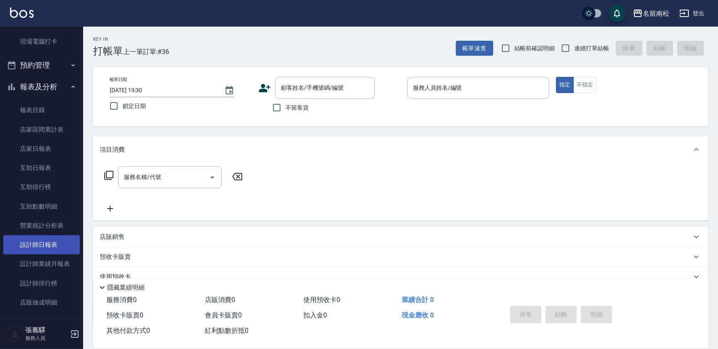
click at [56, 243] on link "設計師日報表" at bounding box center [41, 244] width 76 height 19
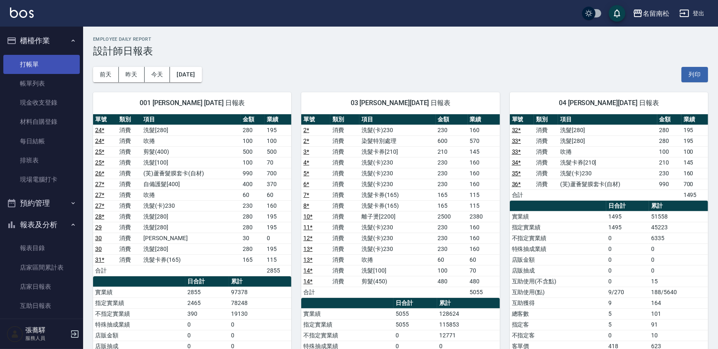
click at [45, 66] on link "打帳單" at bounding box center [41, 64] width 76 height 19
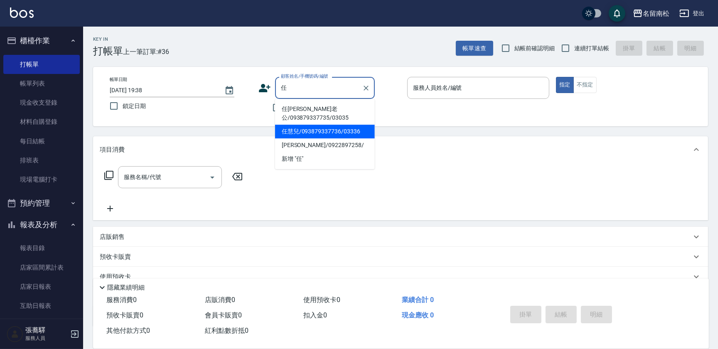
click at [317, 125] on li "任慧兒/093879337736/03336" at bounding box center [325, 132] width 100 height 14
type input "任慧兒/093879337736/03336"
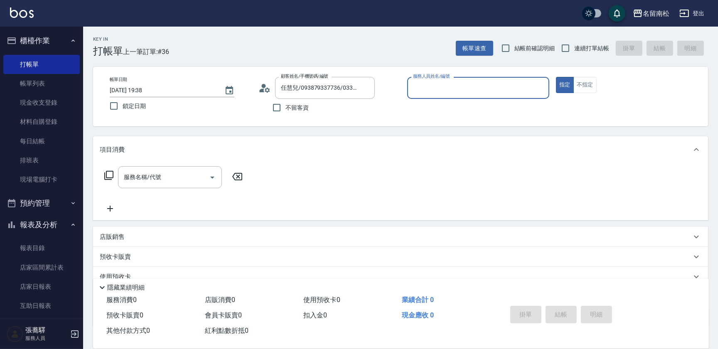
type input "[PERSON_NAME]-03"
click at [147, 181] on input "服務名稱/代號" at bounding box center [164, 177] width 84 height 15
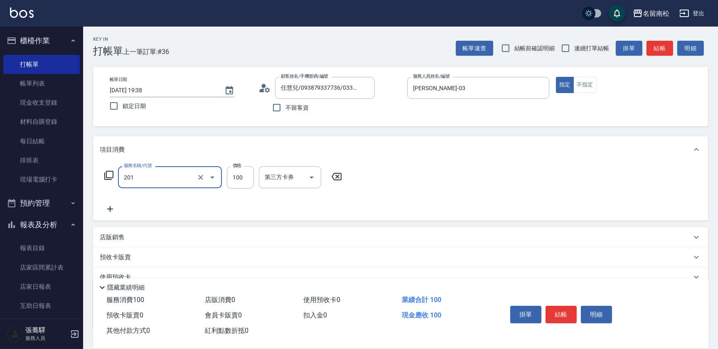
type input "洗髮[100](201)"
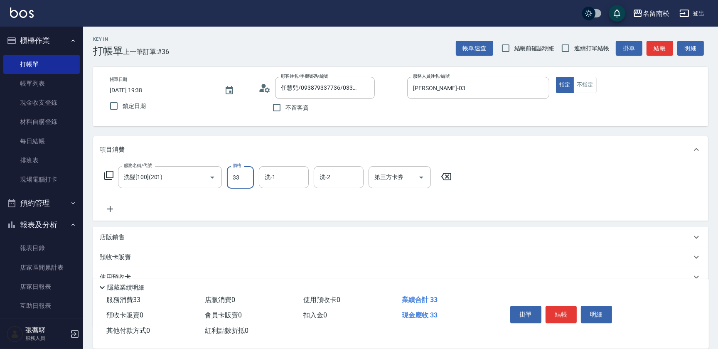
type input "33"
click at [443, 177] on icon at bounding box center [446, 177] width 21 height 10
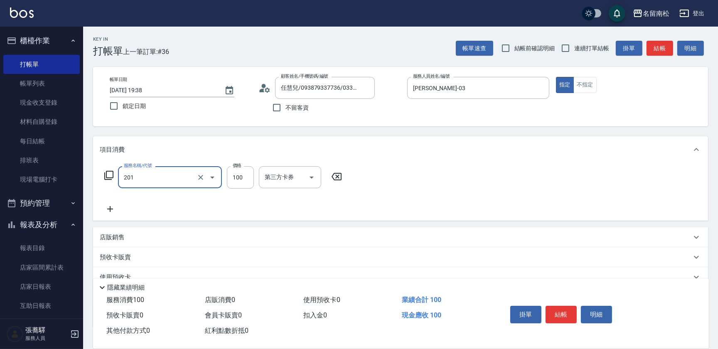
type input "洗髮[100](201)"
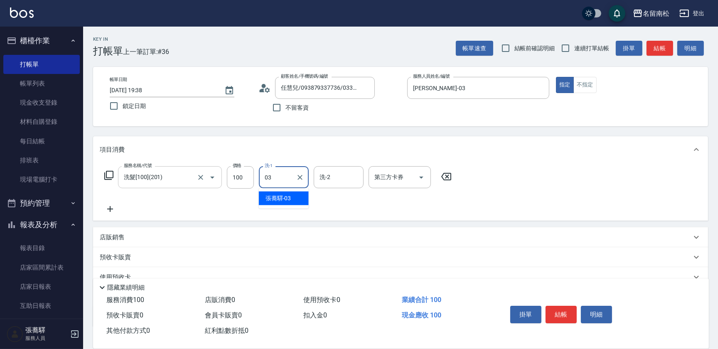
type input "[PERSON_NAME]-03"
click at [108, 206] on icon at bounding box center [110, 209] width 21 height 10
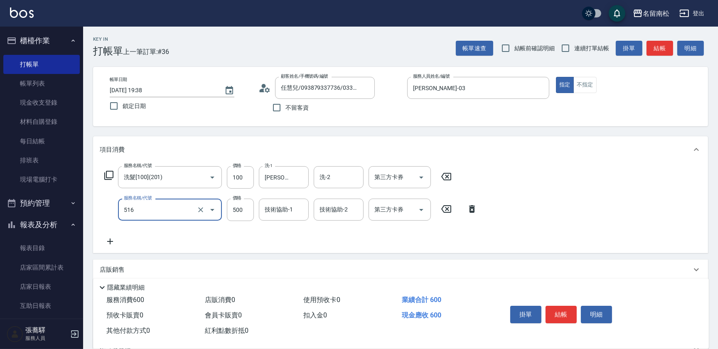
type input "染髮特別處理(516)"
type input "1100"
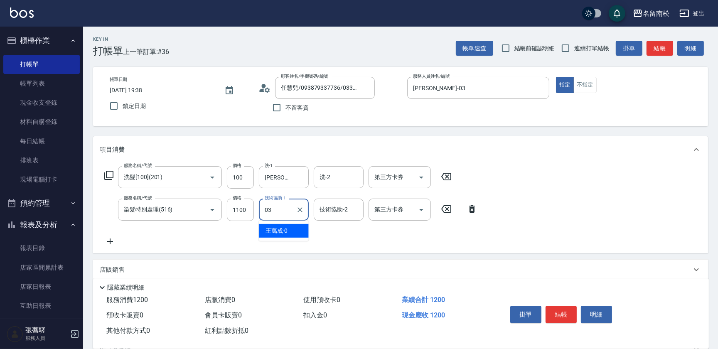
type input "[PERSON_NAME]-03"
click at [563, 310] on button "結帳" at bounding box center [560, 314] width 31 height 17
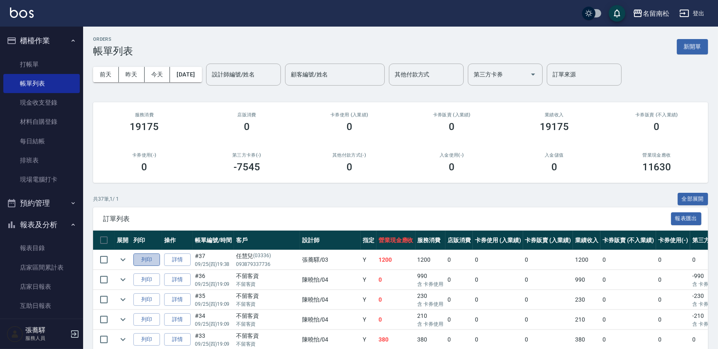
click at [147, 262] on button "列印" at bounding box center [146, 259] width 27 height 13
click at [42, 63] on link "打帳單" at bounding box center [41, 64] width 76 height 19
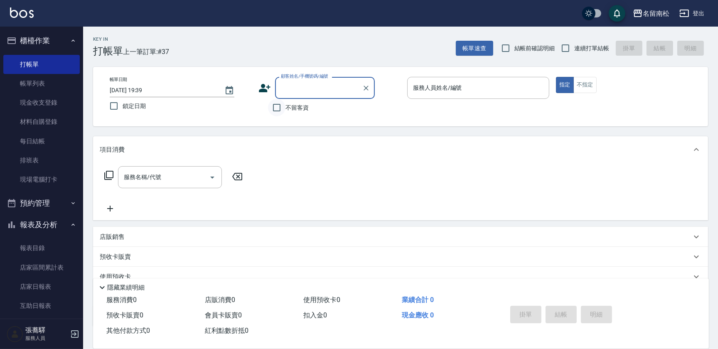
click at [278, 105] on input "不留客資" at bounding box center [276, 107] width 17 height 17
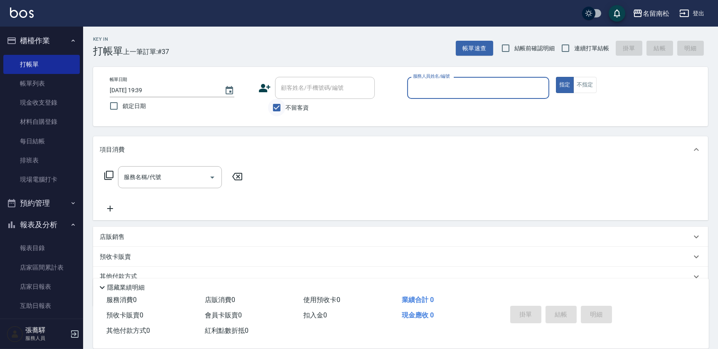
click at [275, 109] on input "不留客資" at bounding box center [276, 107] width 17 height 17
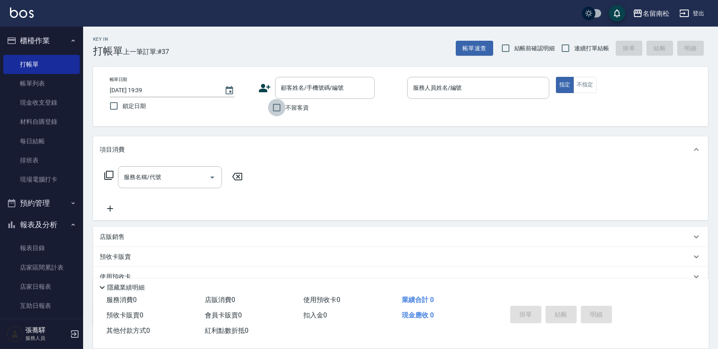
click at [278, 110] on input "不留客資" at bounding box center [276, 107] width 17 height 17
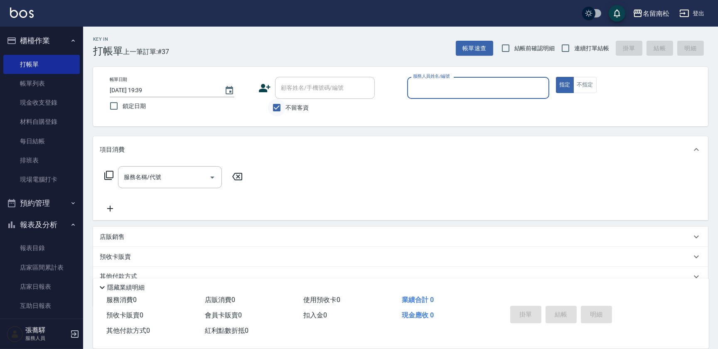
click at [278, 110] on input "不留客資" at bounding box center [276, 107] width 17 height 17
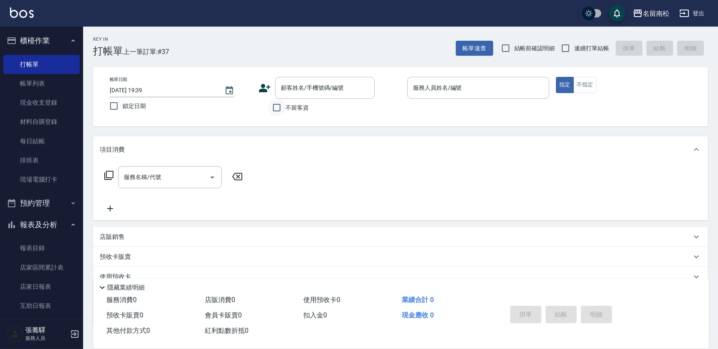
click at [278, 110] on input "不留客資" at bounding box center [276, 107] width 17 height 17
checkbox input "true"
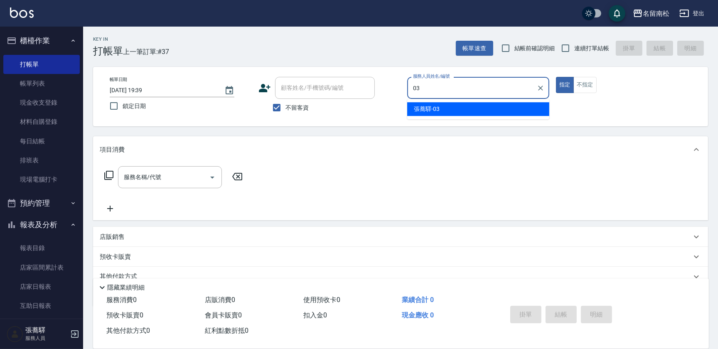
type input "[PERSON_NAME]-03"
type button "true"
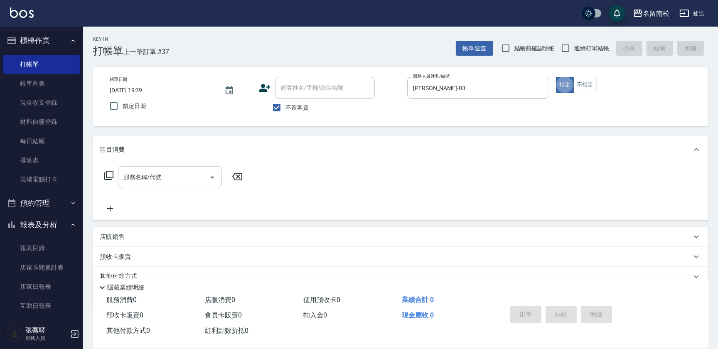
click at [161, 178] on input "服務名稱/代號" at bounding box center [164, 177] width 84 height 15
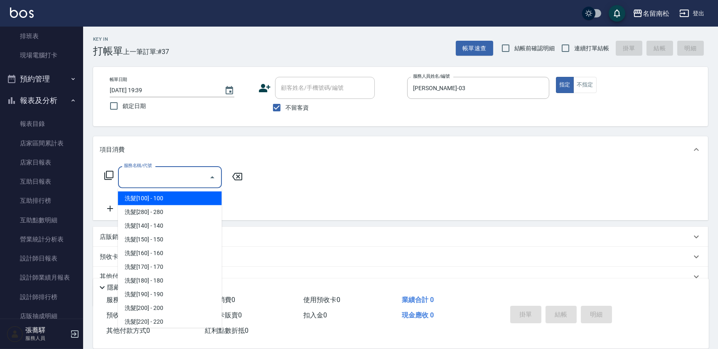
scroll to position [132, 0]
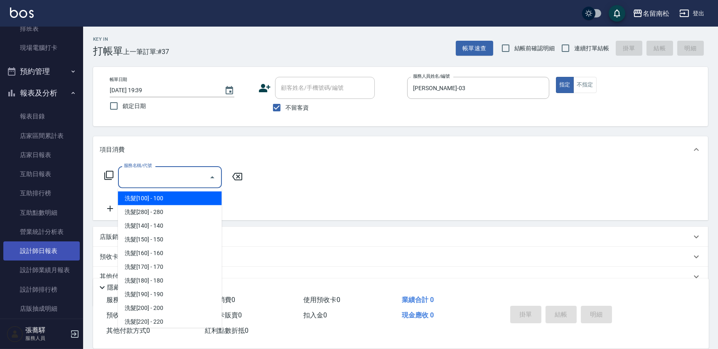
click at [47, 248] on link "設計師日報表" at bounding box center [41, 250] width 76 height 19
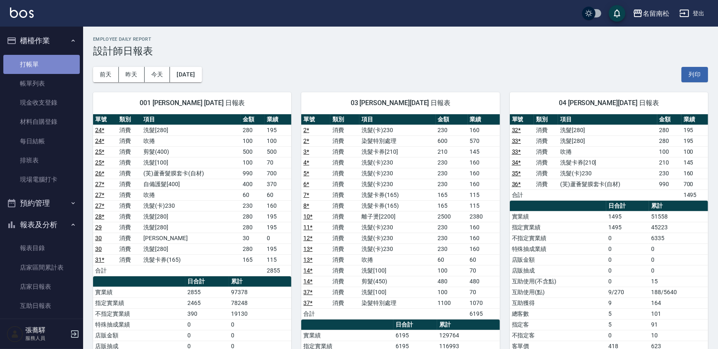
click at [49, 59] on link "打帳單" at bounding box center [41, 64] width 76 height 19
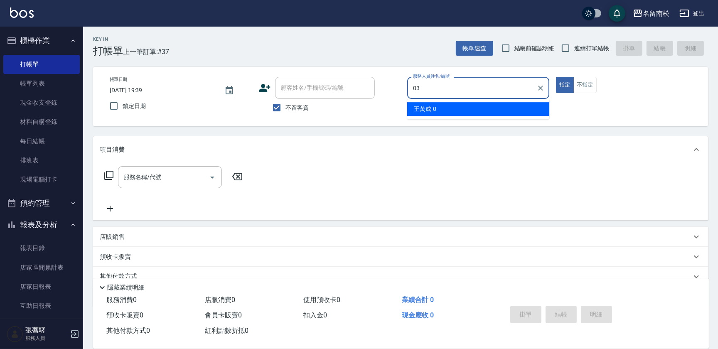
type input "[PERSON_NAME]-03"
type button "true"
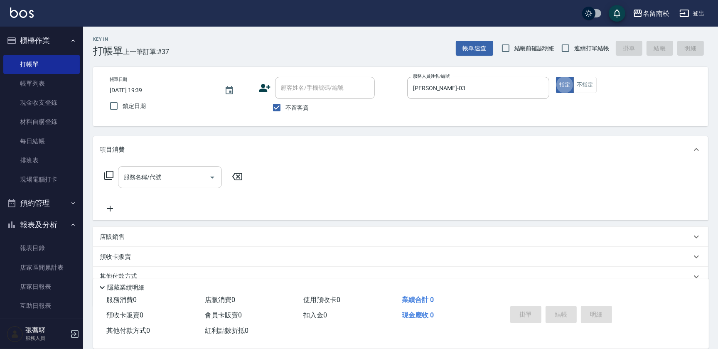
click at [160, 172] on input "服務名稱/代號" at bounding box center [164, 177] width 84 height 15
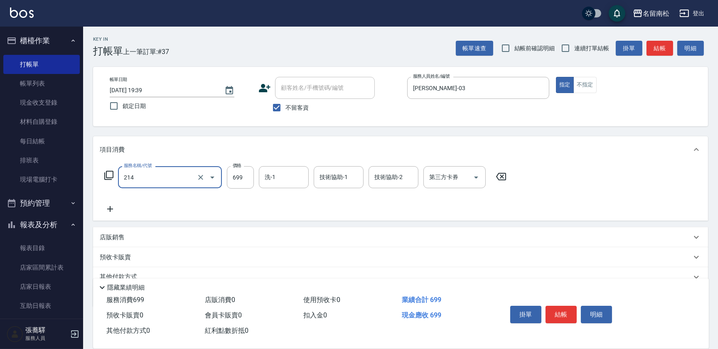
type input "滾珠洗髪699(214)"
type input "700"
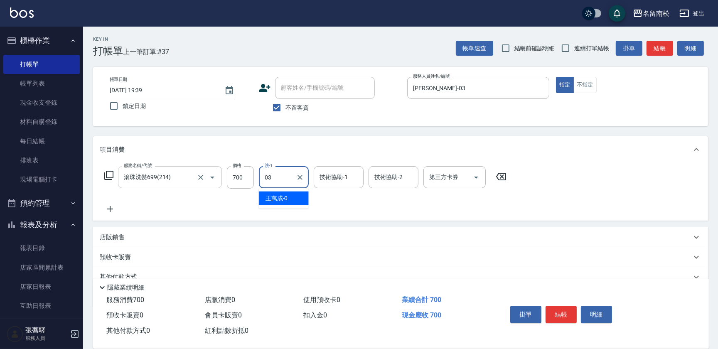
type input "[PERSON_NAME]-03"
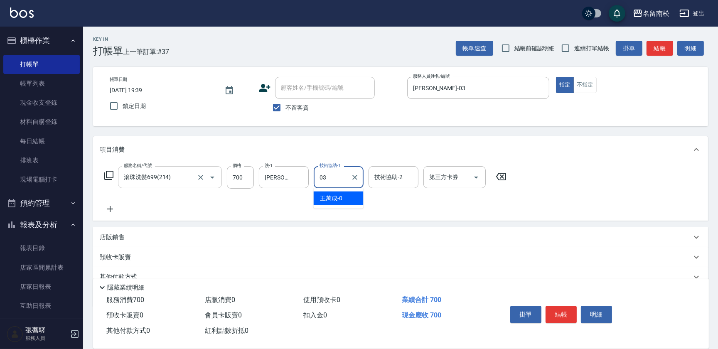
type input "[PERSON_NAME]-03"
click at [101, 215] on div "服務名稱/代號 滾珠洗髪699(214) 服務名稱/代號 價格 700 價格 洗-1 [PERSON_NAME]-03 洗-1 技術協助-1 [PERSON_…" at bounding box center [400, 192] width 615 height 58
click at [107, 211] on icon at bounding box center [110, 209] width 21 height 10
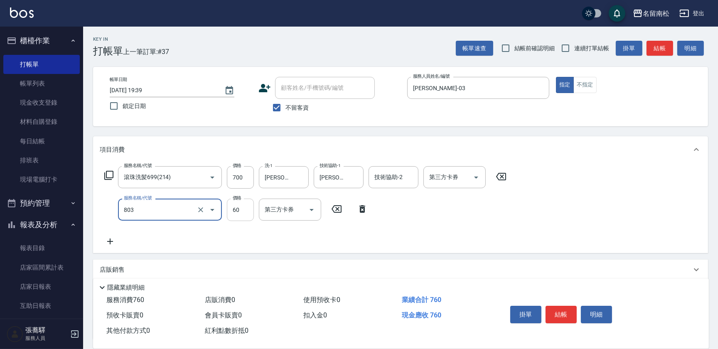
type input "吹捲(803)"
click at [245, 206] on input "60" at bounding box center [240, 210] width 27 height 22
type input "50"
click at [559, 312] on button "結帳" at bounding box center [560, 314] width 31 height 17
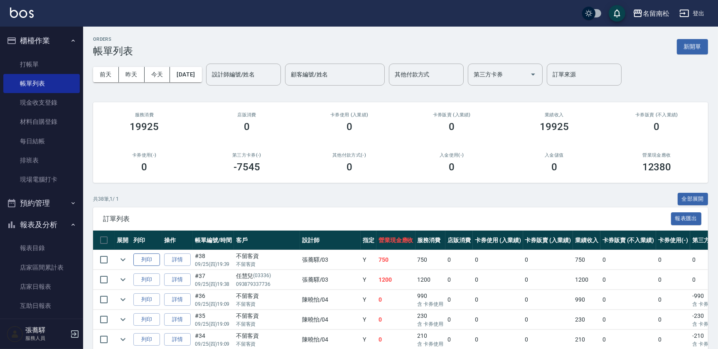
click at [148, 257] on button "列印" at bounding box center [146, 259] width 27 height 13
click at [33, 62] on link "打帳單" at bounding box center [41, 64] width 76 height 19
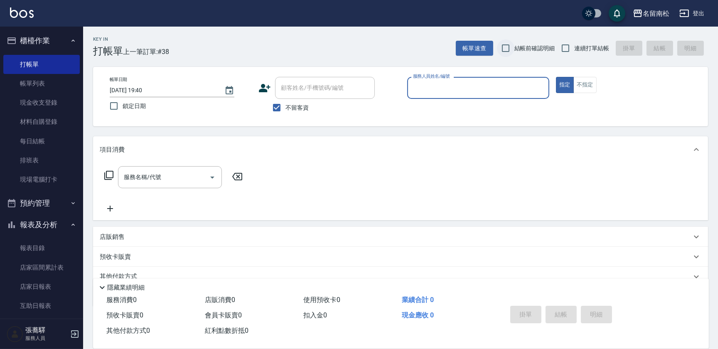
click at [504, 49] on input "結帳前確認明細" at bounding box center [505, 47] width 17 height 17
checkbox input "true"
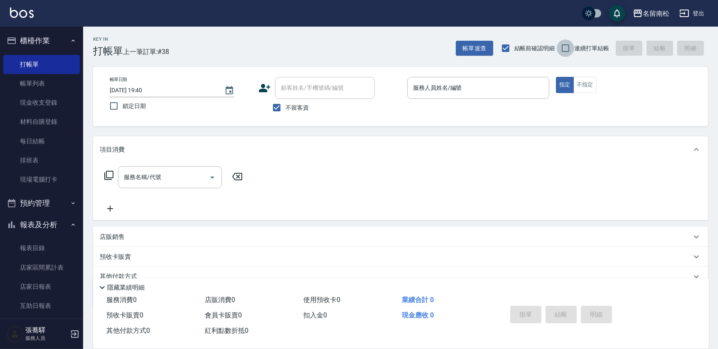
click at [567, 49] on input "連續打單結帳" at bounding box center [565, 47] width 17 height 17
checkbox input "true"
drag, startPoint x: 652, startPoint y: 255, endPoint x: 129, endPoint y: 368, distance: 535.4
drag, startPoint x: 129, startPoint y: 368, endPoint x: 498, endPoint y: 95, distance: 459.0
click at [498, 93] on input "服務人員姓名/編號" at bounding box center [478, 88] width 135 height 15
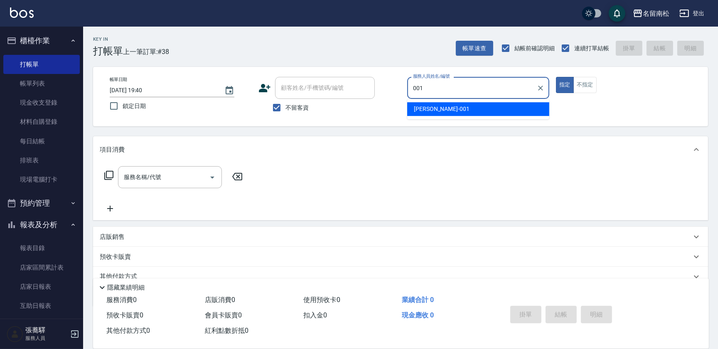
type input "[PERSON_NAME]-001"
type button "true"
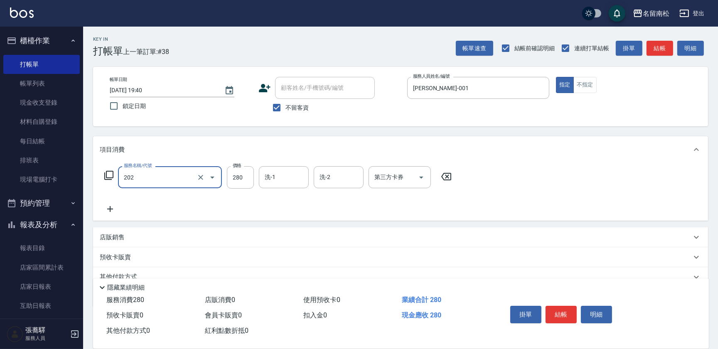
type input "洗髮[280](202)"
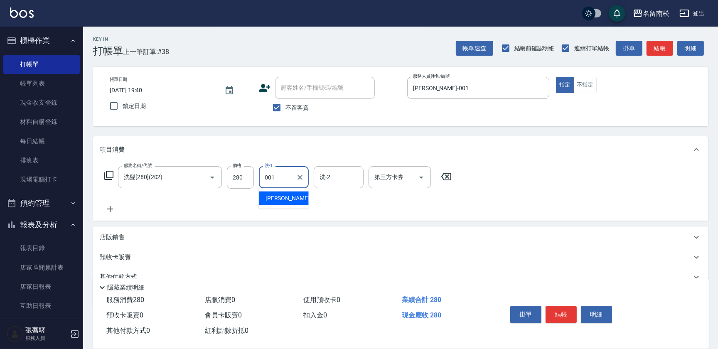
type input "[PERSON_NAME]-001"
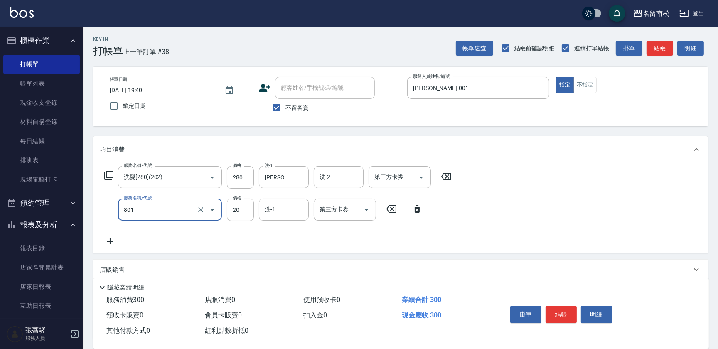
type input "潤絲(801)"
type input "30"
drag, startPoint x: 576, startPoint y: 78, endPoint x: 574, endPoint y: 87, distance: 9.4
click at [574, 85] on button "不指定" at bounding box center [584, 85] width 23 height 16
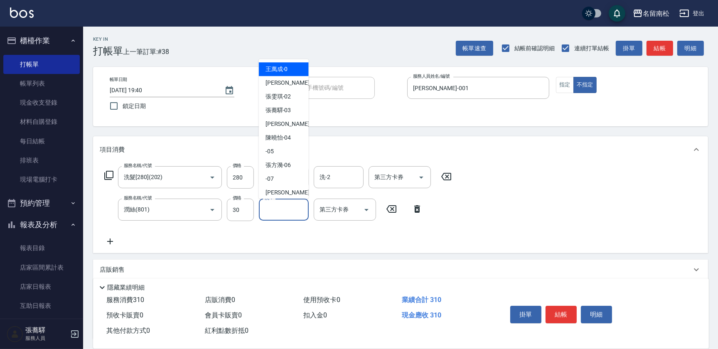
click at [298, 208] on input "洗-1" at bounding box center [283, 209] width 42 height 15
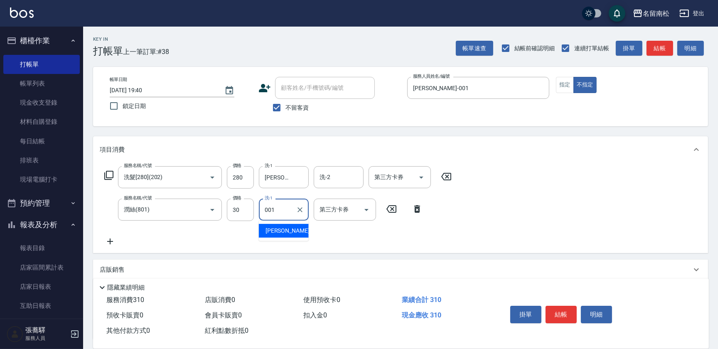
type input "[PERSON_NAME]-001"
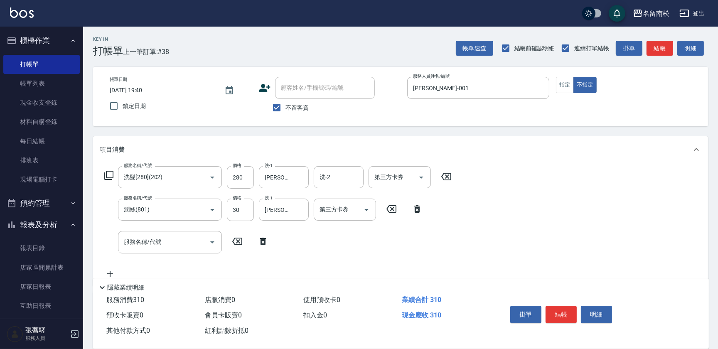
click at [449, 180] on icon at bounding box center [446, 177] width 21 height 10
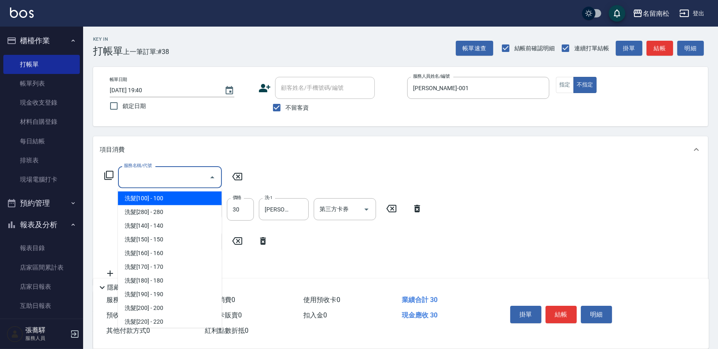
click at [177, 174] on input "服務名稱/代號" at bounding box center [164, 177] width 84 height 15
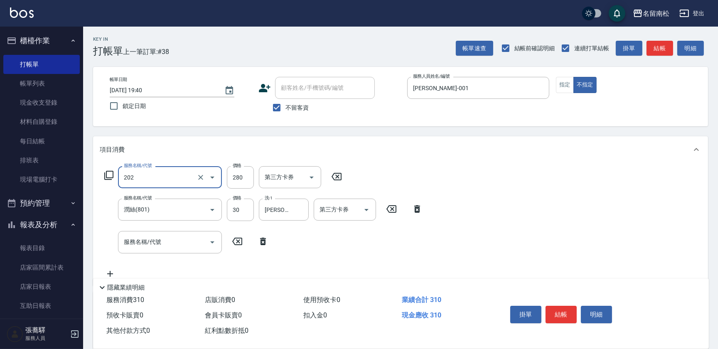
type input "洗髮[280](202)"
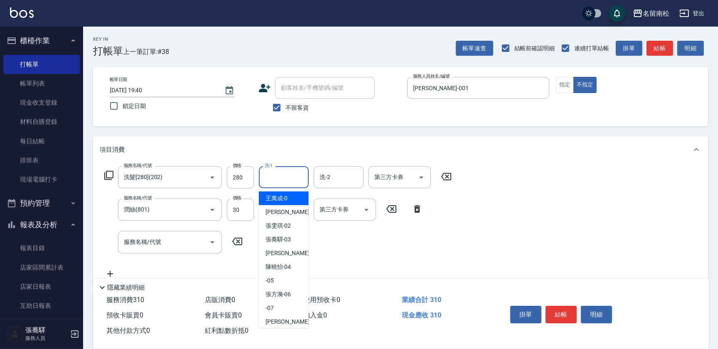
click at [284, 179] on input "洗-1" at bounding box center [283, 177] width 42 height 15
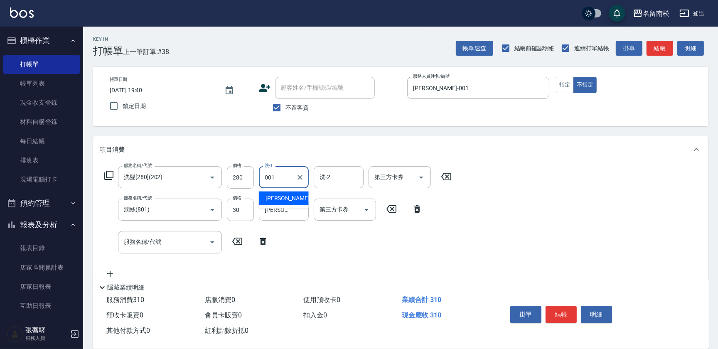
type input "[PERSON_NAME]-001"
drag, startPoint x: 264, startPoint y: 242, endPoint x: 263, endPoint y: 253, distance: 10.9
click at [262, 248] on div "服務名稱/代號 服務名稱/代號" at bounding box center [187, 242] width 174 height 22
click at [264, 241] on icon at bounding box center [263, 241] width 21 height 10
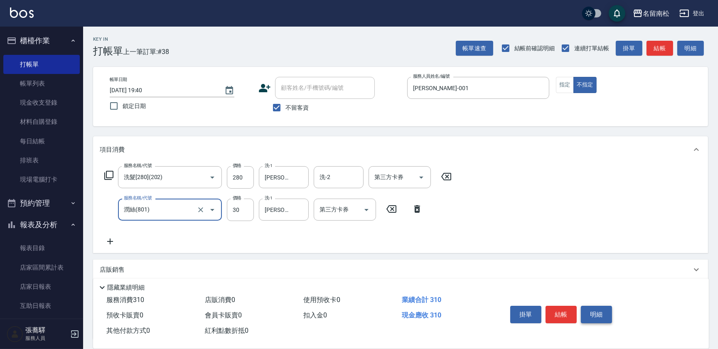
click at [597, 311] on button "明細" at bounding box center [596, 314] width 31 height 17
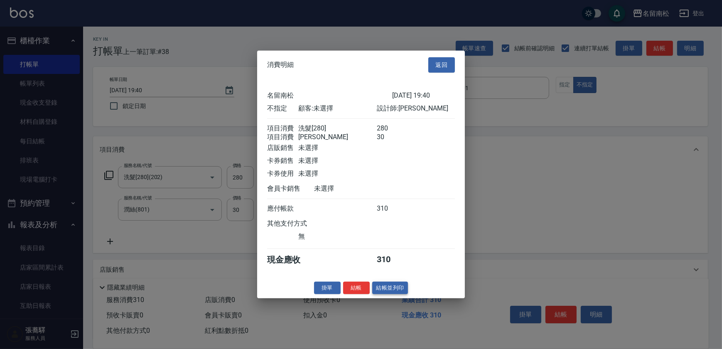
click at [398, 293] on button "結帳並列印" at bounding box center [390, 287] width 36 height 13
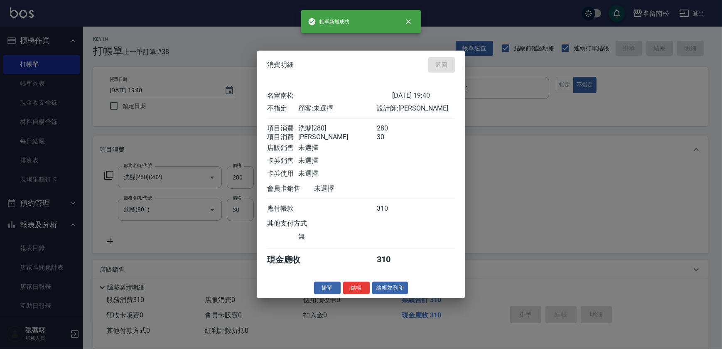
type input "[DATE] 19:57"
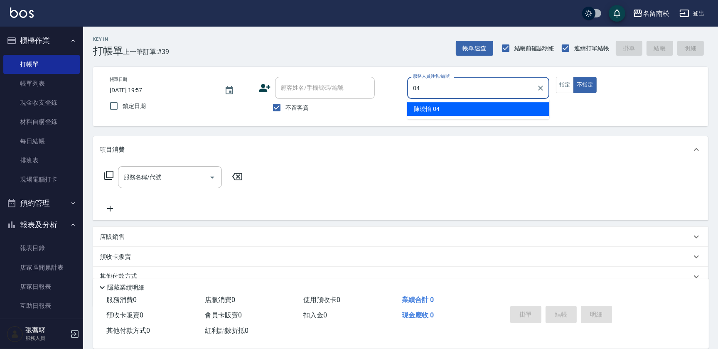
type input "[PERSON_NAME]04"
type button "false"
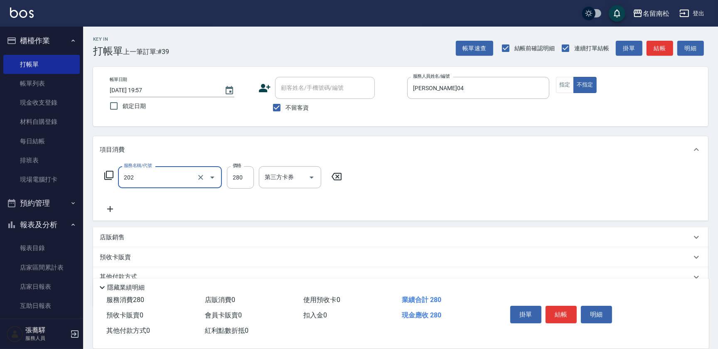
type input "洗髮[280](202)"
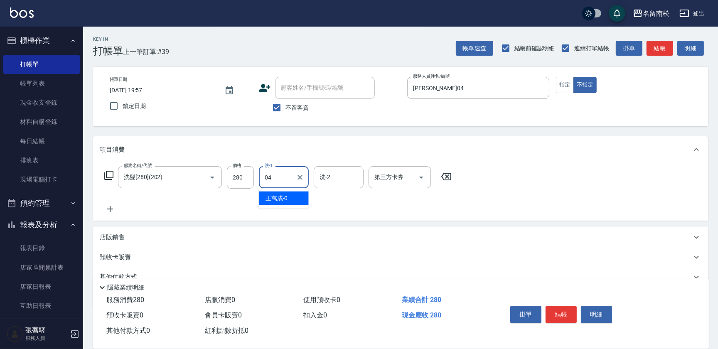
type input "[PERSON_NAME]04"
click at [555, 310] on button "結帳" at bounding box center [560, 314] width 31 height 17
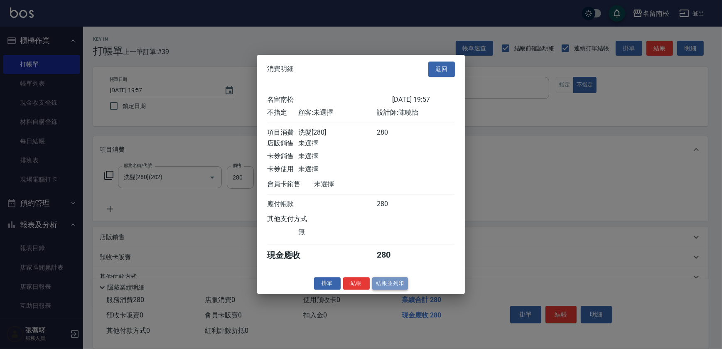
click at [394, 290] on button "結帳並列印" at bounding box center [390, 283] width 36 height 13
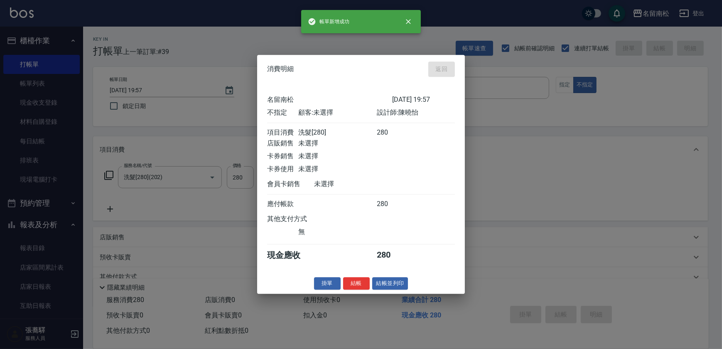
type input "[DATE] 20:02"
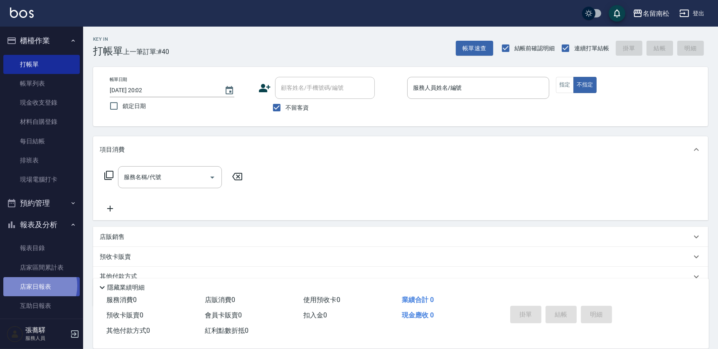
click at [36, 286] on link "店家日報表" at bounding box center [41, 286] width 76 height 19
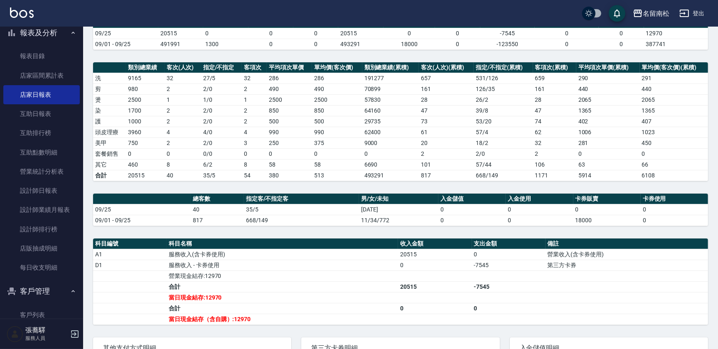
scroll to position [205, 0]
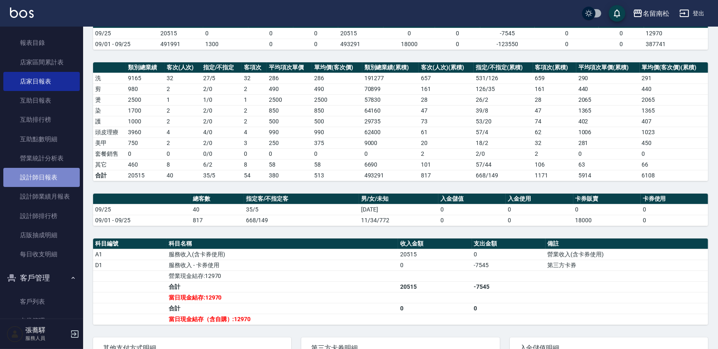
click at [52, 175] on link "設計師日報表" at bounding box center [41, 177] width 76 height 19
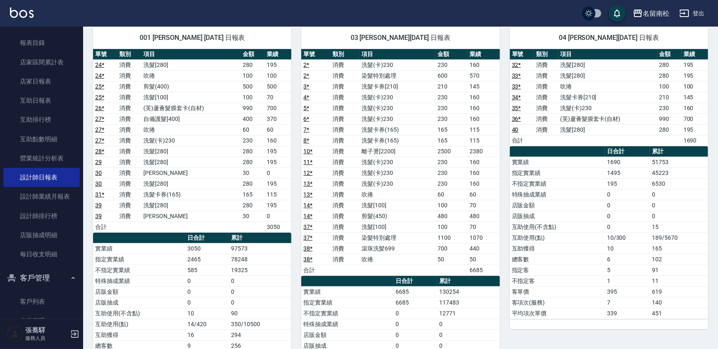
scroll to position [110, 0]
